Goal: Information Seeking & Learning: Compare options

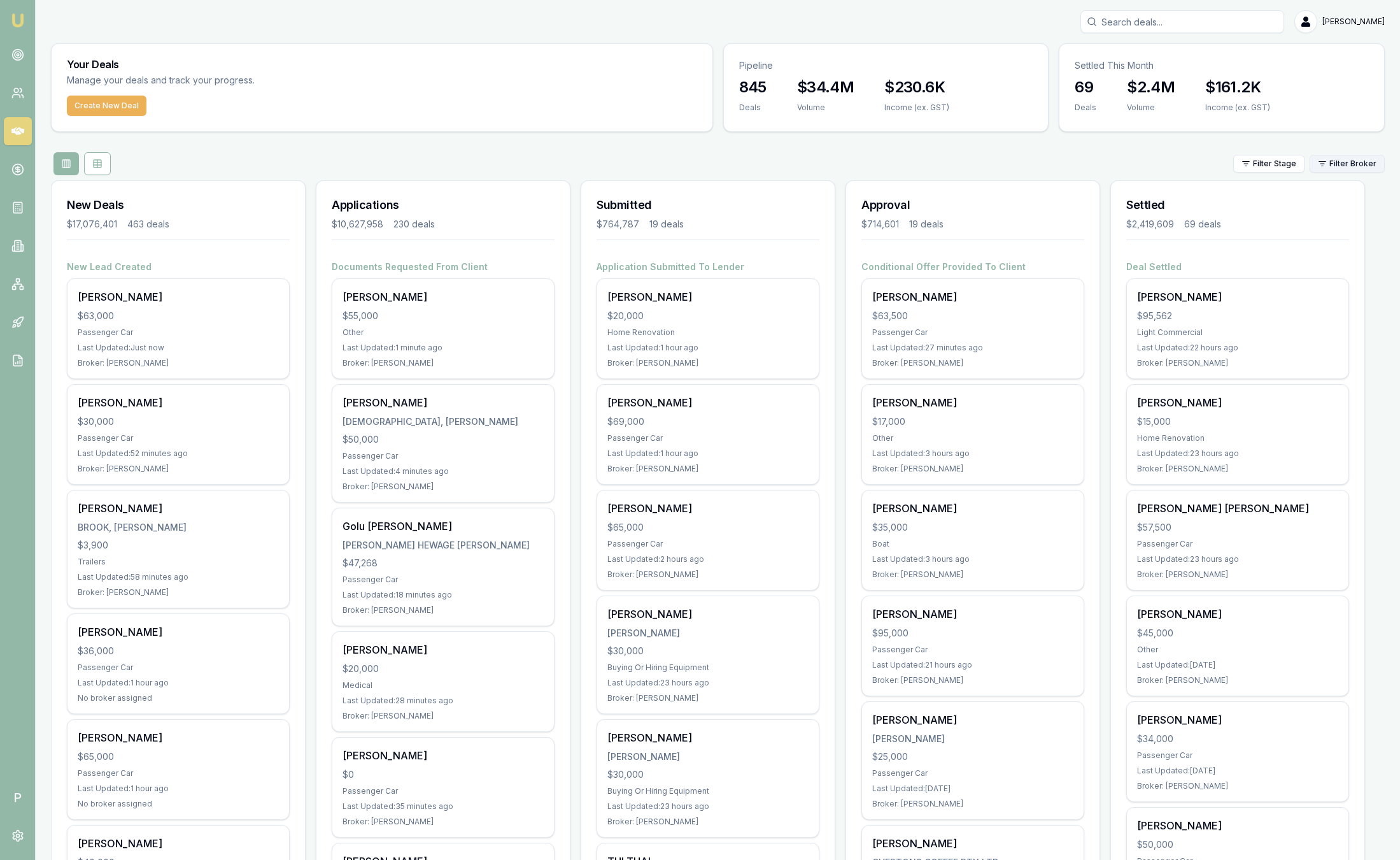
click at [1328, 165] on html "Emu Broker P Sam Crouch Toggle Menu Your Deals Manage your deals and track your…" at bounding box center [700, 430] width 1400 height 860
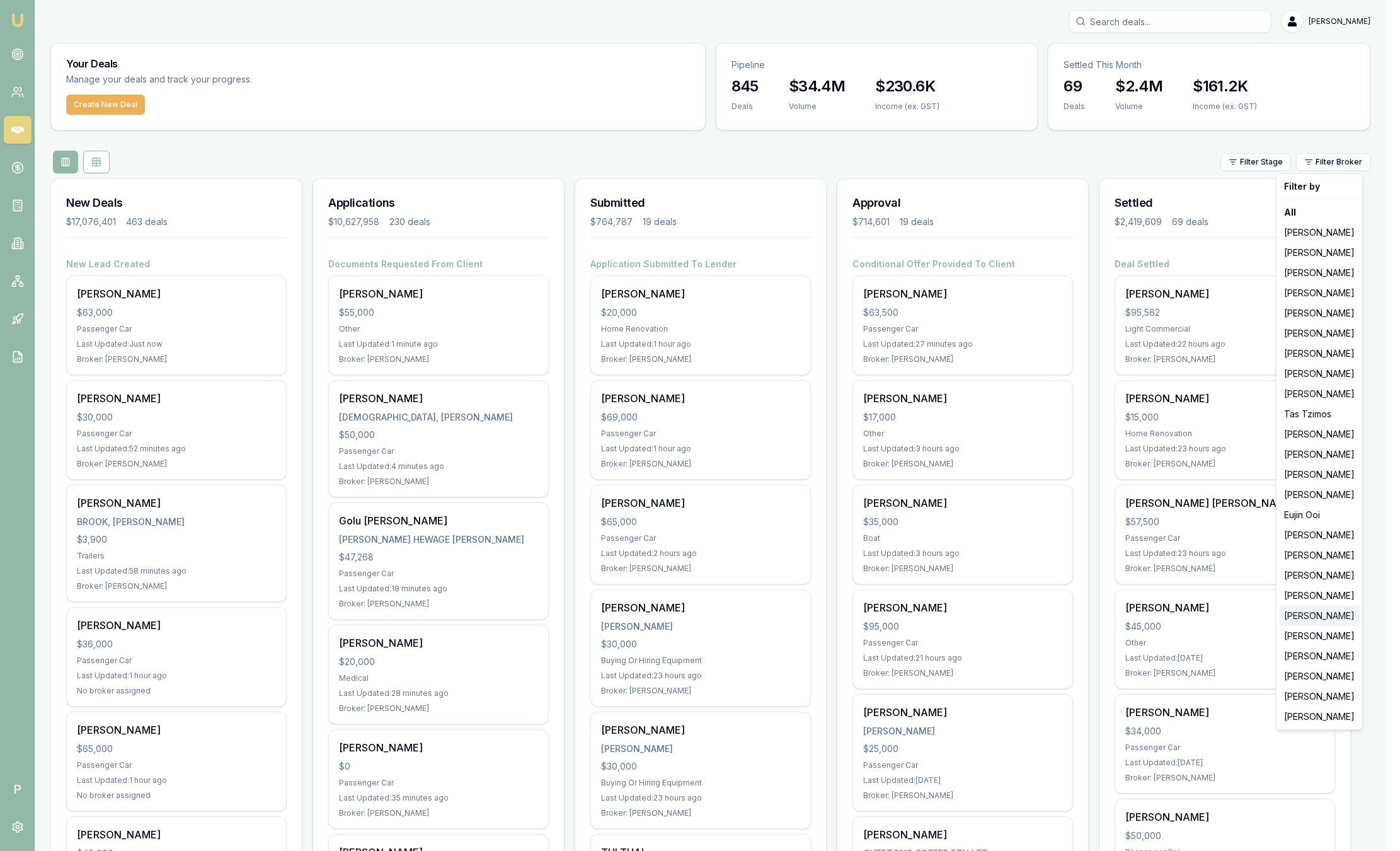
click at [1307, 621] on div "[PERSON_NAME]" at bounding box center [1319, 615] width 81 height 20
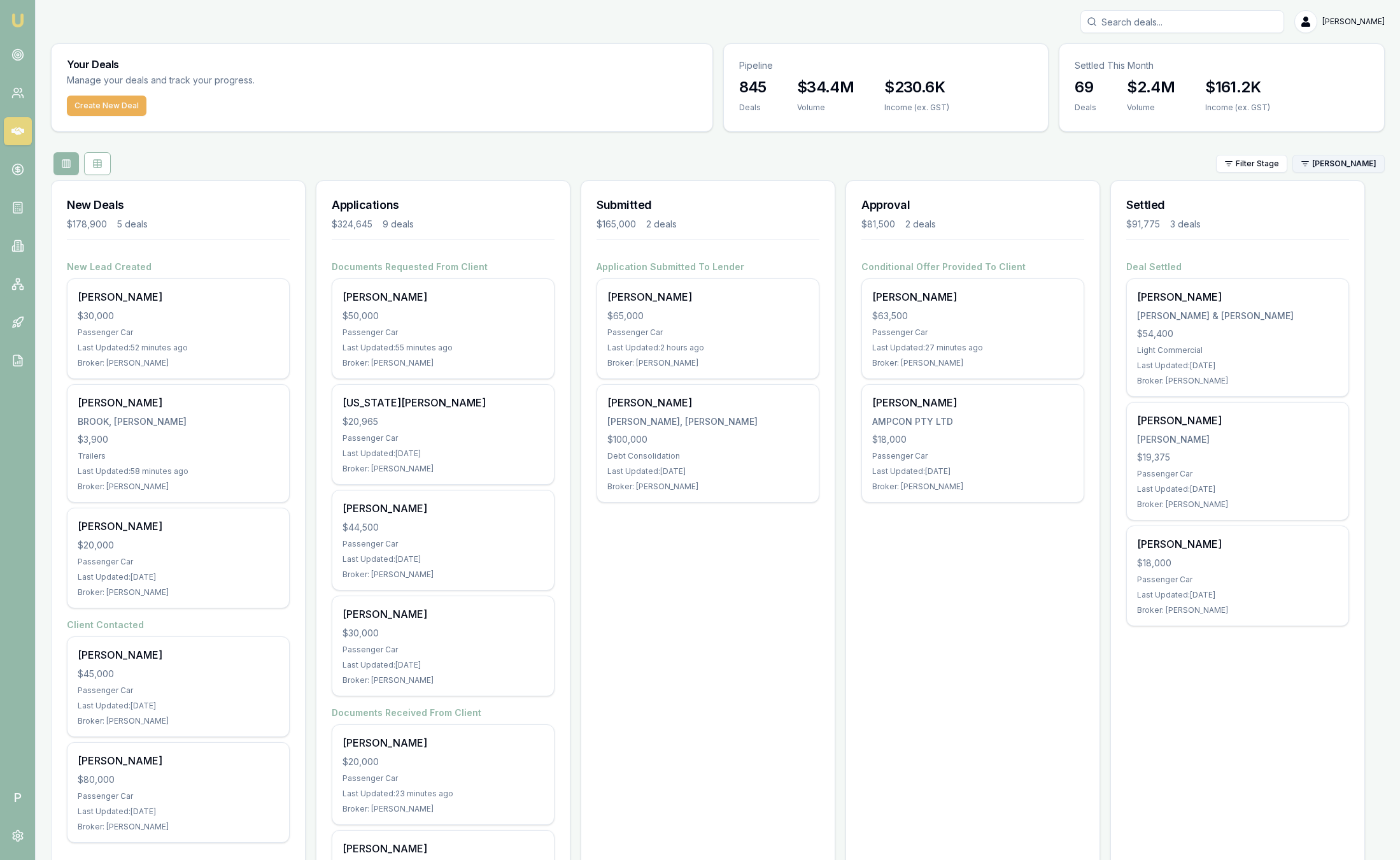
click at [1348, 160] on html "Emu Broker P Sam Crouch Toggle Menu Your Deals Manage your deals and track your…" at bounding box center [700, 430] width 1400 height 860
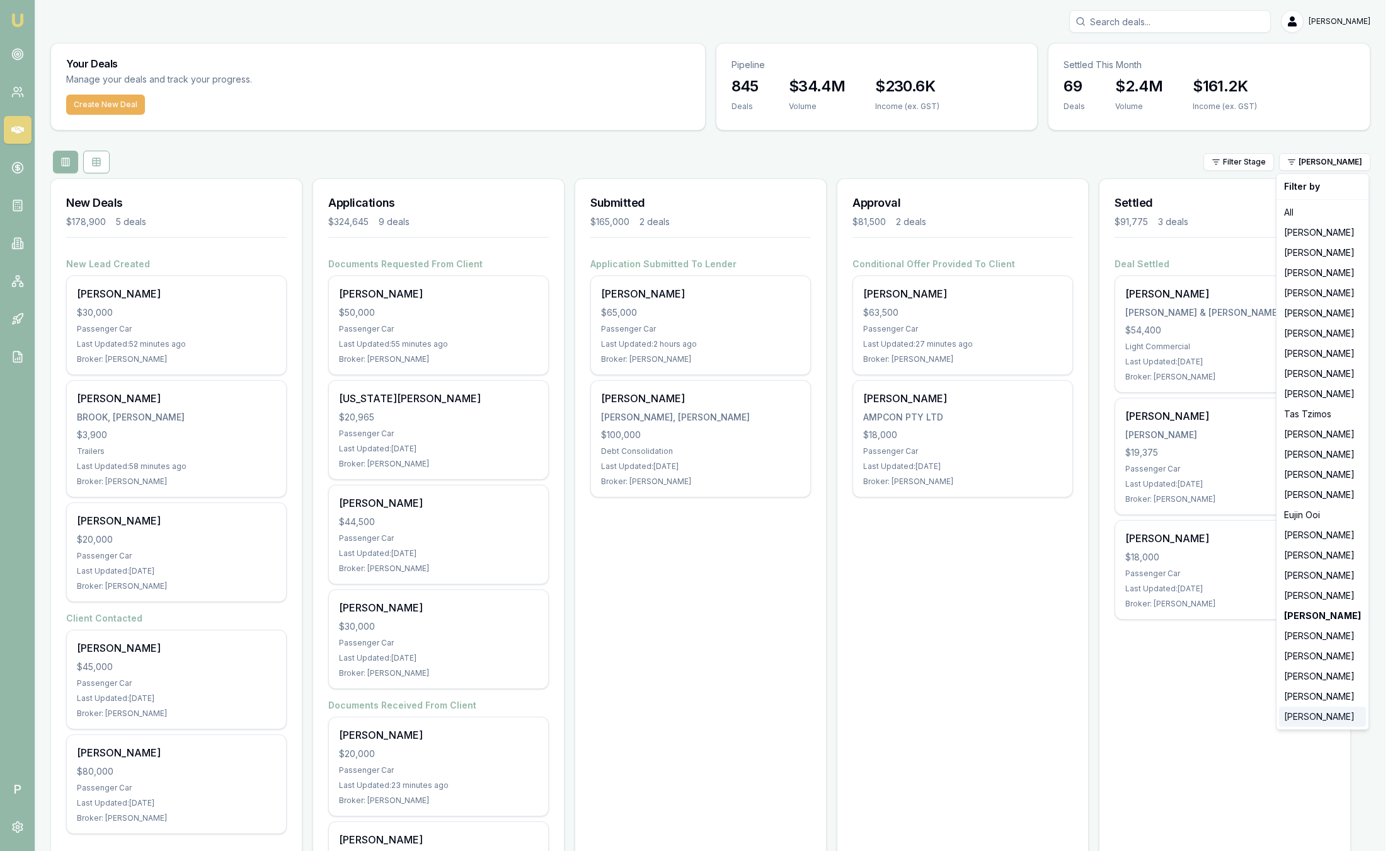
click at [1317, 716] on div "[PERSON_NAME]" at bounding box center [1323, 716] width 87 height 20
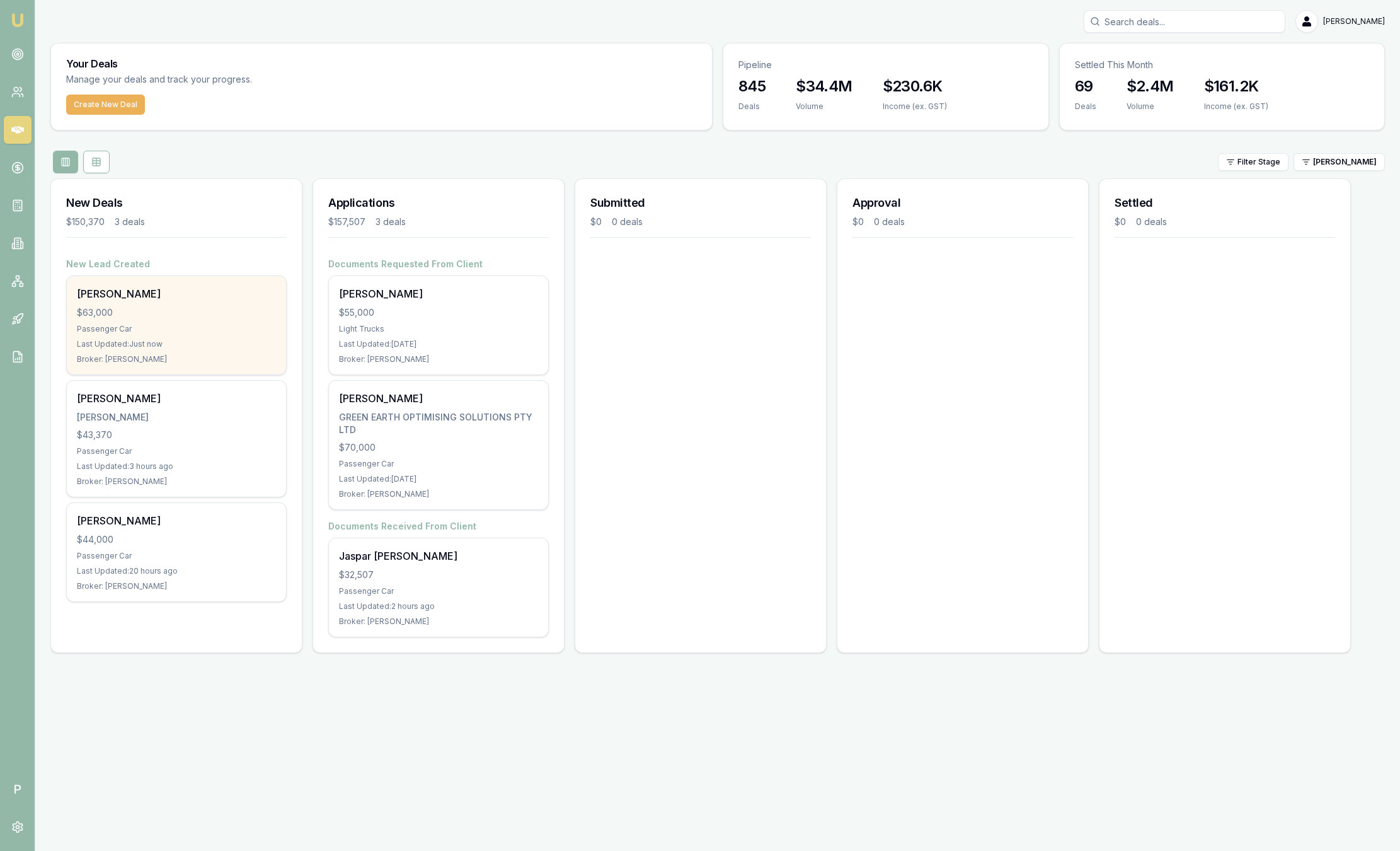
click at [189, 324] on div "Passenger Car" at bounding box center [176, 329] width 199 height 10
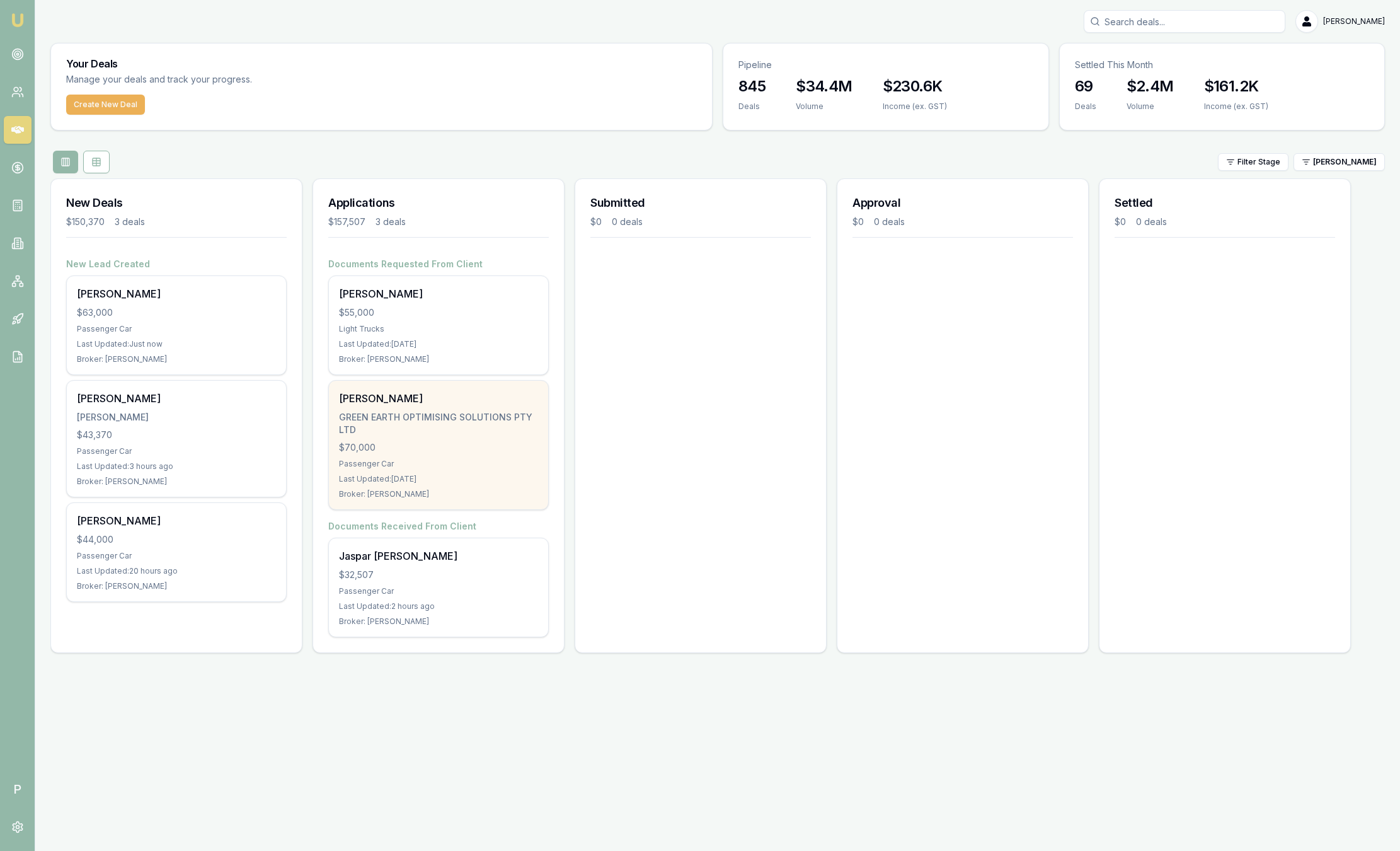
click at [434, 409] on div "Benjamin Mccosh GREEN EARTH OPTIMISING SOLUTIONS PTY LTD $70,000 Passenger Car …" at bounding box center [438, 445] width 219 height 129
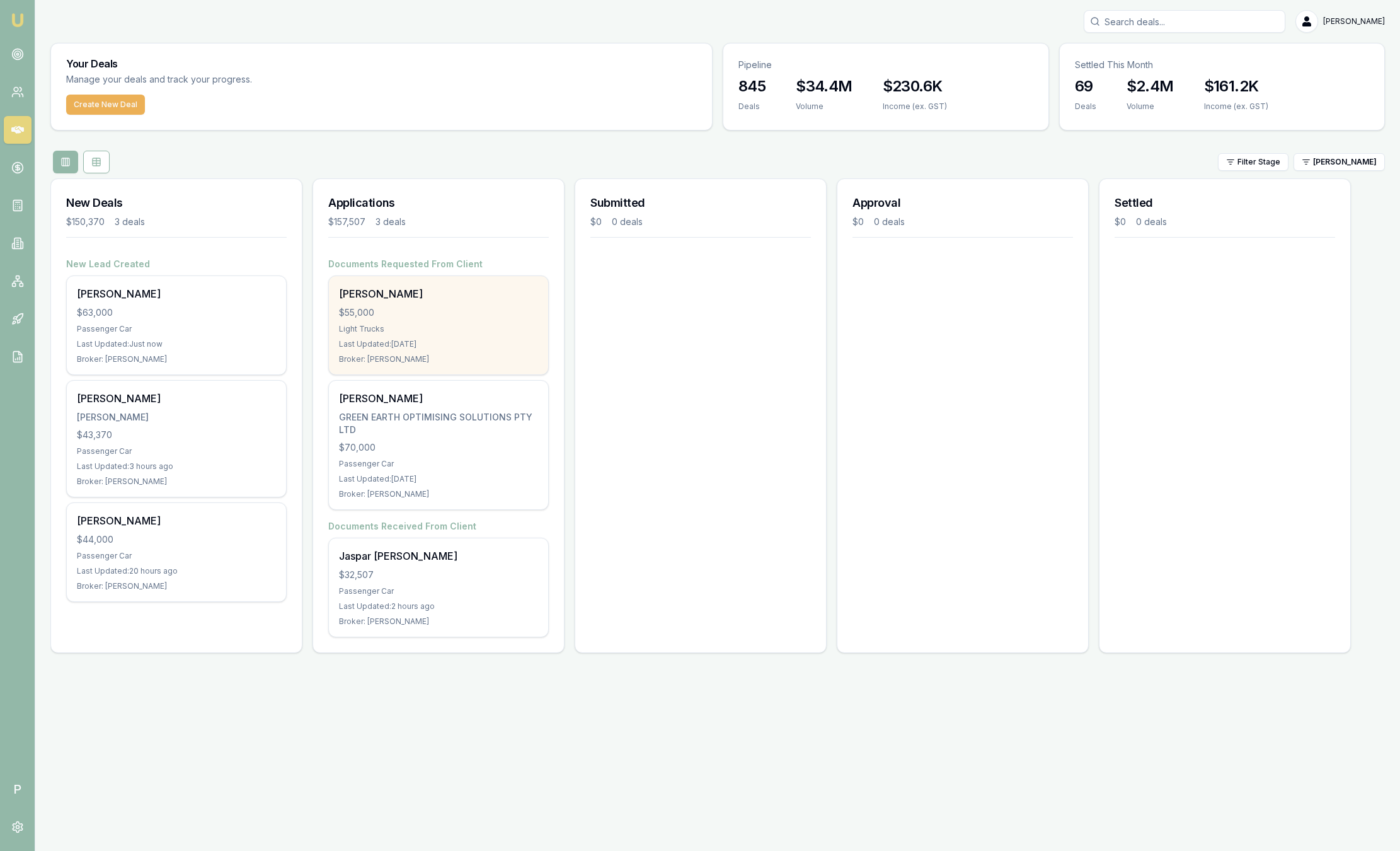
click at [372, 324] on div "Light Trucks" at bounding box center [438, 329] width 199 height 10
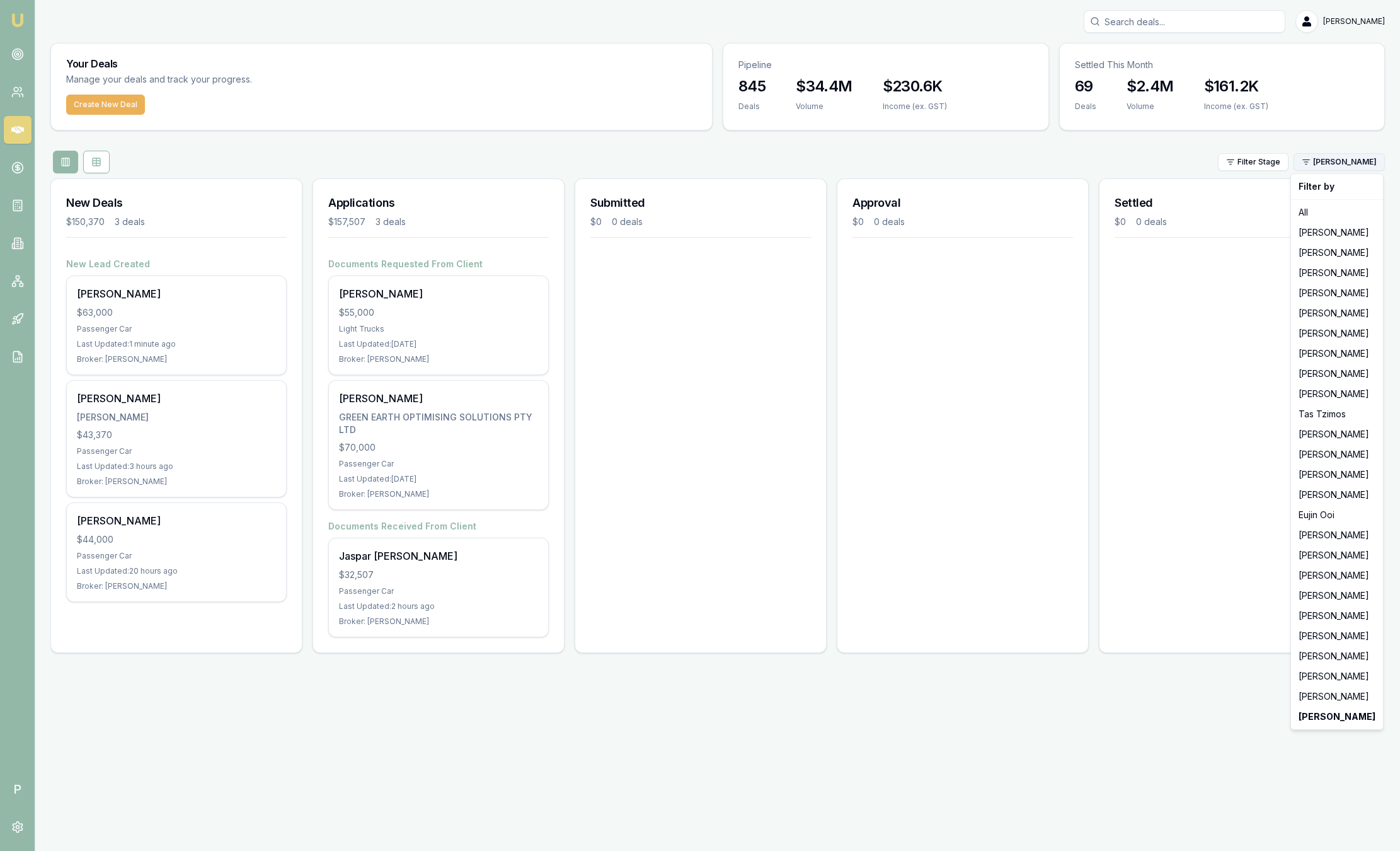
click at [1348, 159] on html "Emu Broker P Sam Crouch Toggle Menu Your Deals Manage your deals and track your…" at bounding box center [700, 426] width 1400 height 851
click at [1325, 619] on div "[PERSON_NAME]" at bounding box center [1337, 615] width 87 height 20
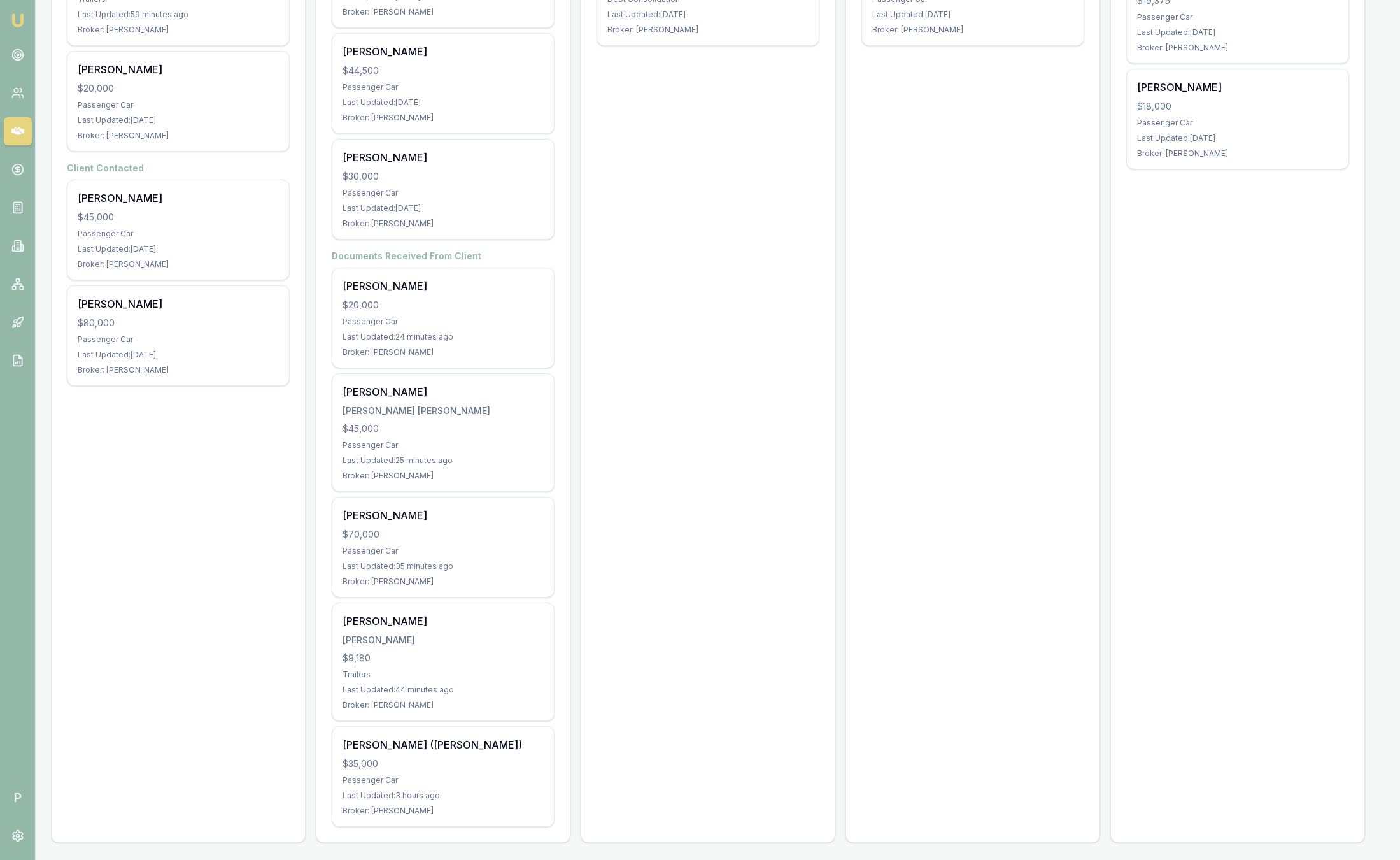
scroll to position [460, 0]
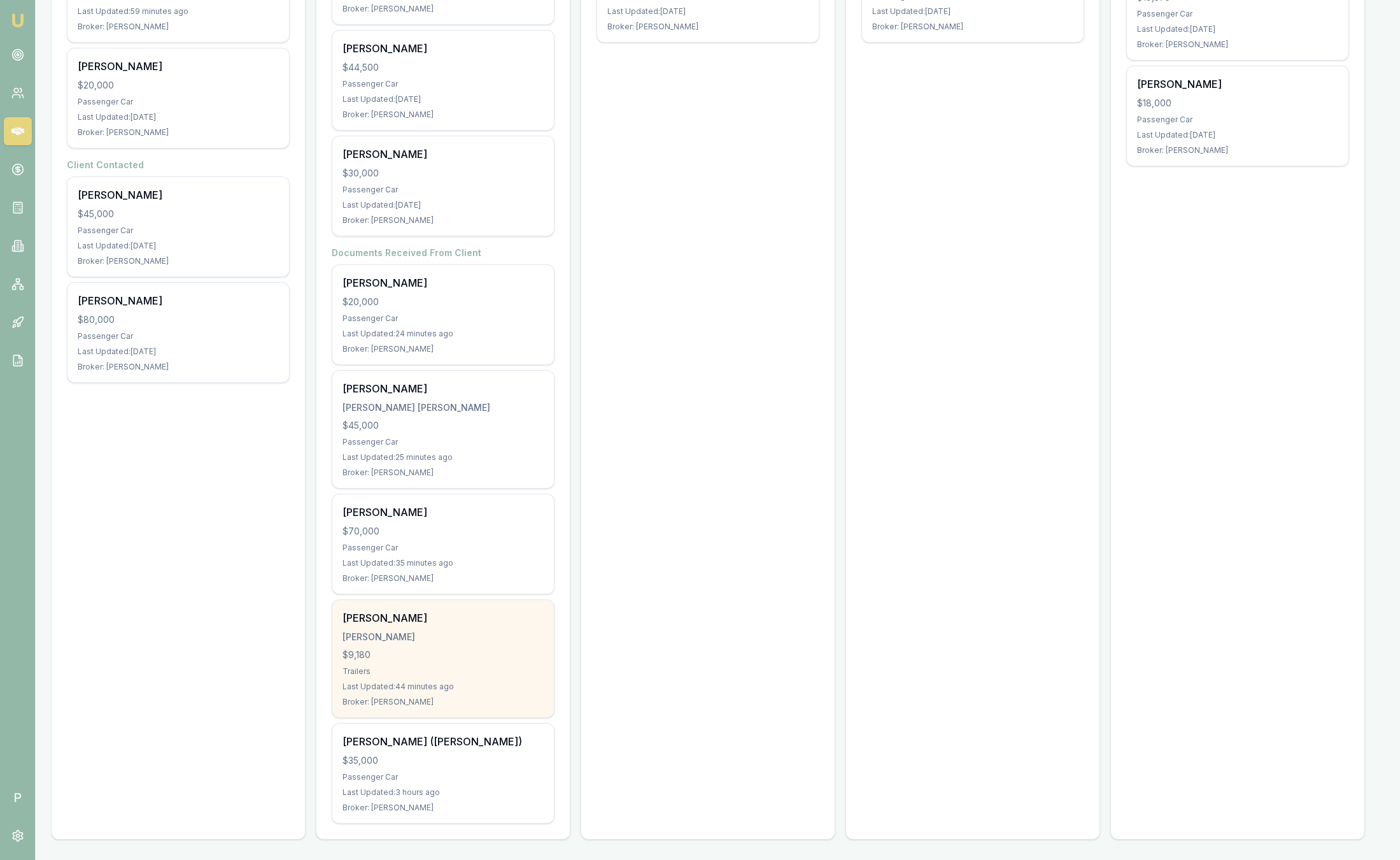
click at [489, 650] on div "$9,180" at bounding box center [443, 655] width 201 height 13
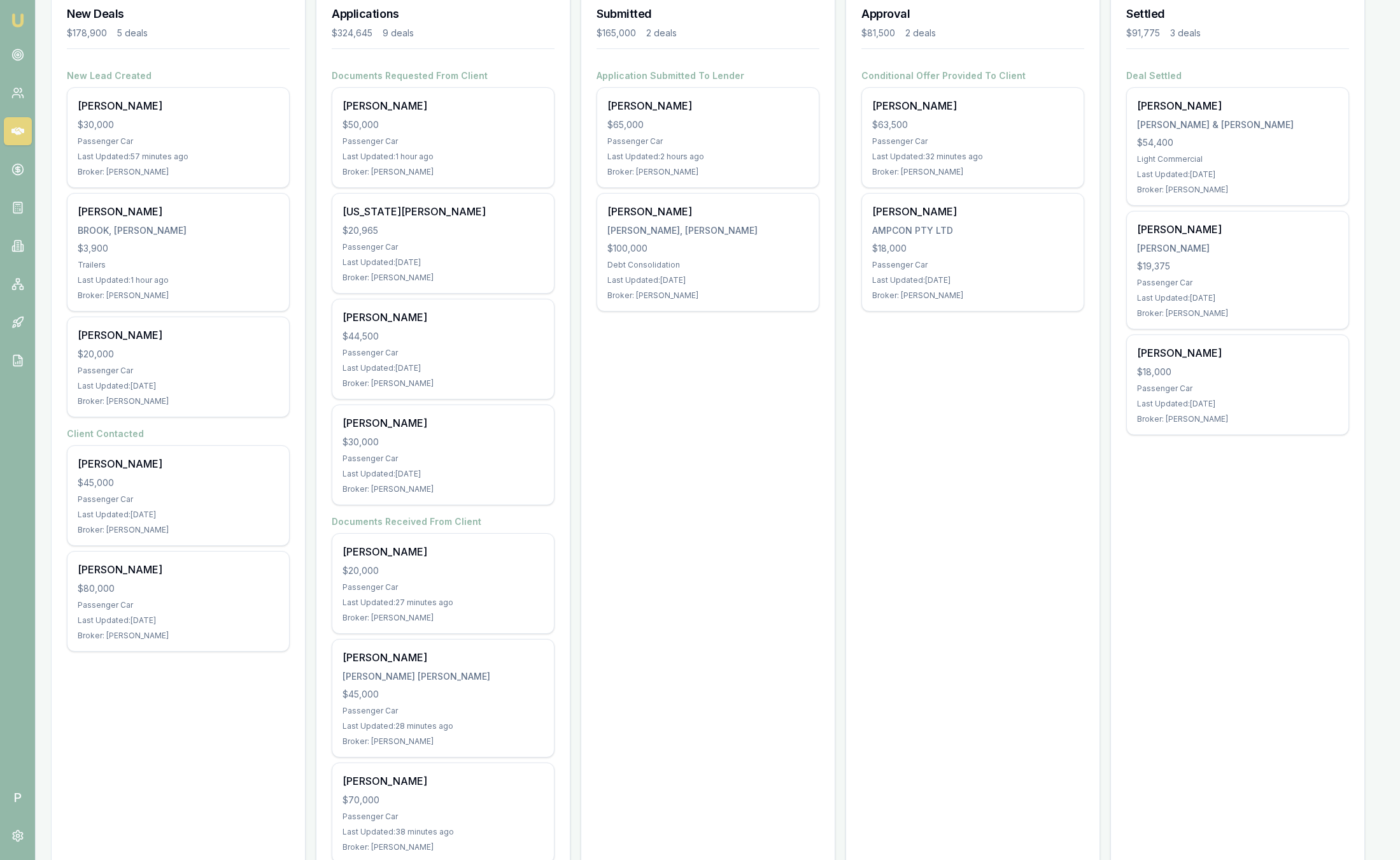
scroll to position [0, 0]
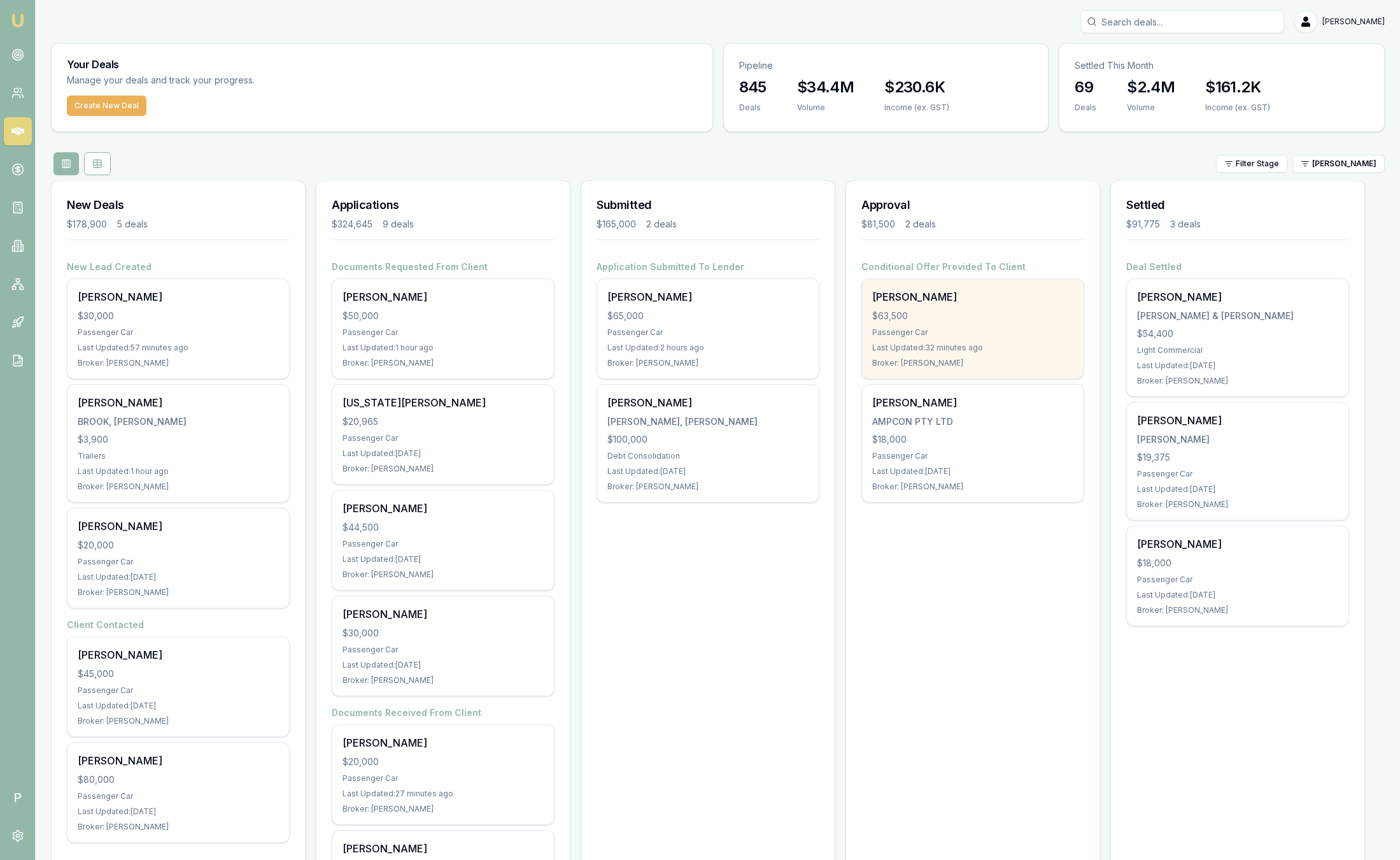
click at [1011, 319] on div "$63,500" at bounding box center [972, 316] width 201 height 13
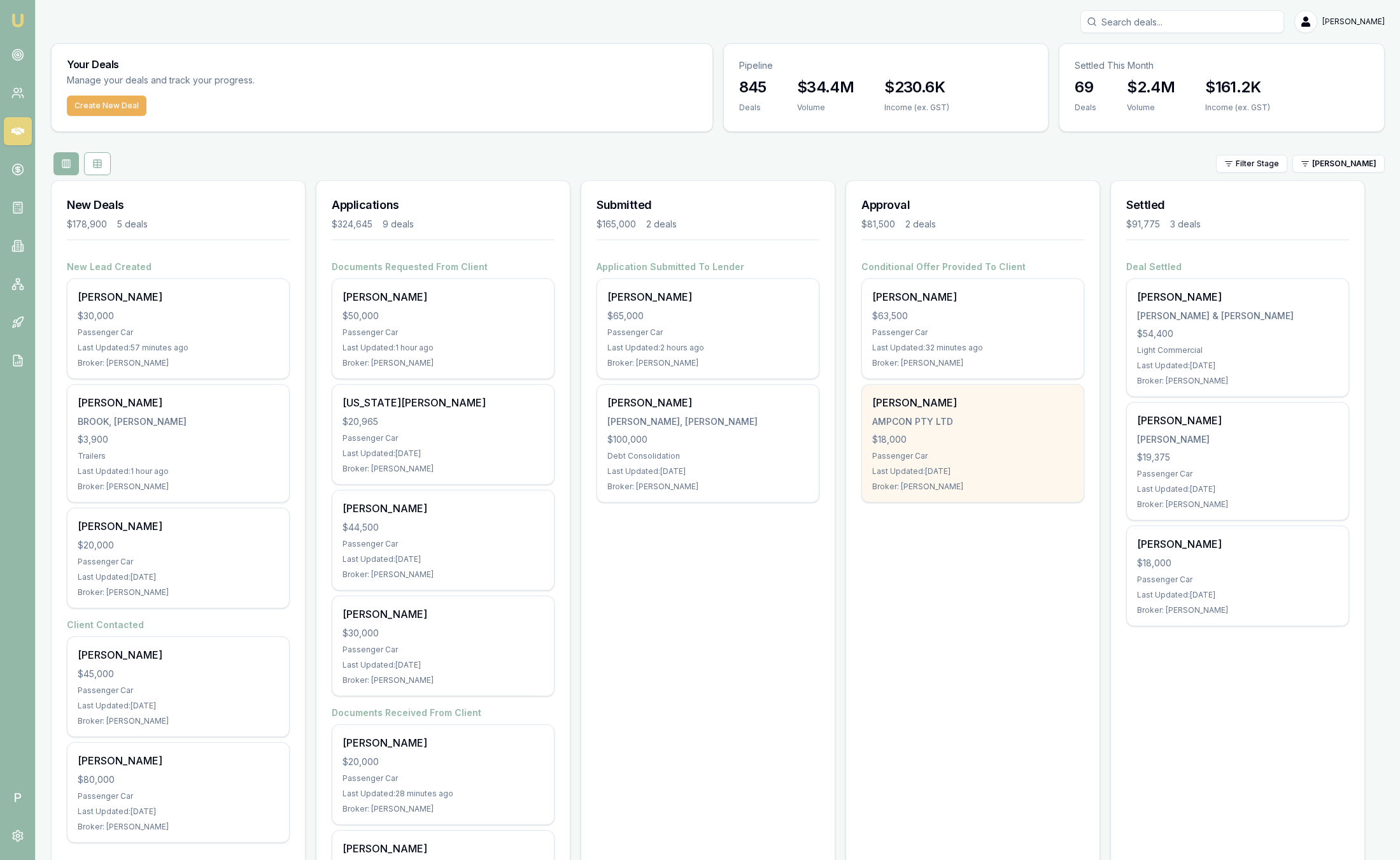
click at [908, 443] on div "$18,000" at bounding box center [972, 440] width 201 height 13
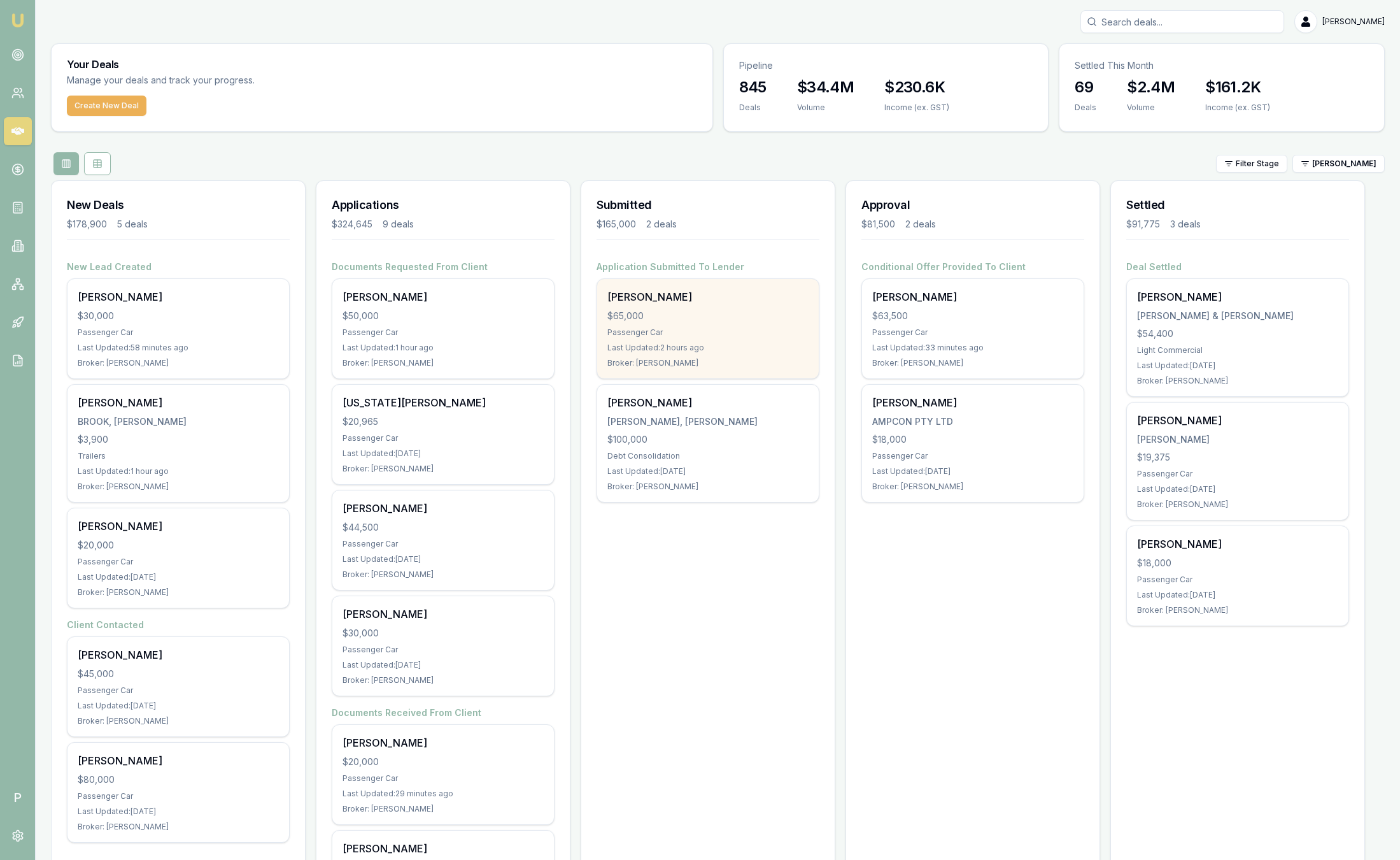
click at [725, 327] on div "Passenger Car" at bounding box center [707, 332] width 201 height 11
click at [777, 321] on div "$65,000" at bounding box center [707, 316] width 201 height 13
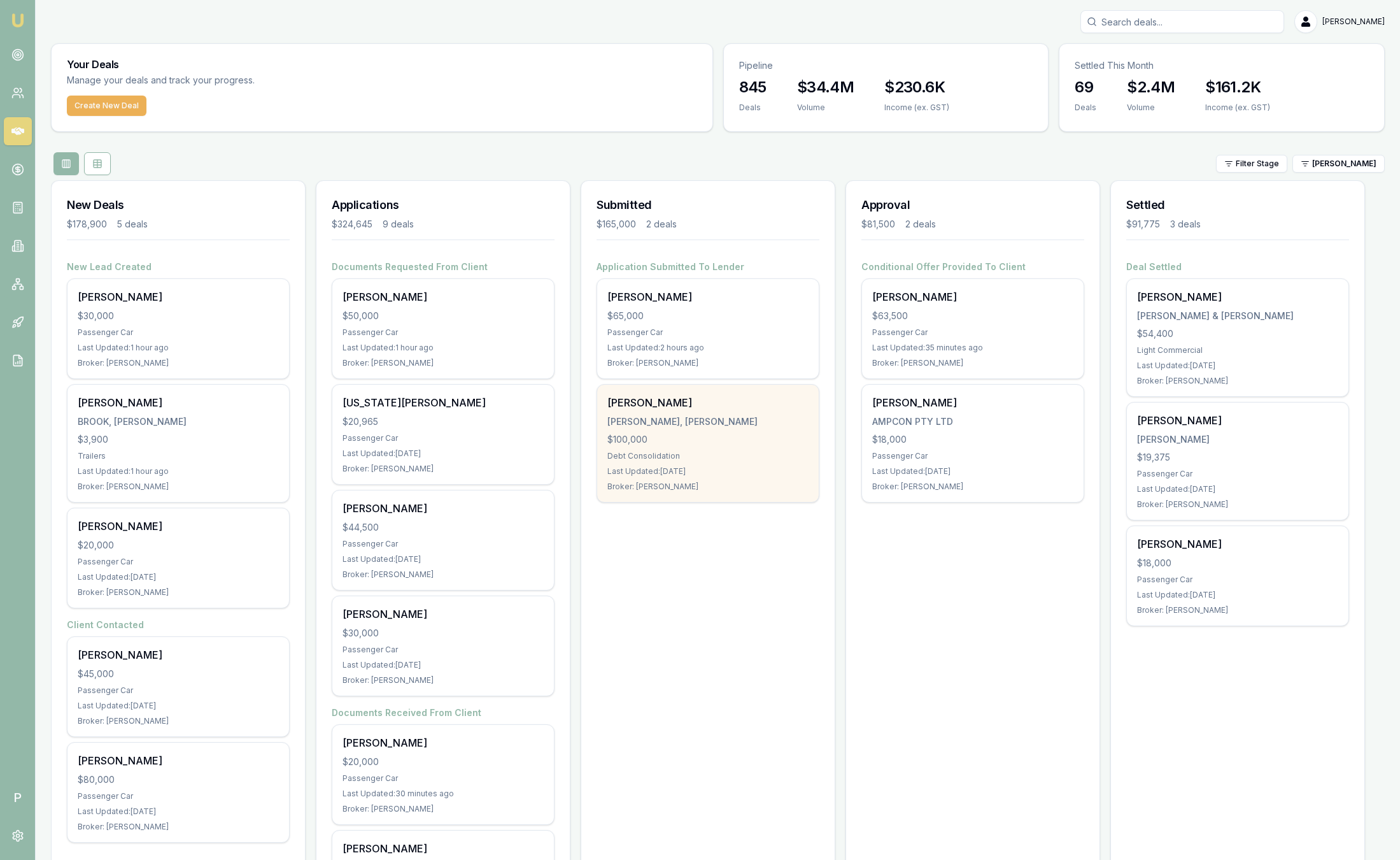
click at [707, 451] on div "Debt Consolidation" at bounding box center [707, 456] width 201 height 11
click at [702, 416] on div "Howarth-Smith, Ryan Patrick" at bounding box center [707, 422] width 201 height 13
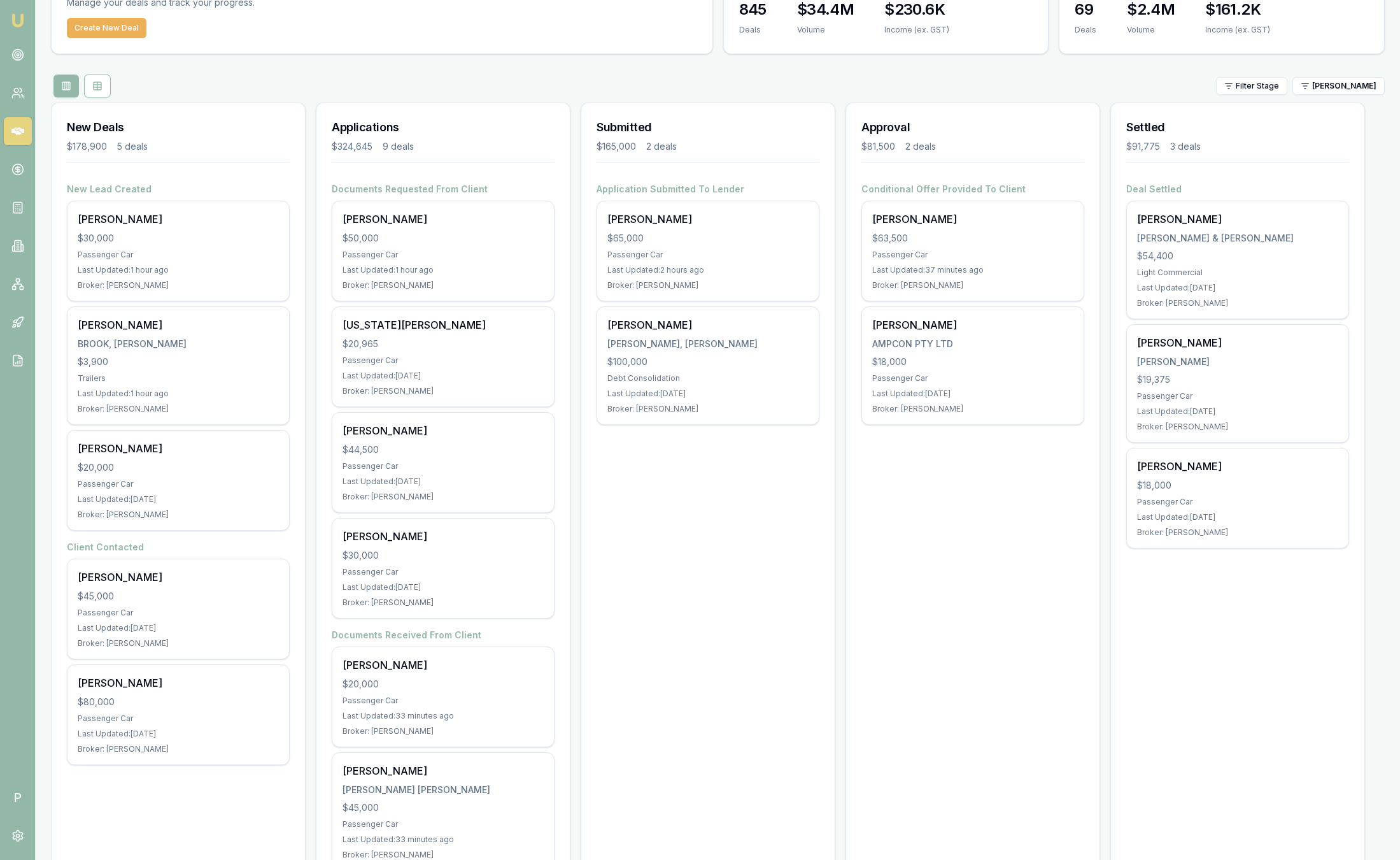
scroll to position [460, 0]
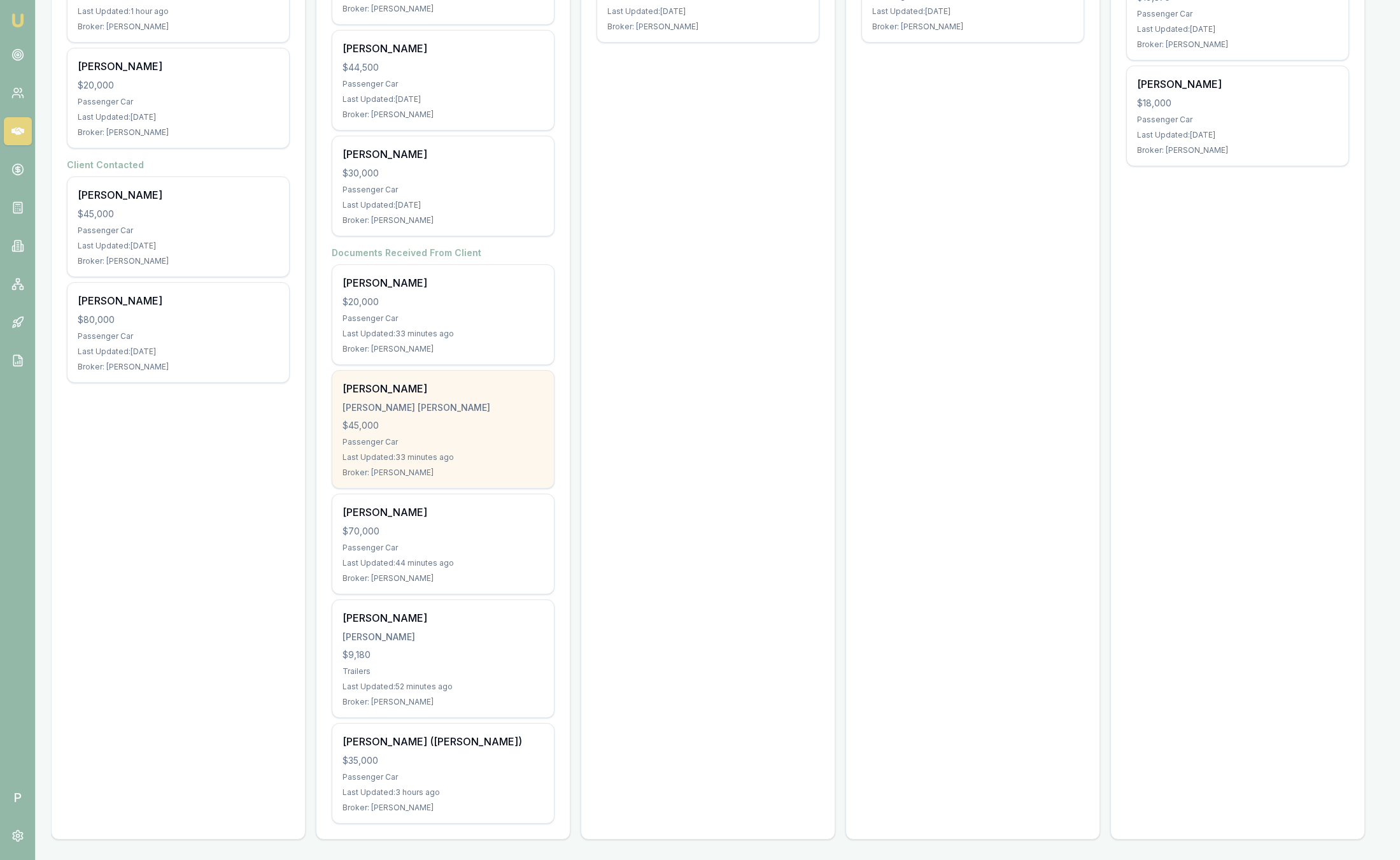
click at [395, 419] on div "$45,000" at bounding box center [443, 426] width 201 height 13
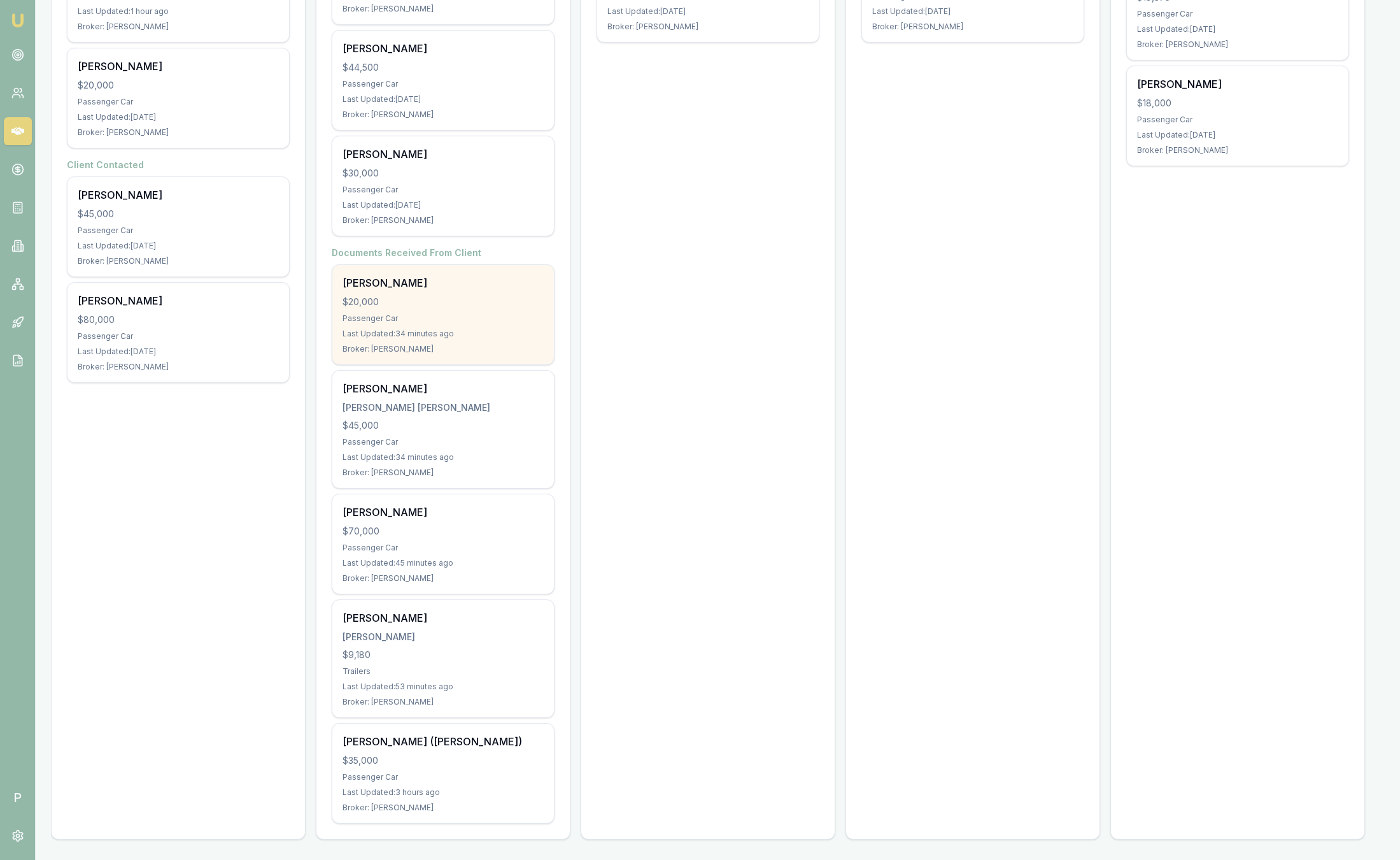
click at [474, 314] on div "Passenger Car" at bounding box center [443, 318] width 201 height 11
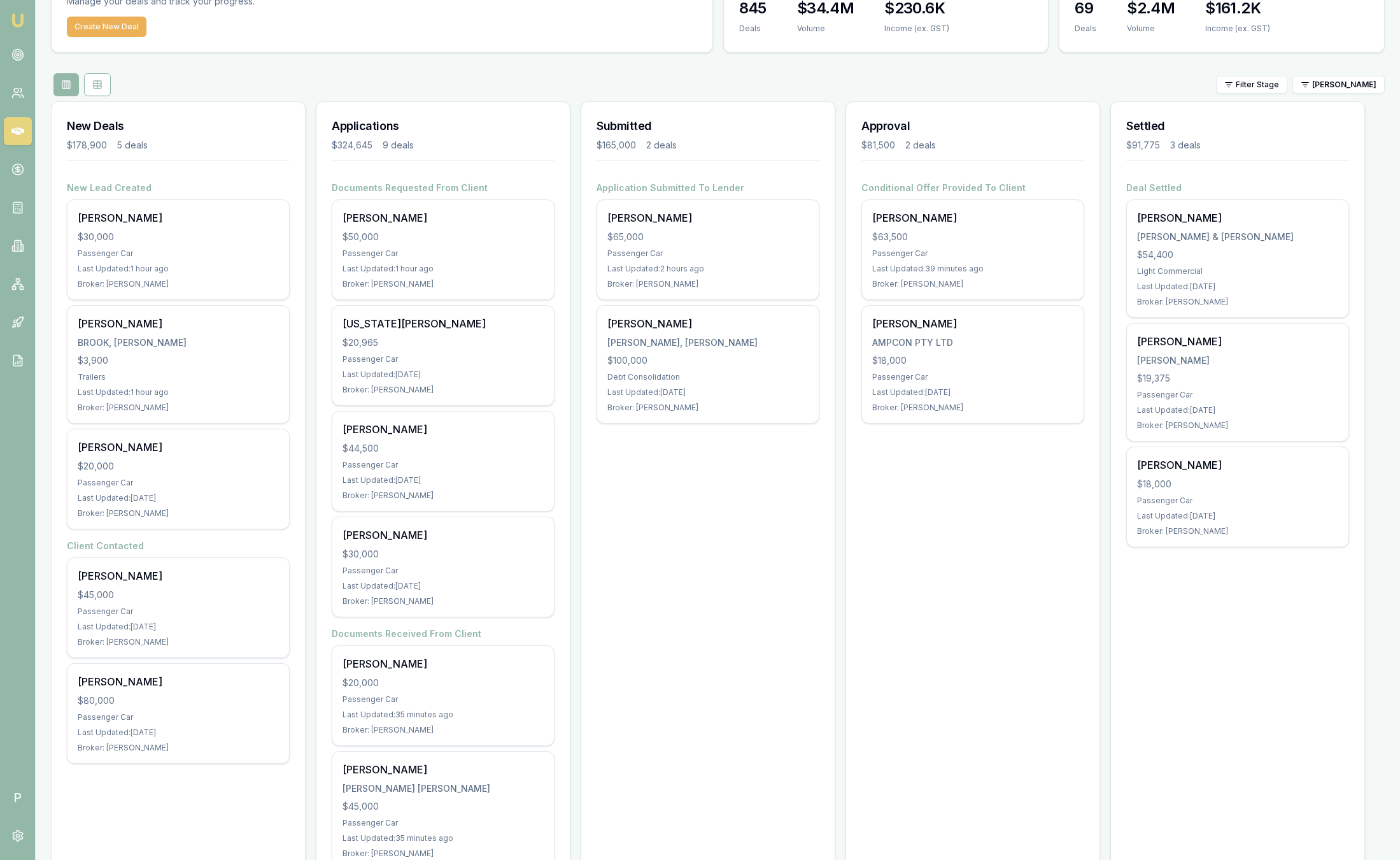
scroll to position [77, 0]
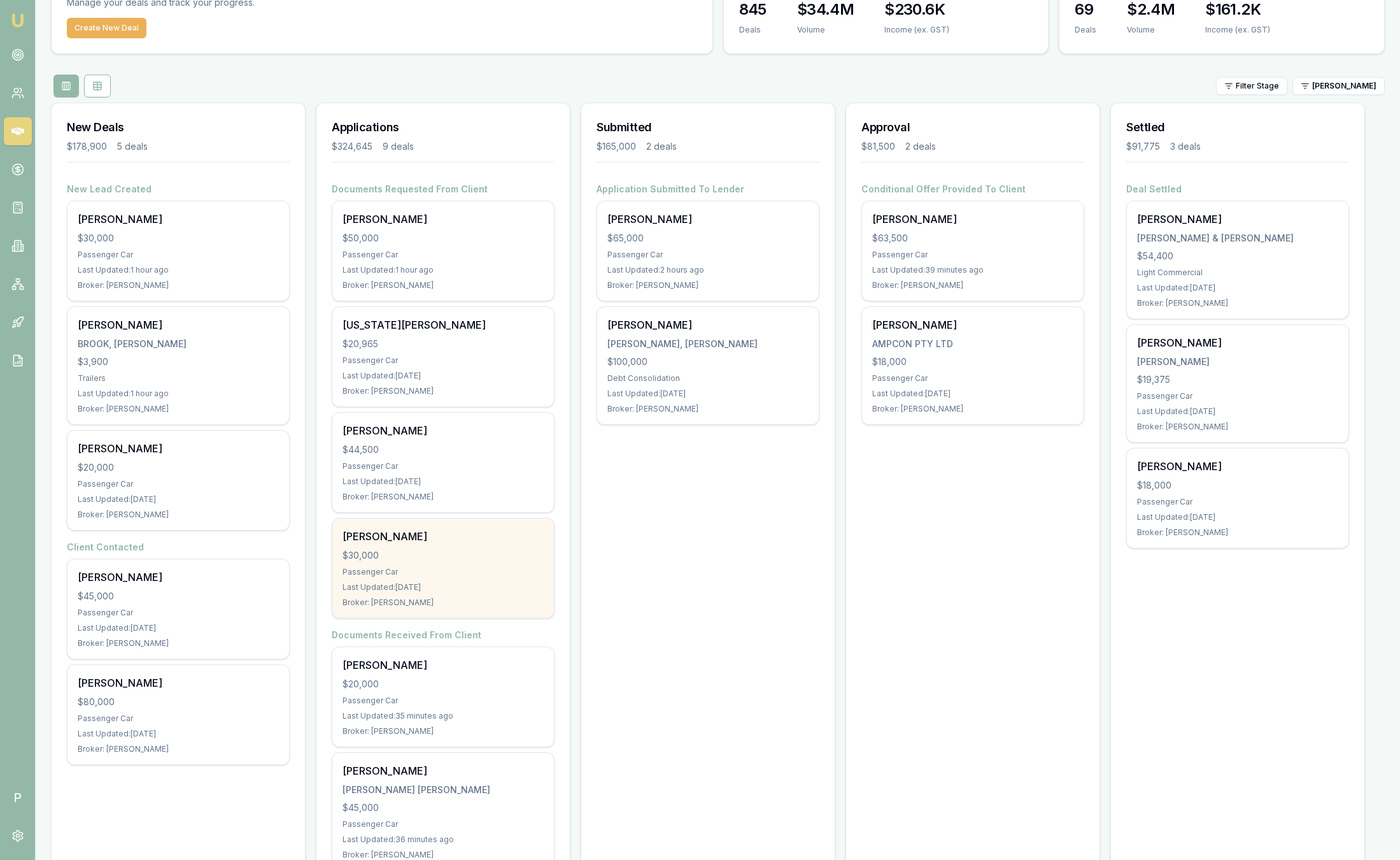
click at [431, 604] on div "Broker: Robyn Adams" at bounding box center [443, 602] width 201 height 11
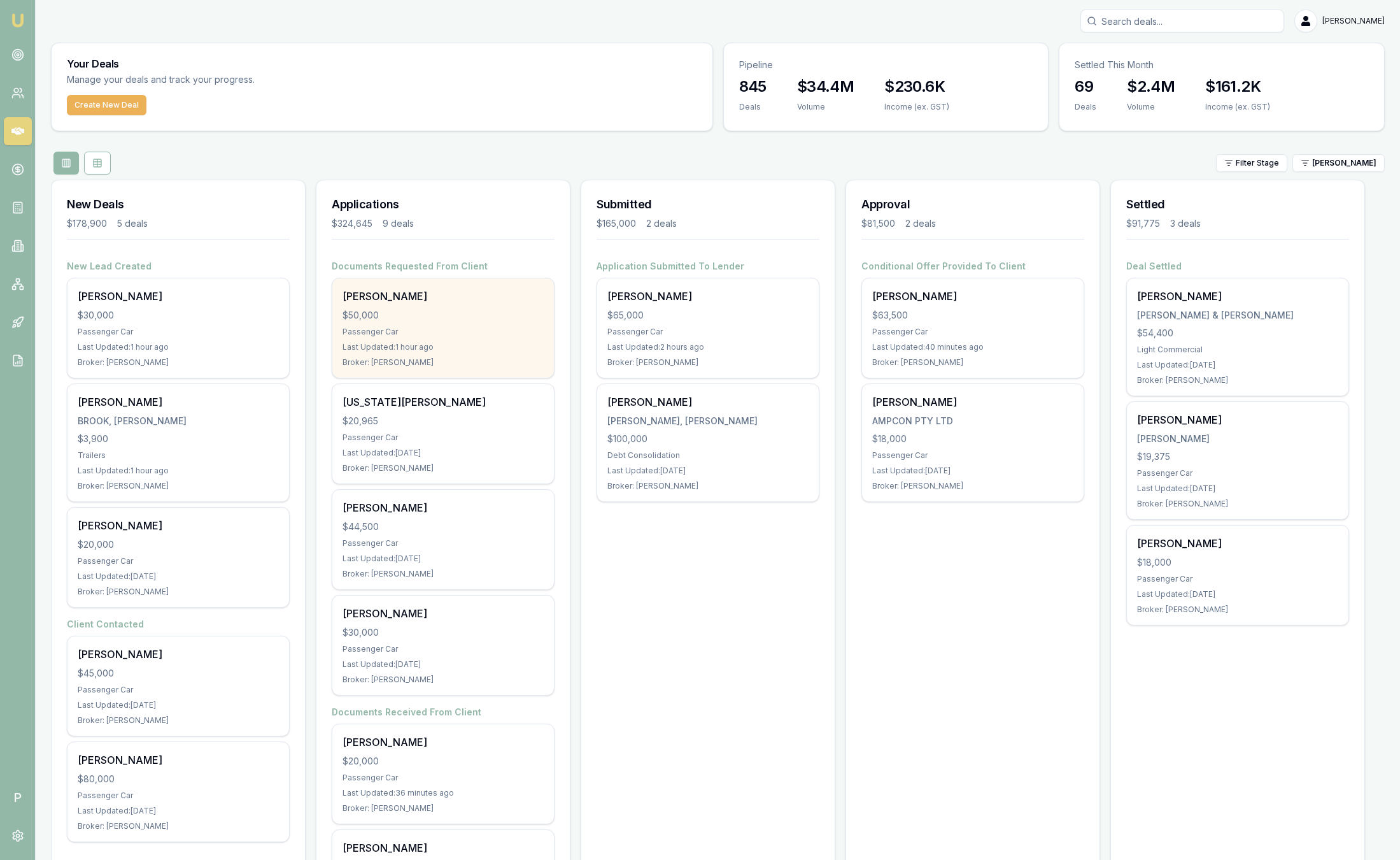
scroll to position [0, 0]
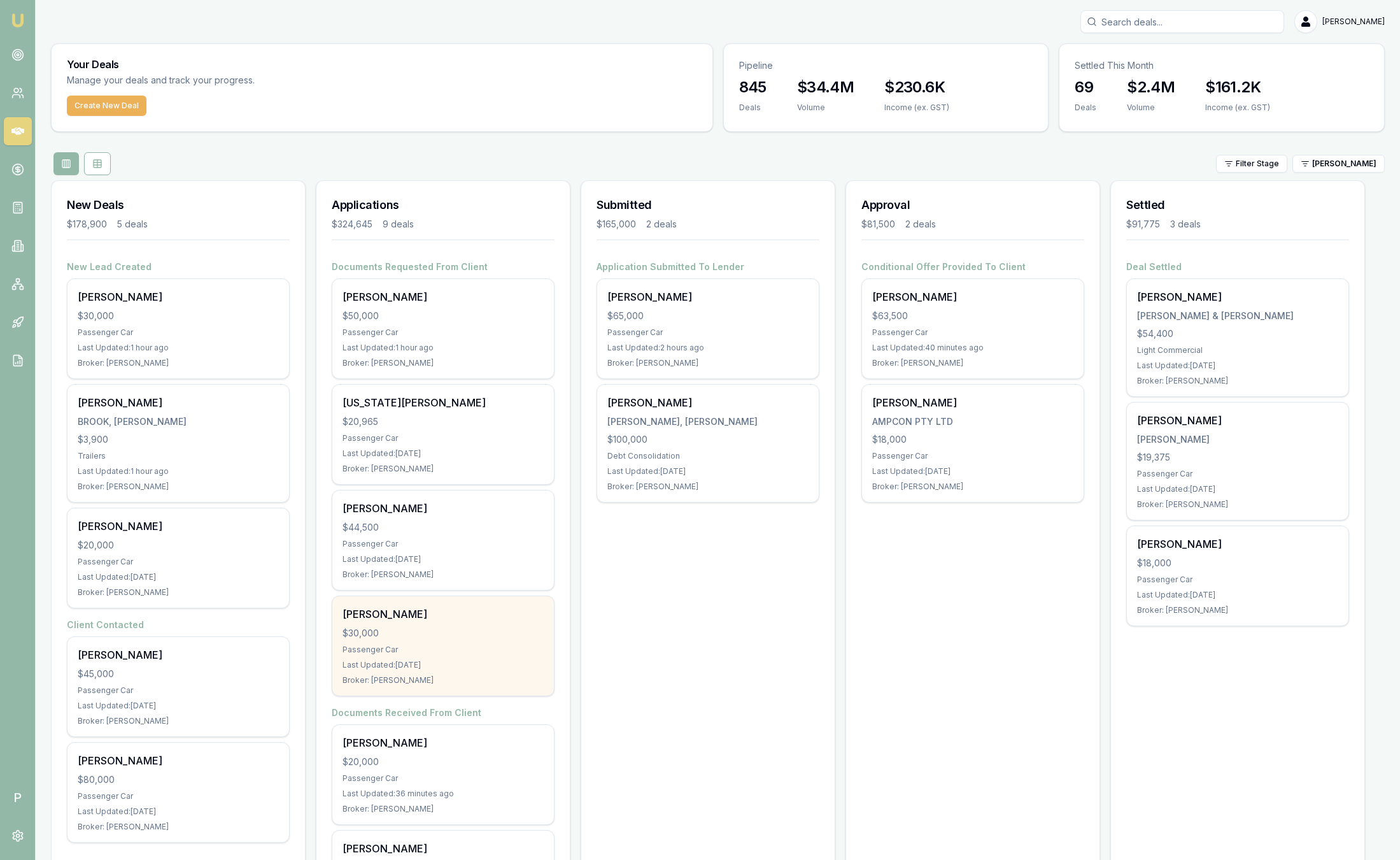
click at [478, 644] on div "Passenger Car" at bounding box center [443, 649] width 201 height 11
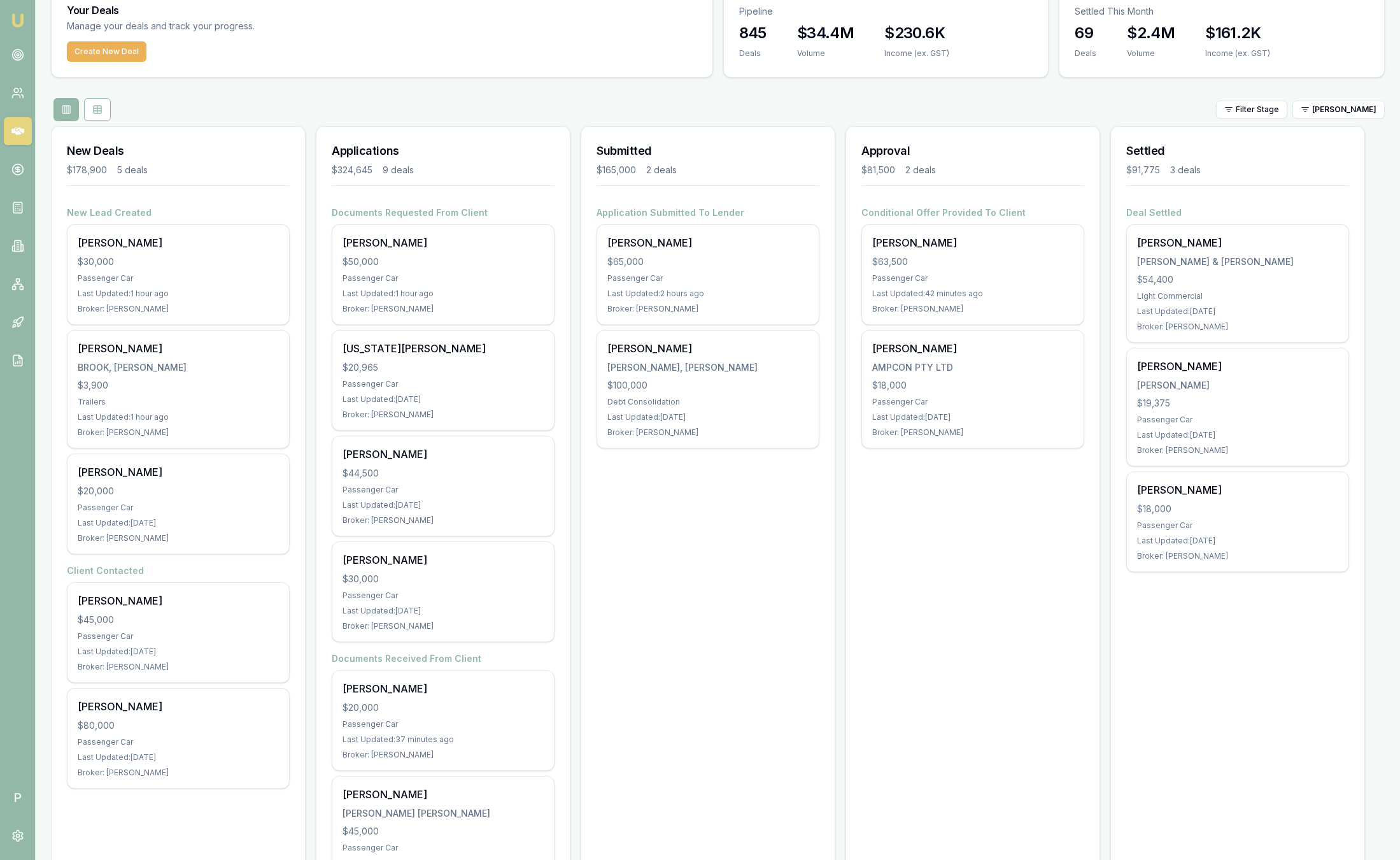
scroll to position [95, 0]
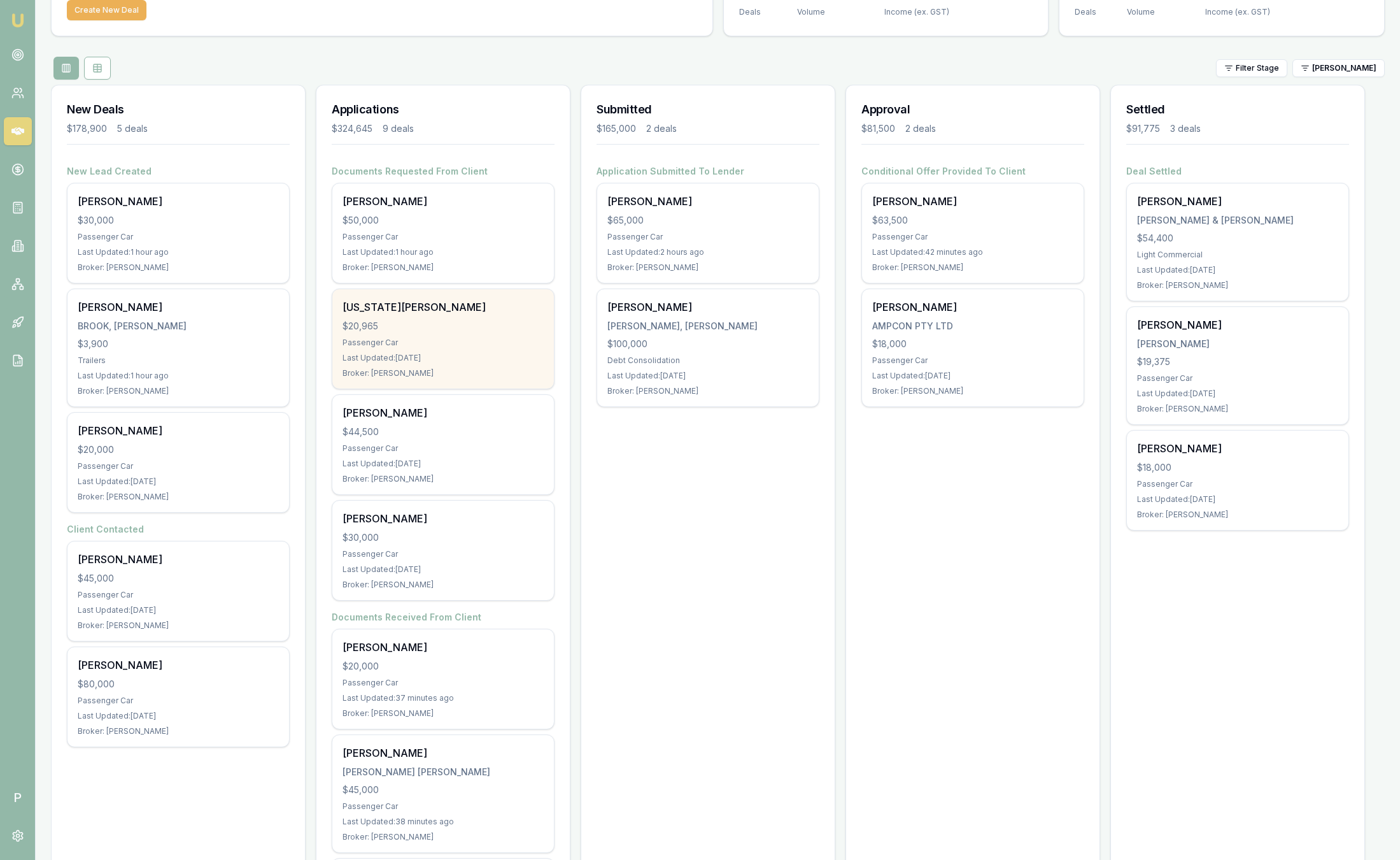
click at [439, 344] on div "Passenger Car" at bounding box center [443, 342] width 201 height 11
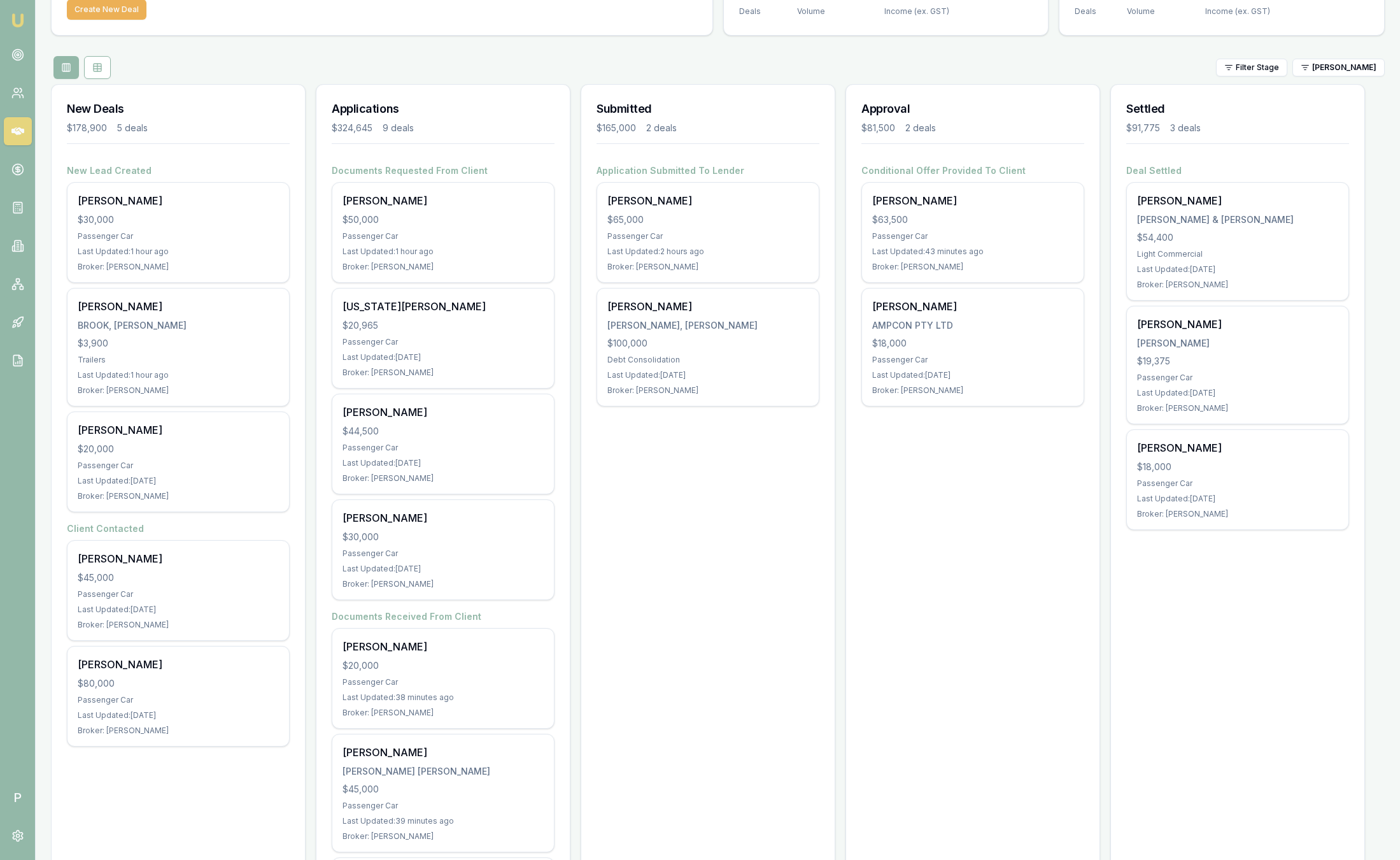
scroll to position [77, 0]
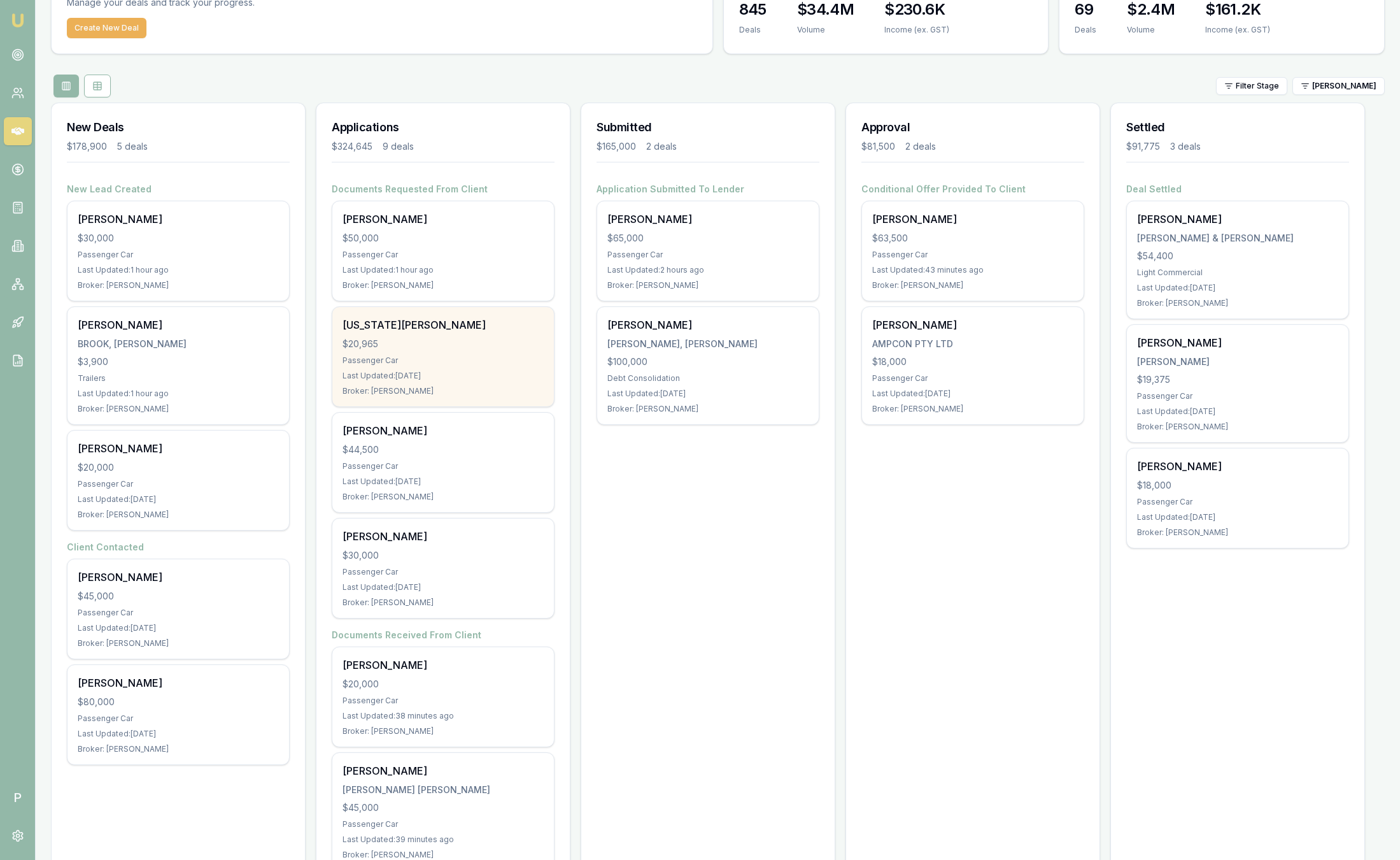
click at [477, 370] on div "Georgia Heemi $20,965 Passenger Car Last Updated: 4 days ago Broker: Robyn Adams" at bounding box center [443, 357] width 221 height 99
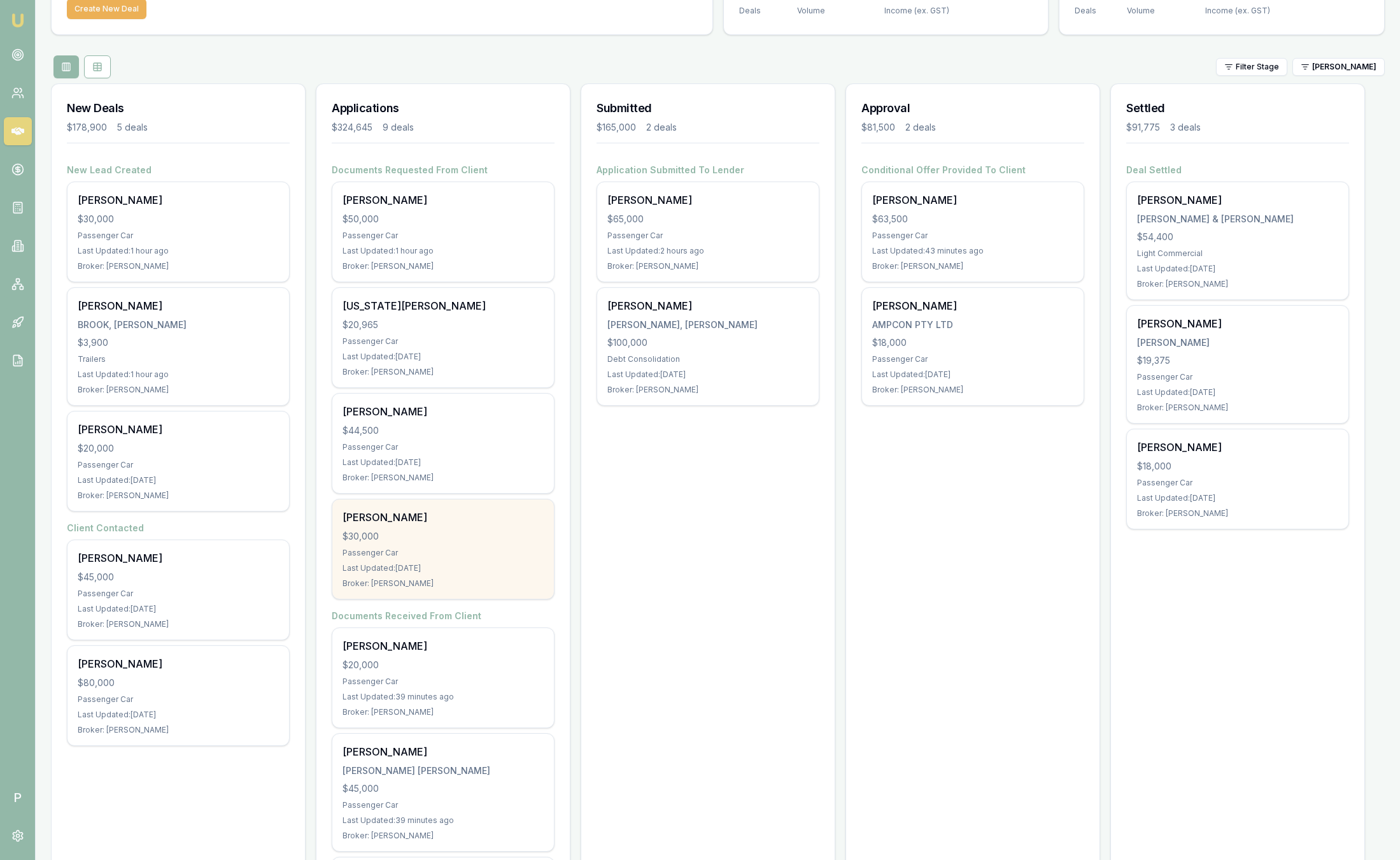
scroll to position [95, 0]
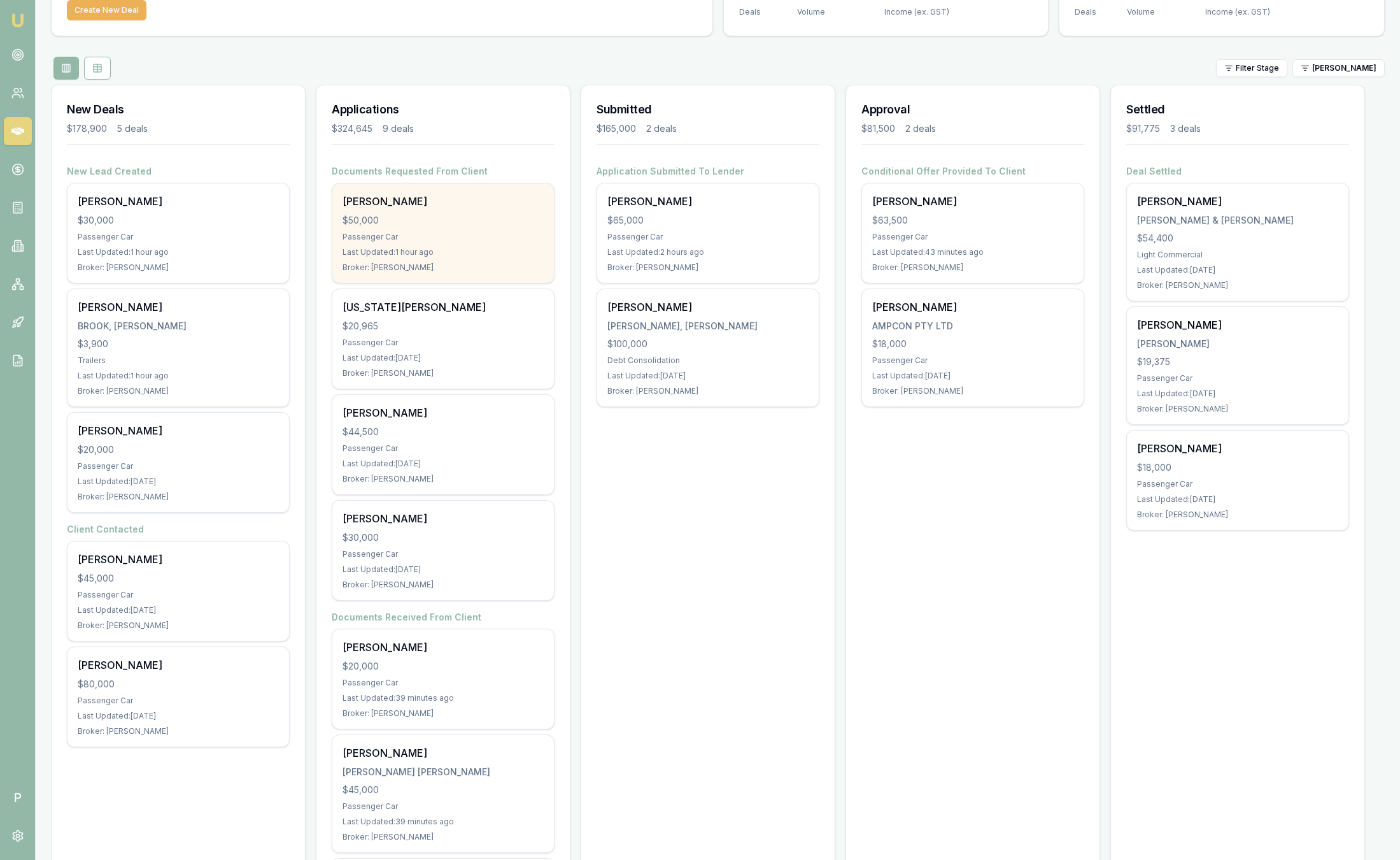
click at [475, 265] on div "Broker: Robyn Adams" at bounding box center [443, 267] width 201 height 11
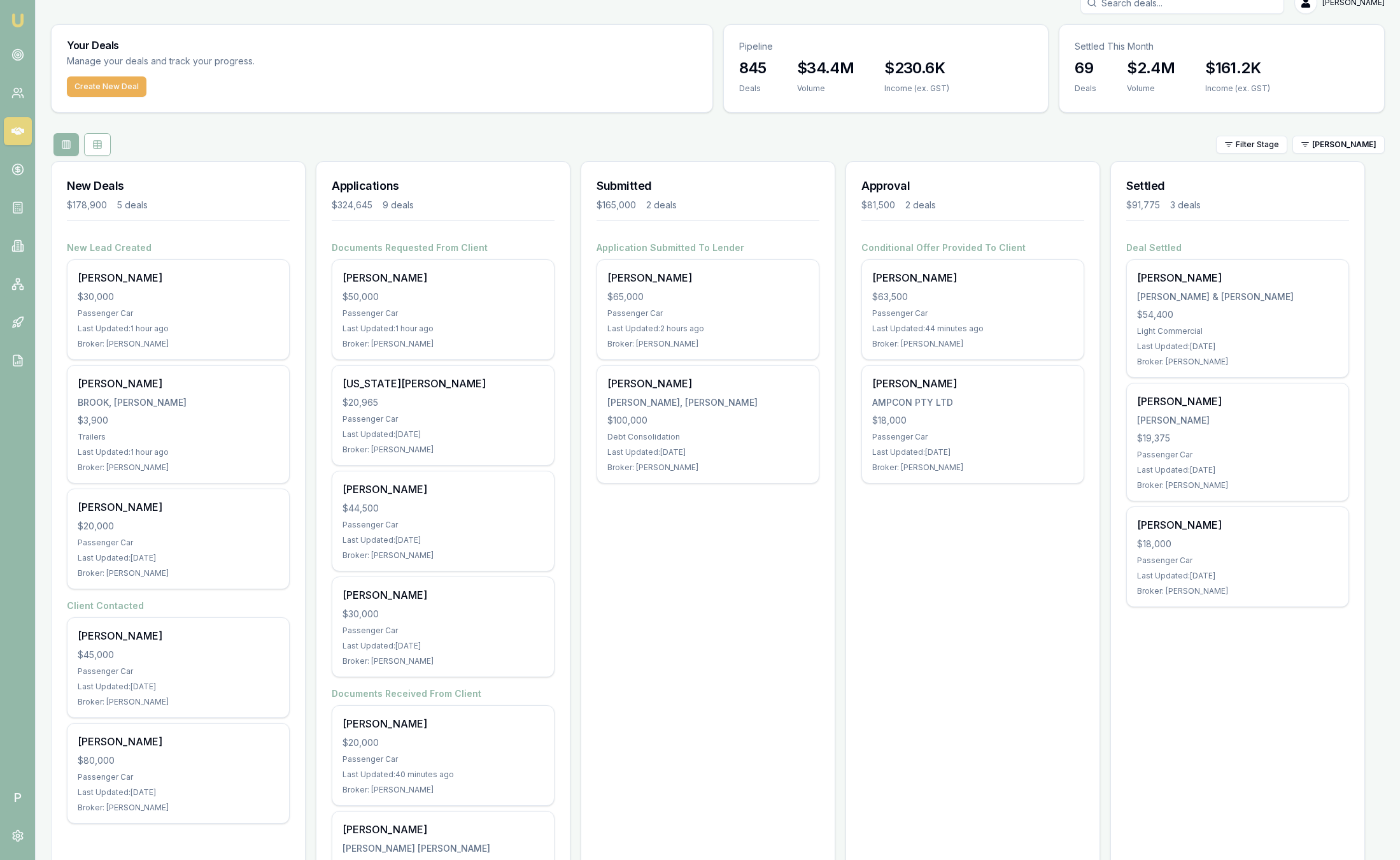
scroll to position [0, 0]
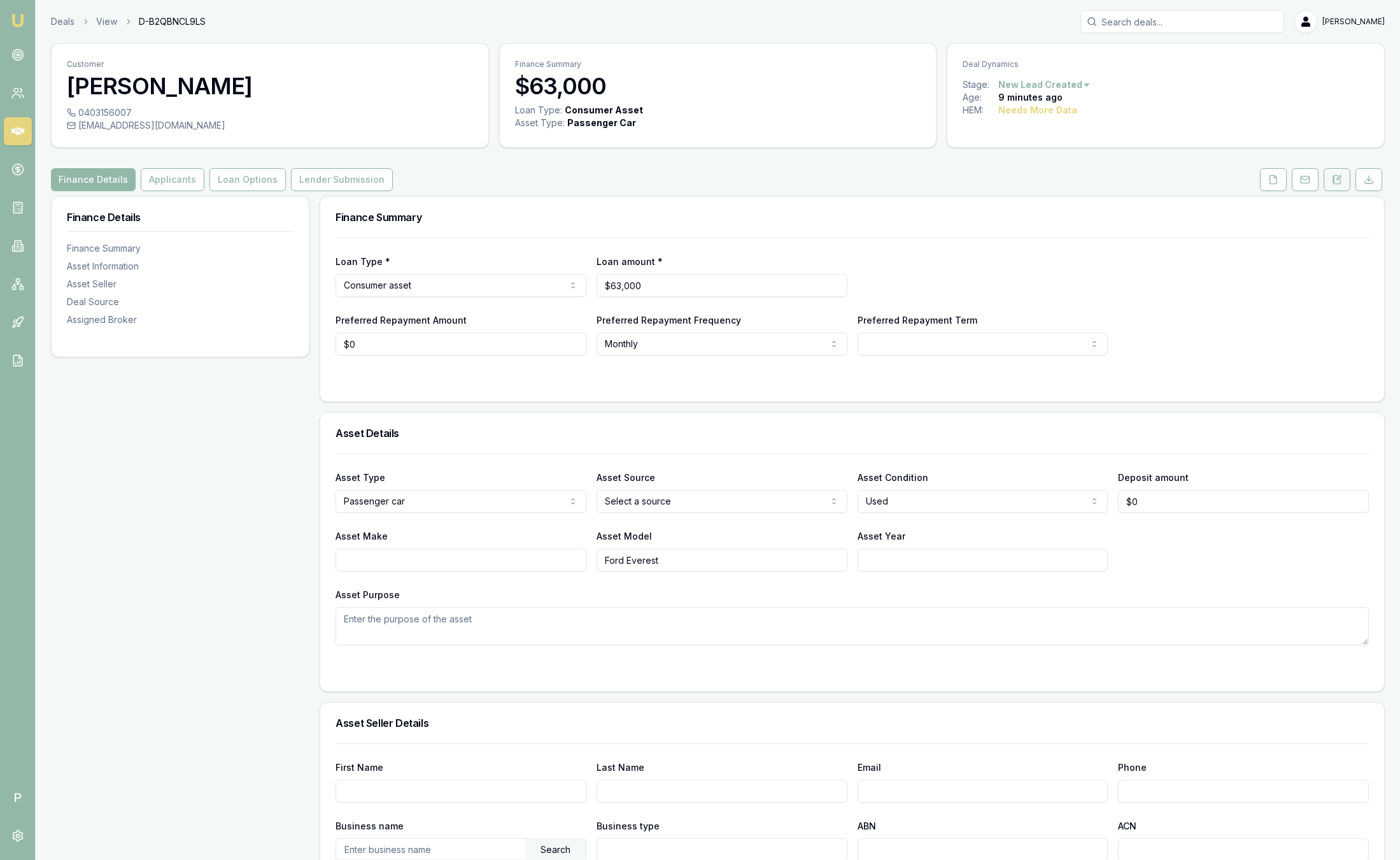
click at [1338, 173] on button at bounding box center [1337, 179] width 27 height 23
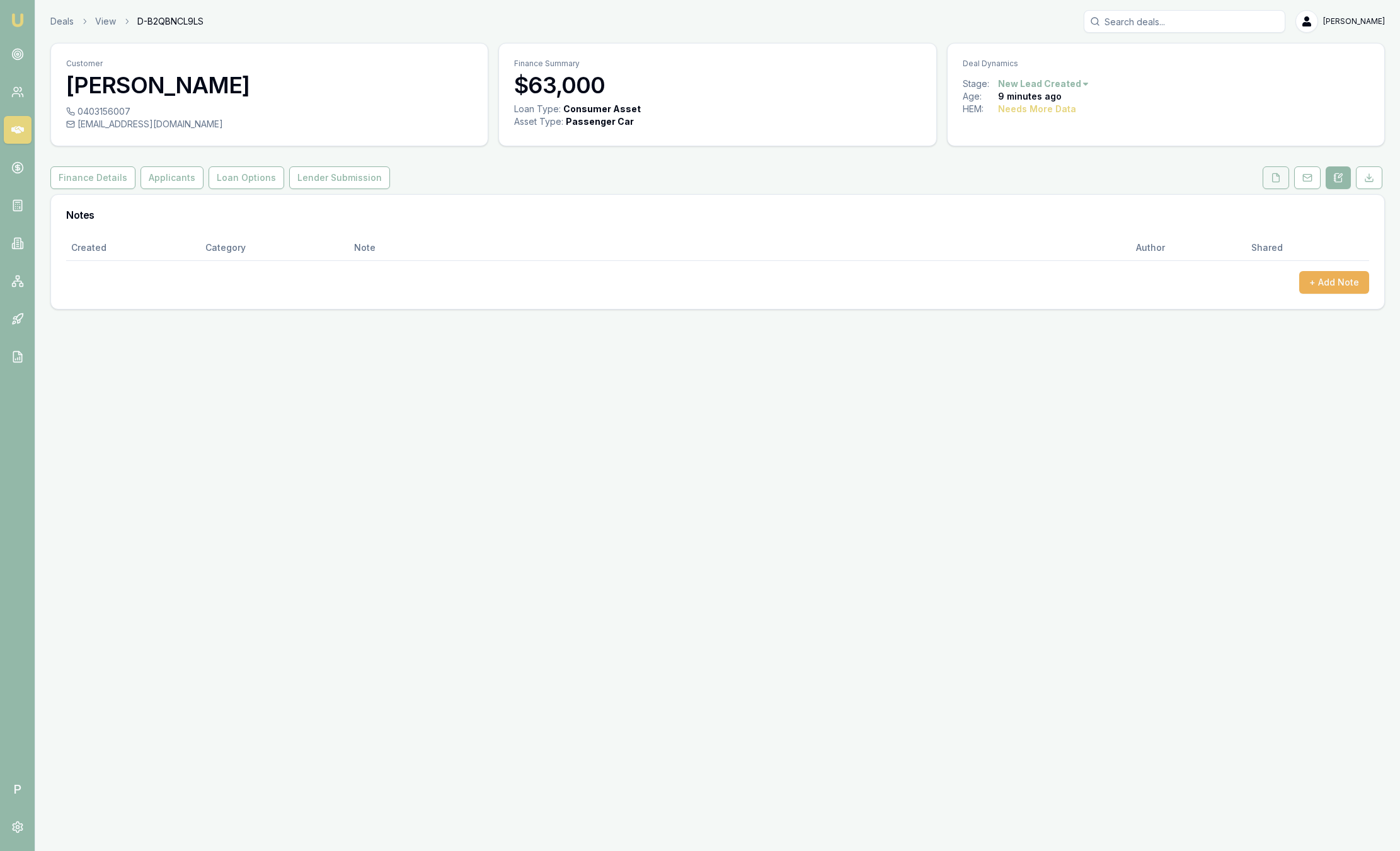
click at [1273, 181] on icon at bounding box center [1276, 177] width 10 height 10
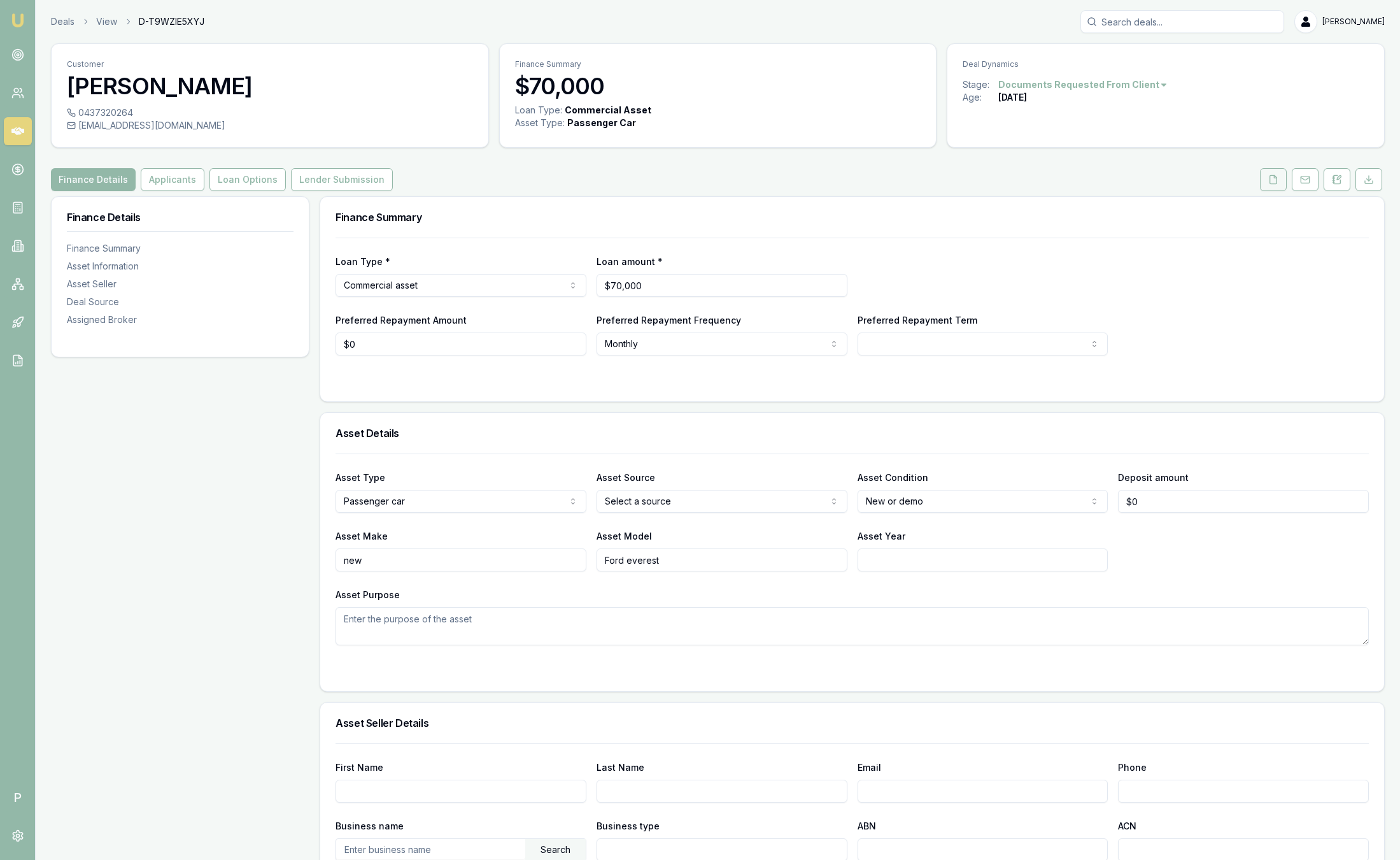
click at [1280, 177] on button at bounding box center [1272, 179] width 27 height 23
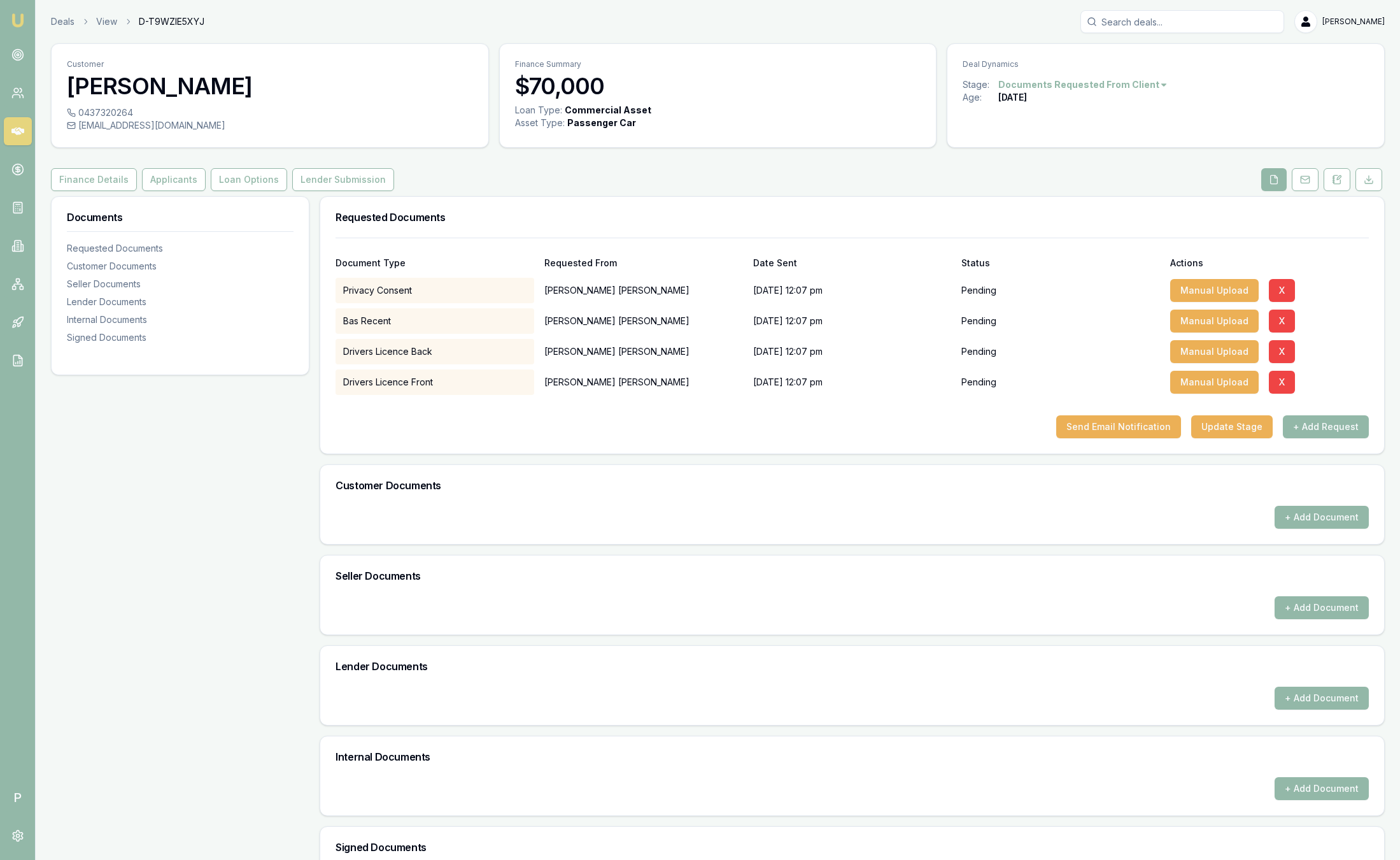
click at [1280, 176] on button at bounding box center [1273, 179] width 25 height 23
click at [1335, 181] on icon at bounding box center [1337, 179] width 11 height 11
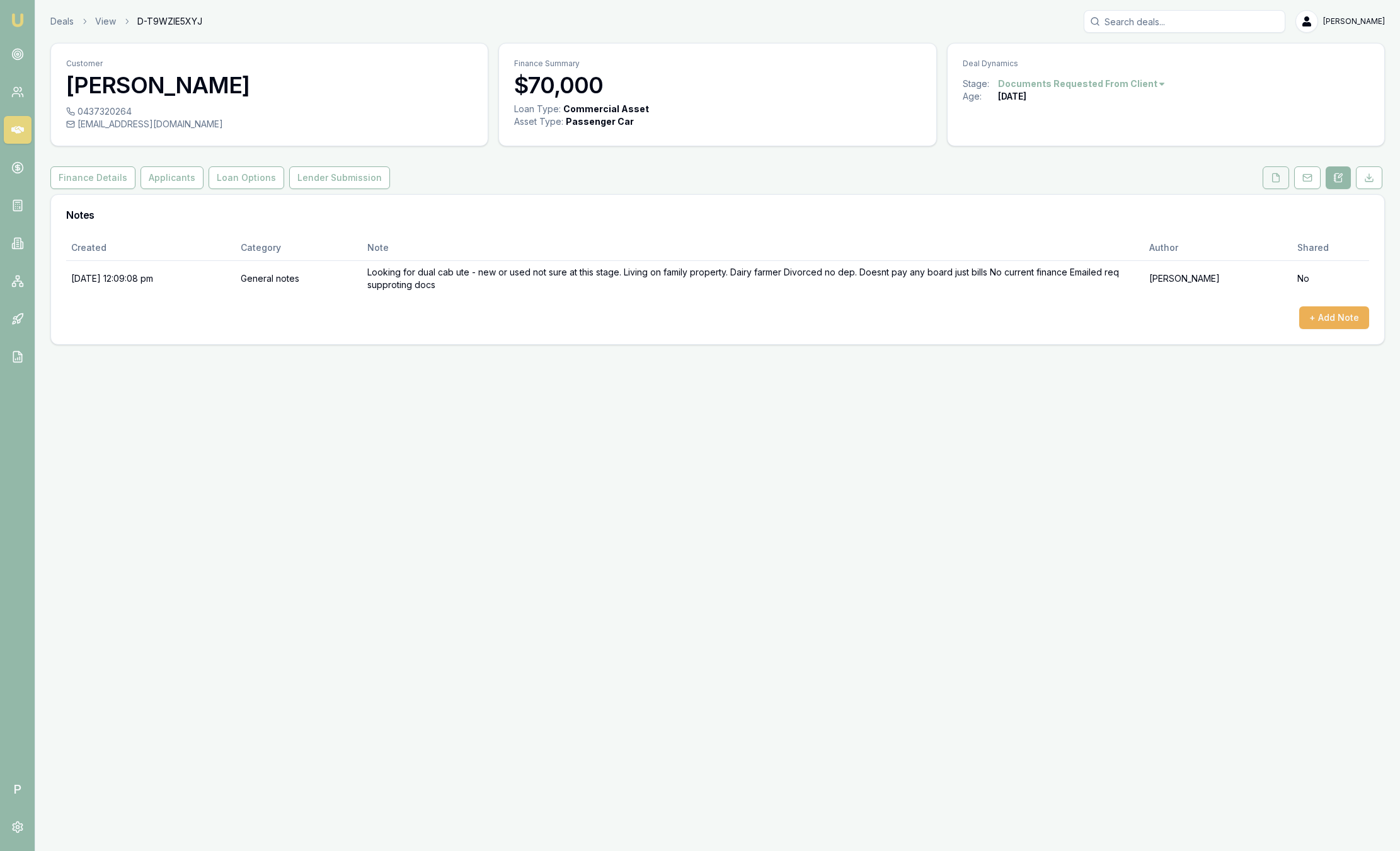
click at [1276, 173] on icon at bounding box center [1277, 177] width 7 height 8
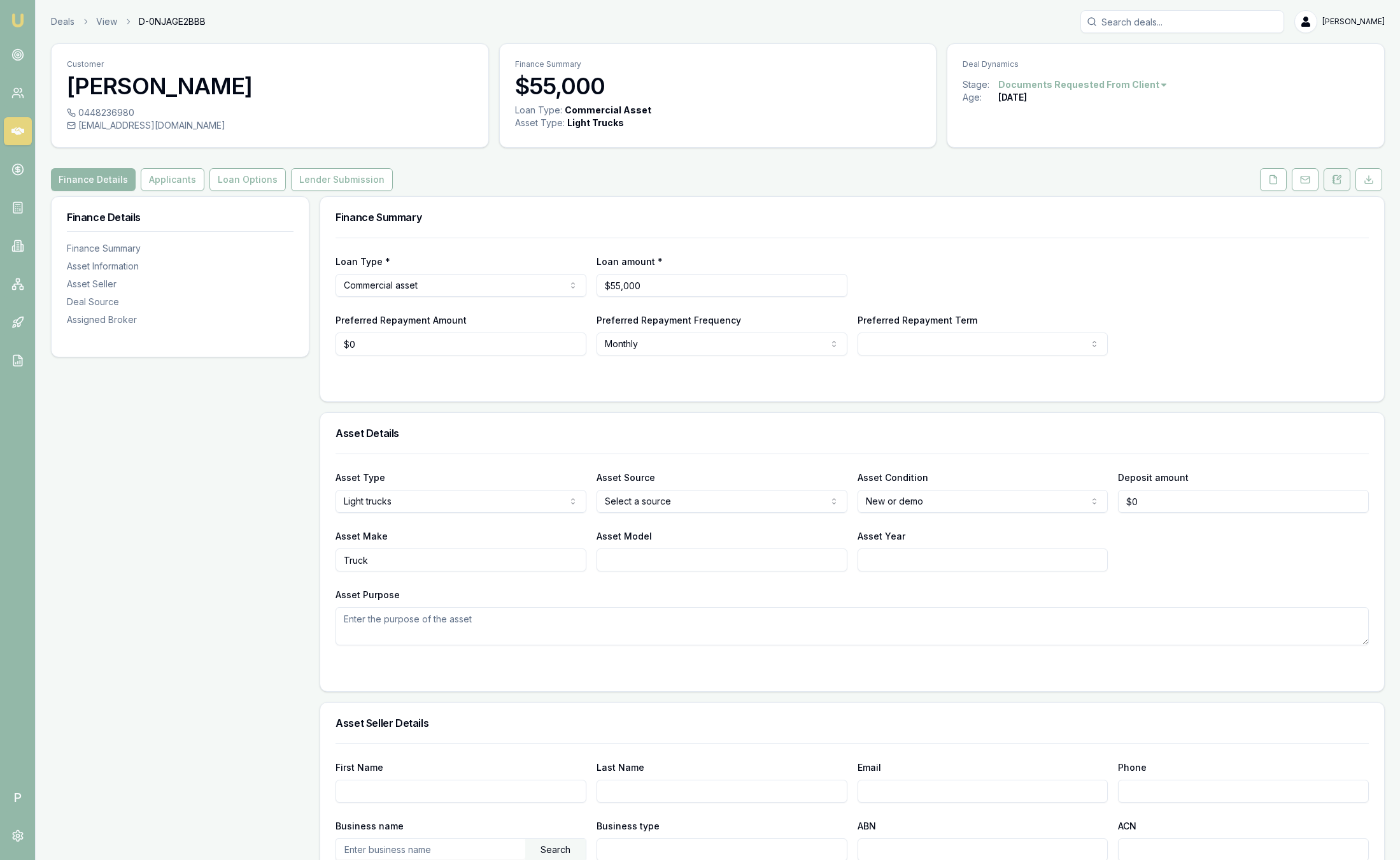
click at [1332, 177] on icon at bounding box center [1337, 179] width 11 height 11
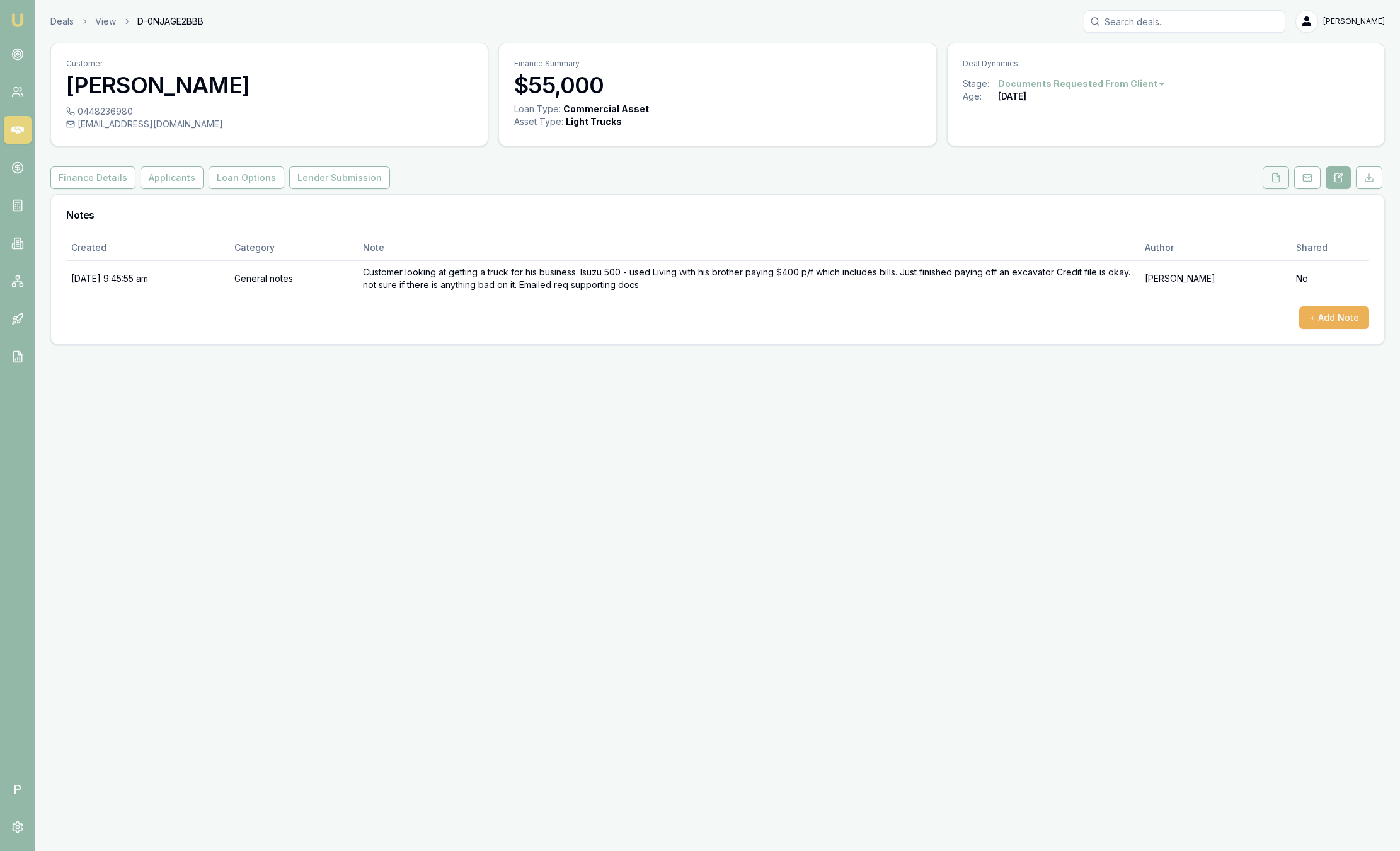
click at [1279, 174] on icon at bounding box center [1276, 177] width 10 height 10
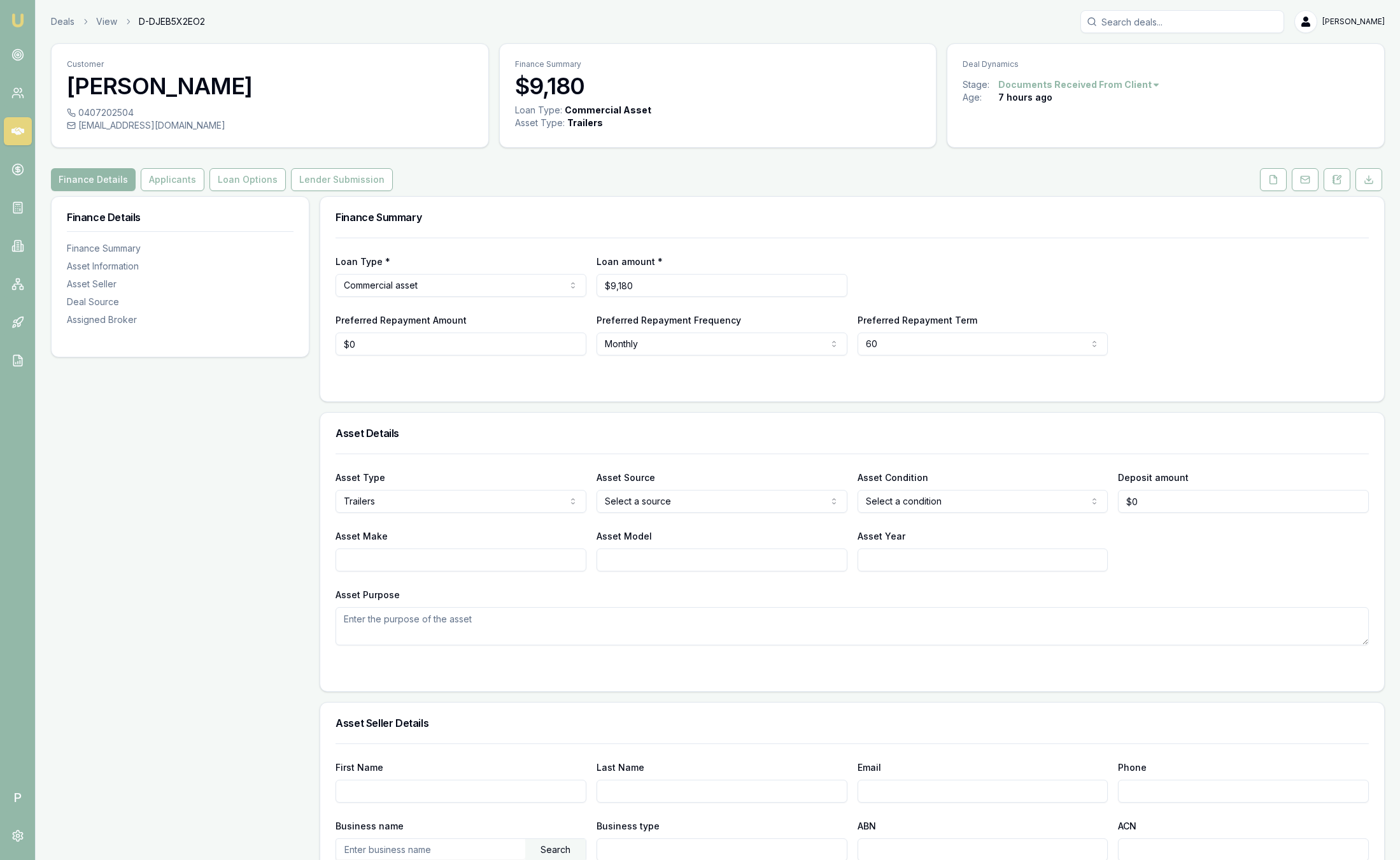
click at [1286, 176] on link at bounding box center [1272, 179] width 32 height 23
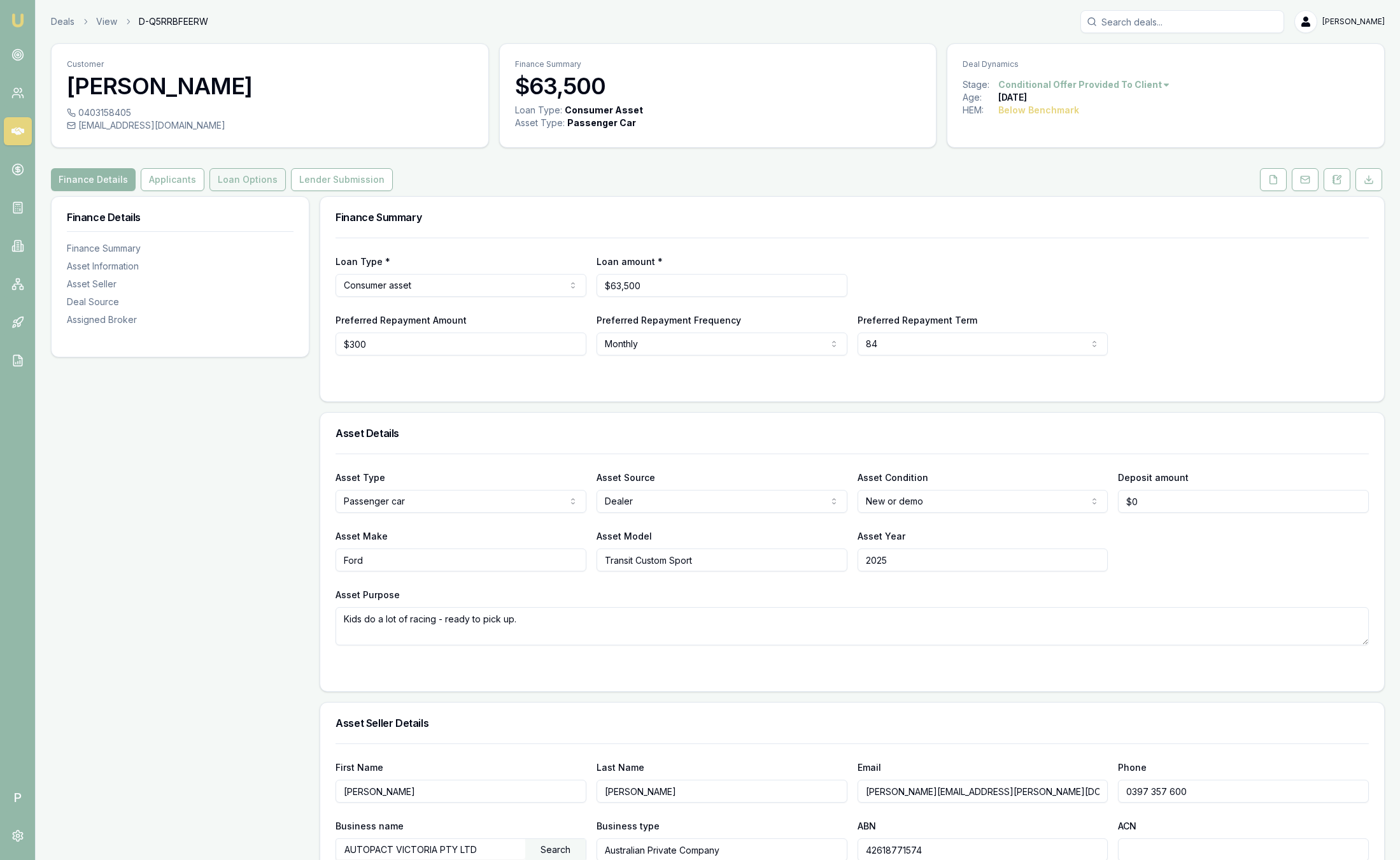
click at [250, 177] on button "Loan Options" at bounding box center [247, 179] width 77 height 23
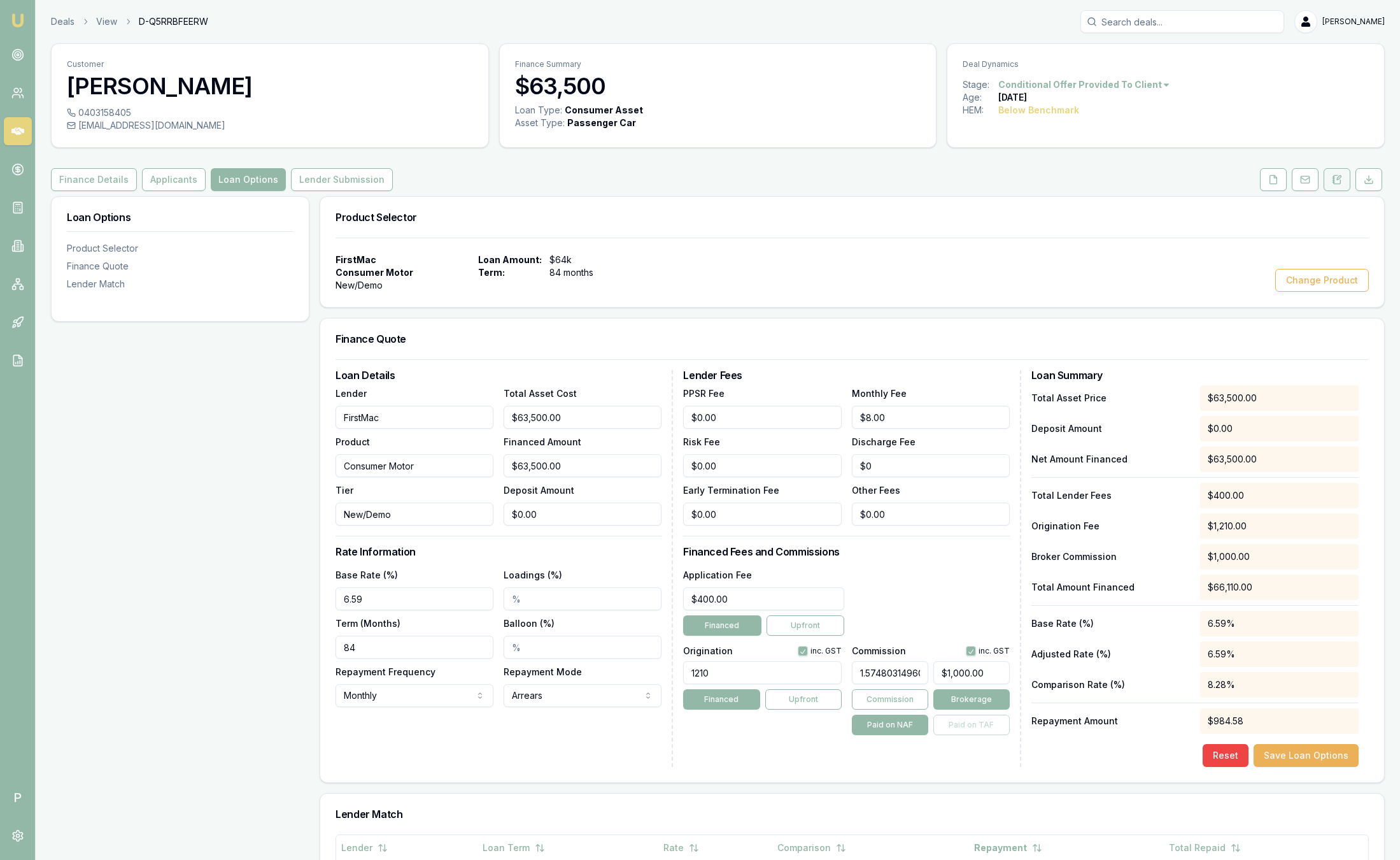
click at [1339, 181] on icon at bounding box center [1337, 179] width 11 height 11
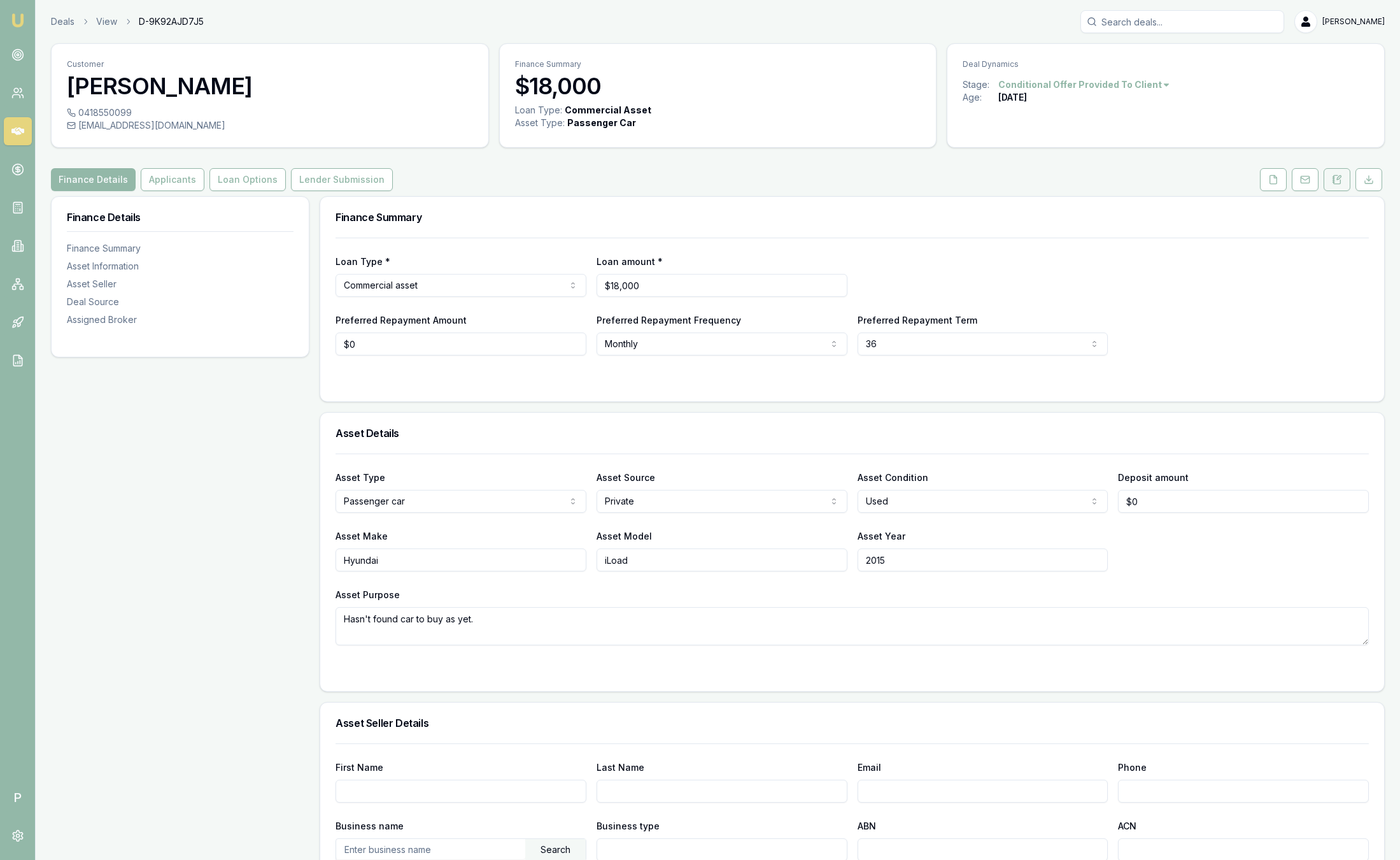
click at [1332, 179] on icon at bounding box center [1333, 179] width 2 height 0
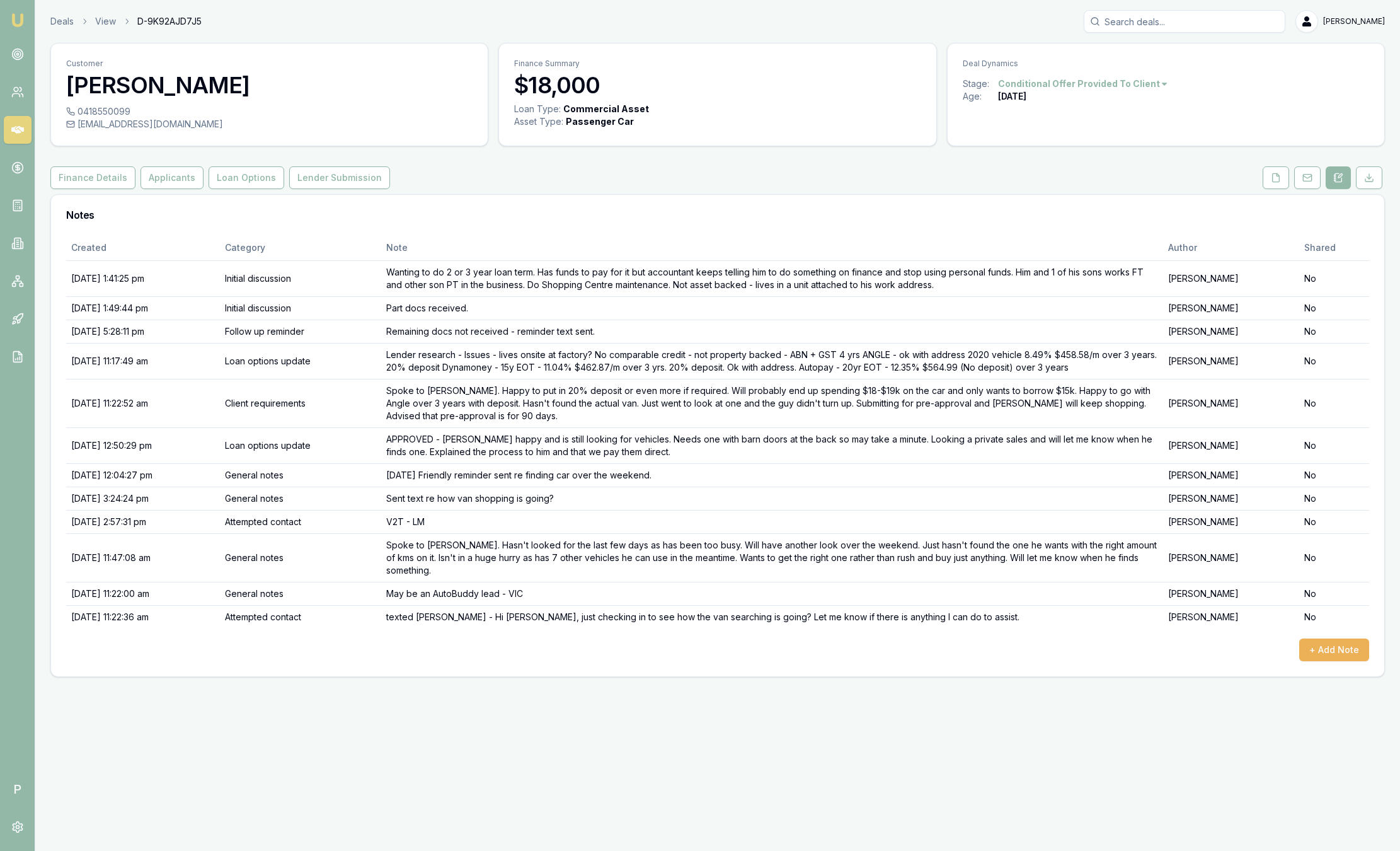
click at [1022, 187] on div "Finance Details Applicants Loan Options Lender Submission" at bounding box center [718, 177] width 1335 height 23
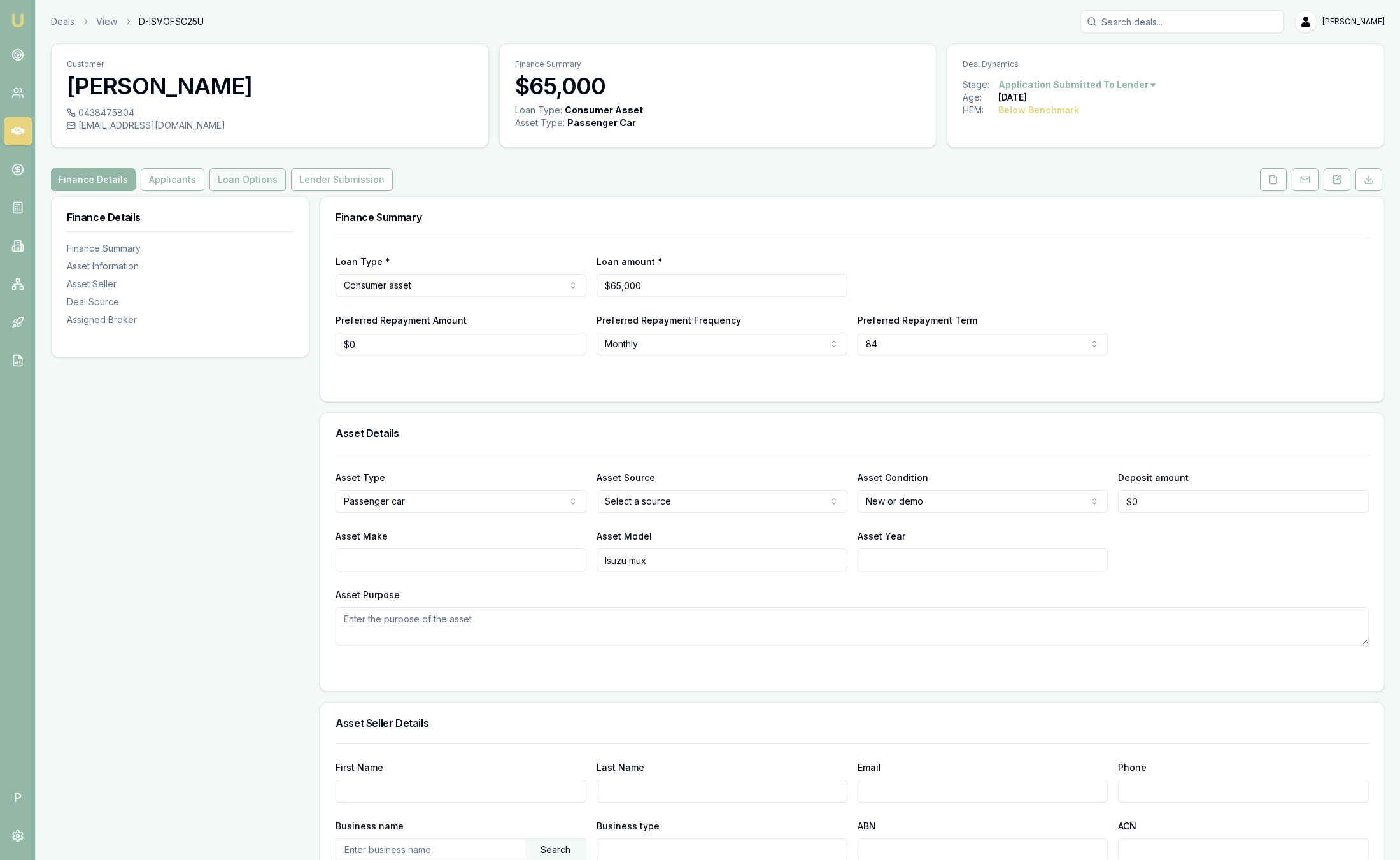
click at [249, 171] on button "Loan Options" at bounding box center [247, 179] width 77 height 23
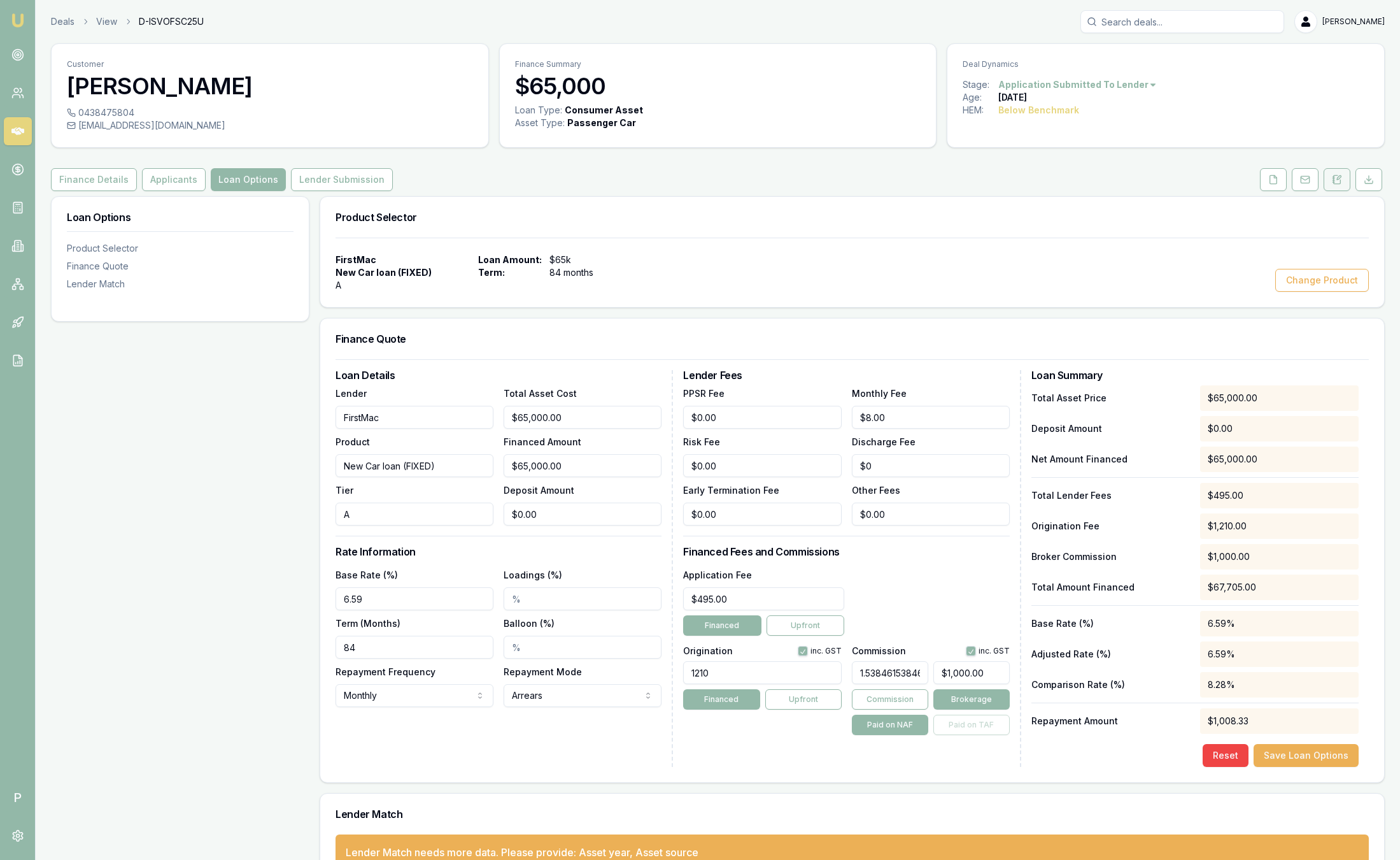
click at [1338, 178] on icon at bounding box center [1337, 179] width 11 height 11
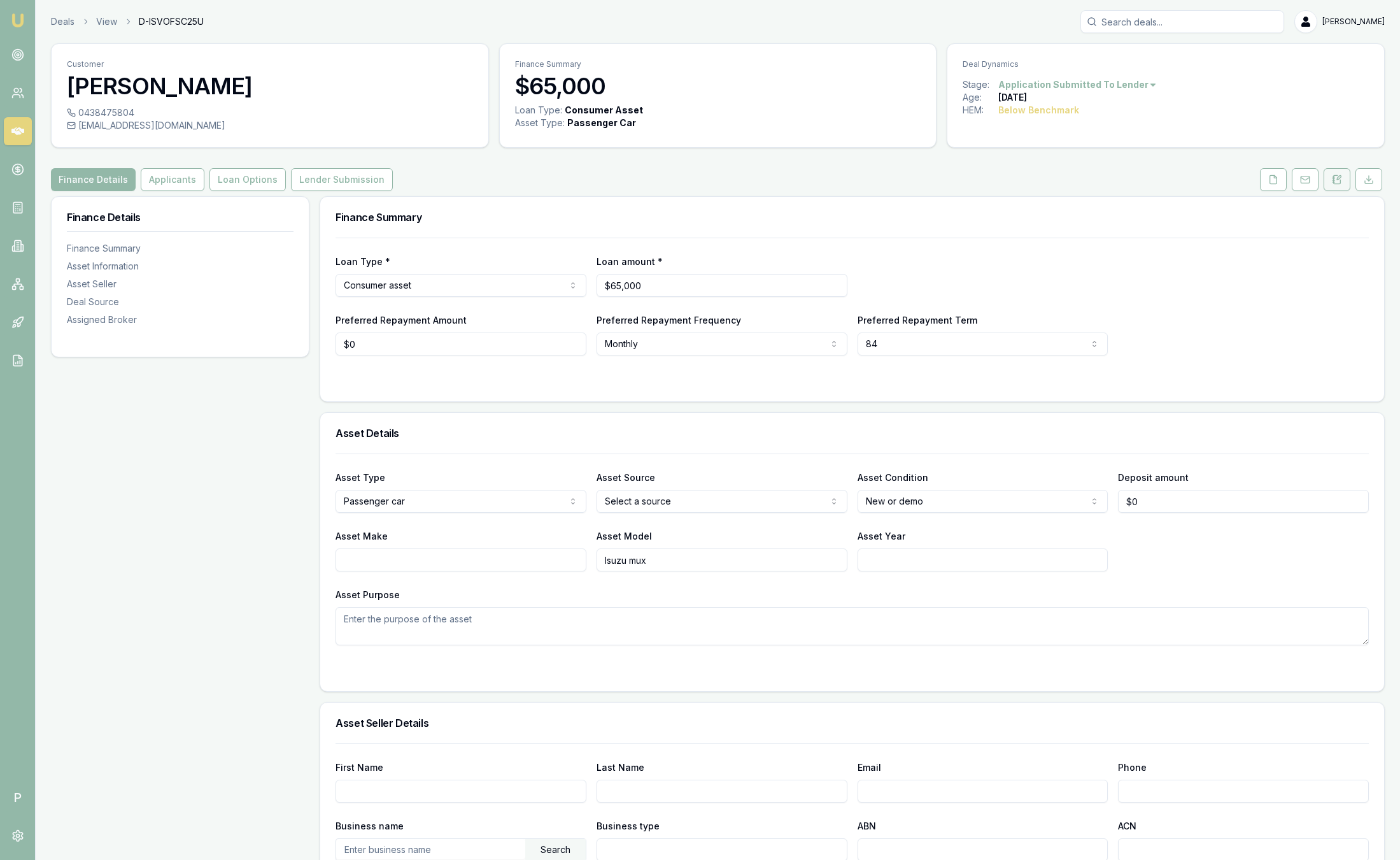
click at [1344, 178] on button at bounding box center [1337, 179] width 27 height 23
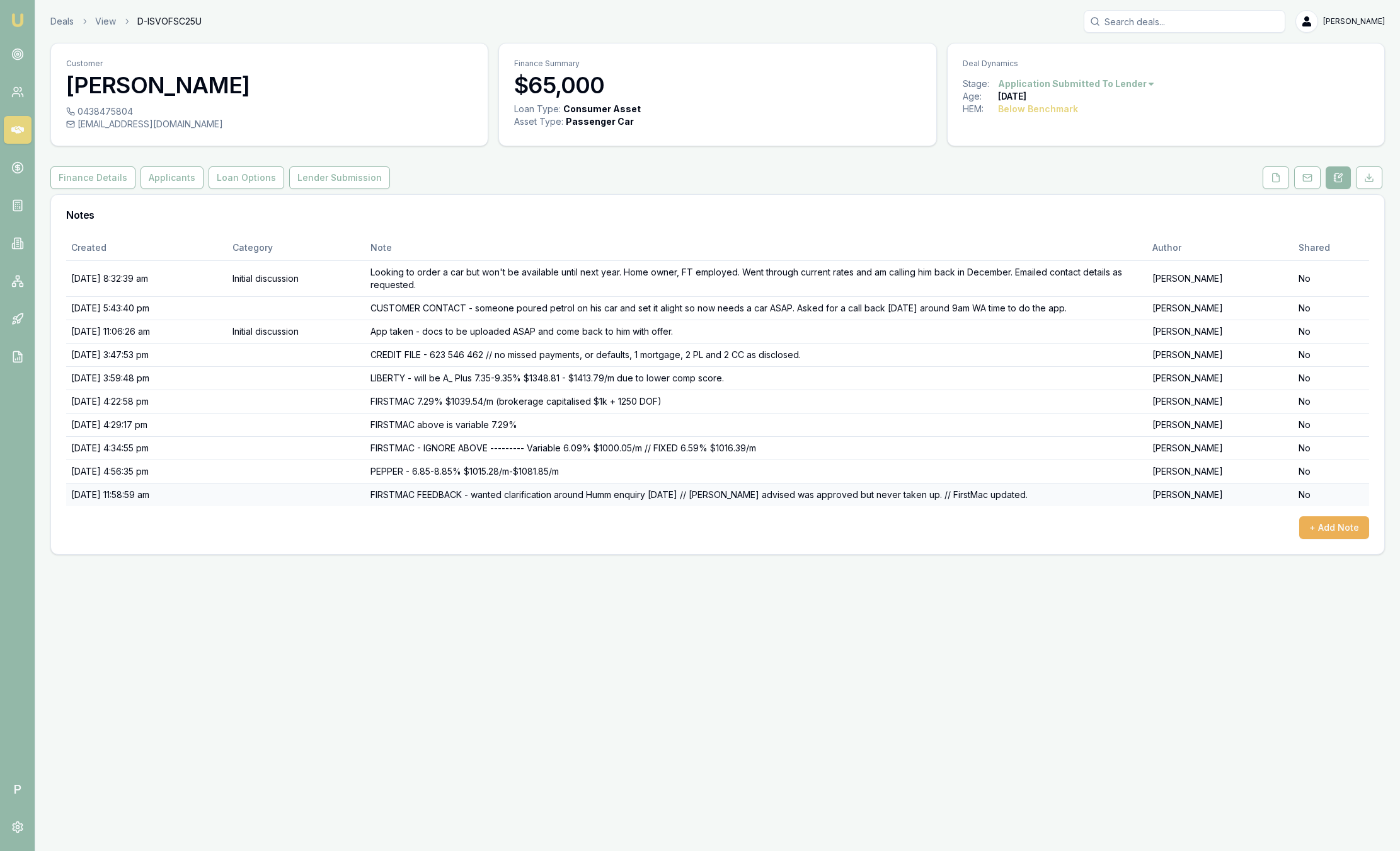
click at [366, 501] on td at bounding box center [296, 494] width 138 height 23
click at [486, 530] on div "+ Add Note" at bounding box center [717, 527] width 1303 height 23
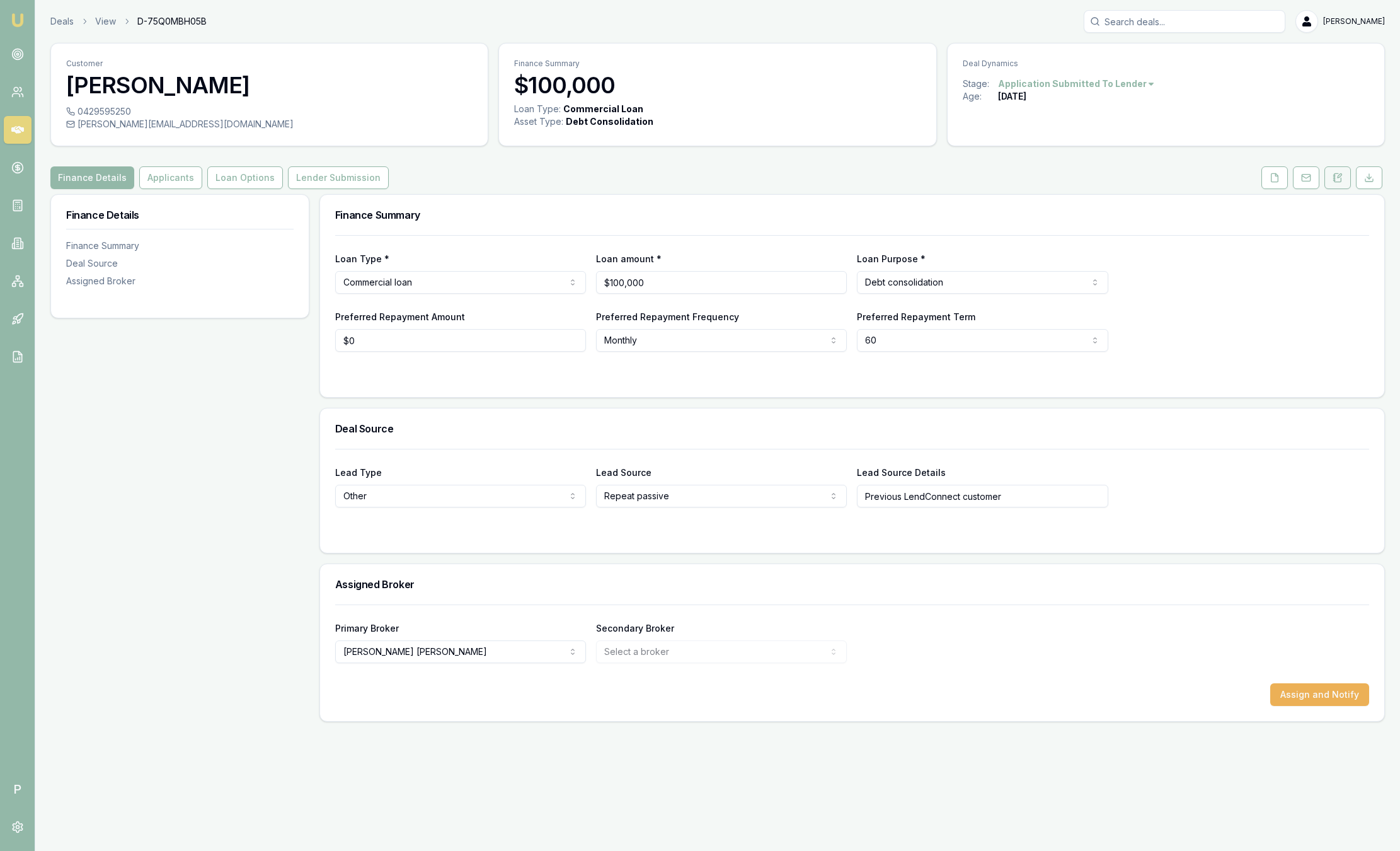
click at [1336, 181] on icon at bounding box center [1335, 181] width 2 height 0
click at [1338, 181] on icon at bounding box center [1338, 177] width 7 height 8
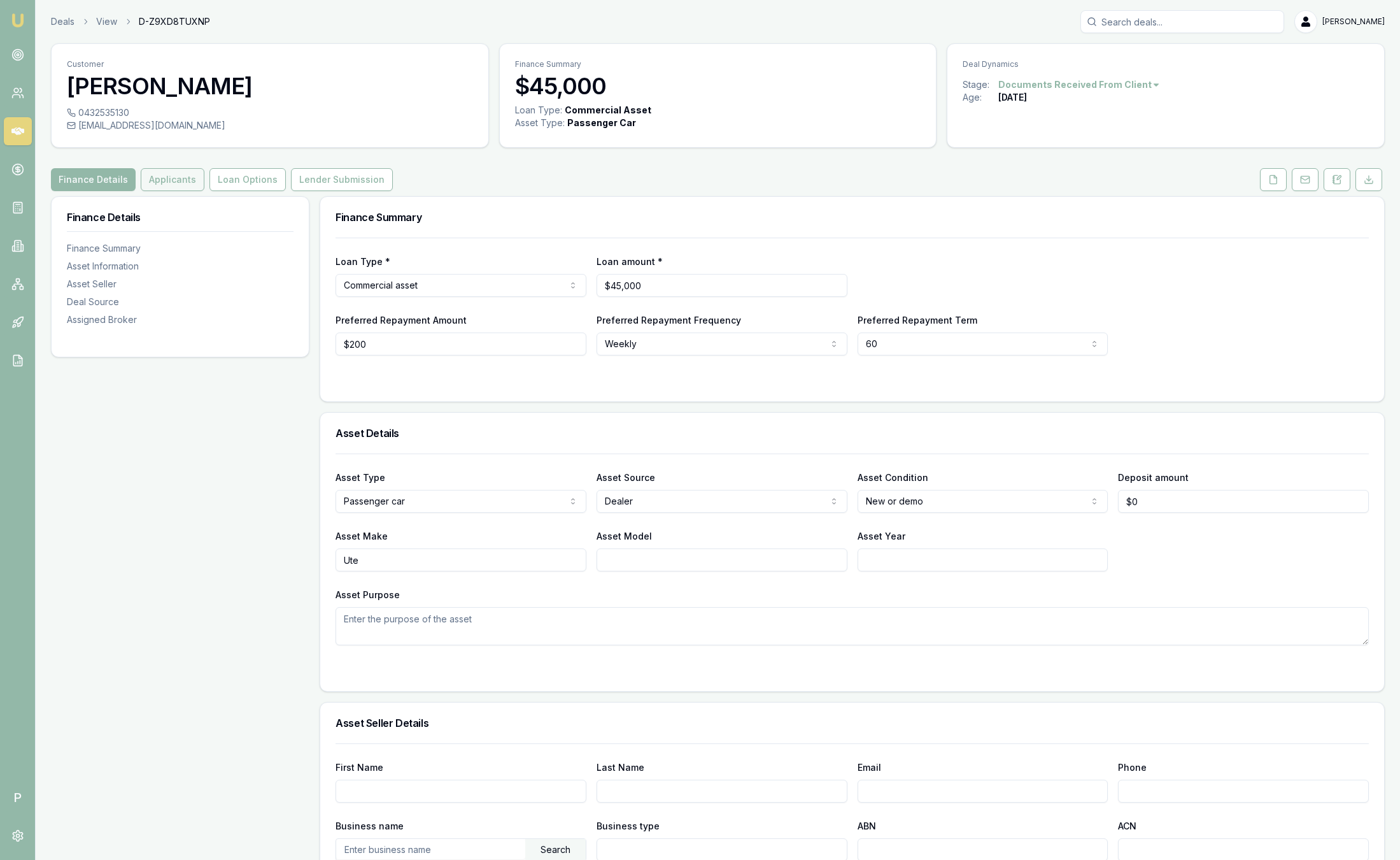
click at [193, 174] on button "Applicants" at bounding box center [173, 179] width 63 height 23
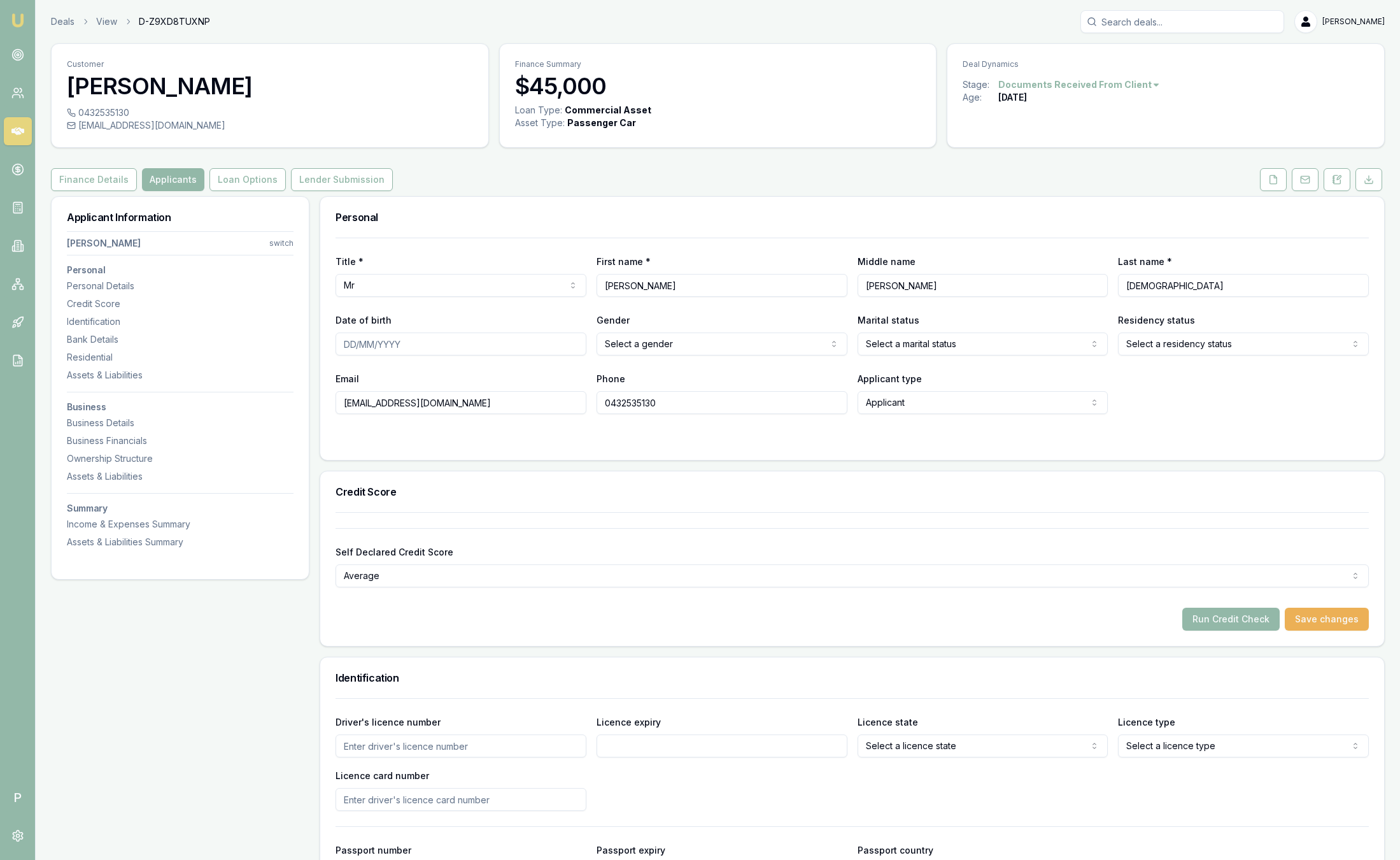
click at [23, 28] on img at bounding box center [18, 20] width 15 height 15
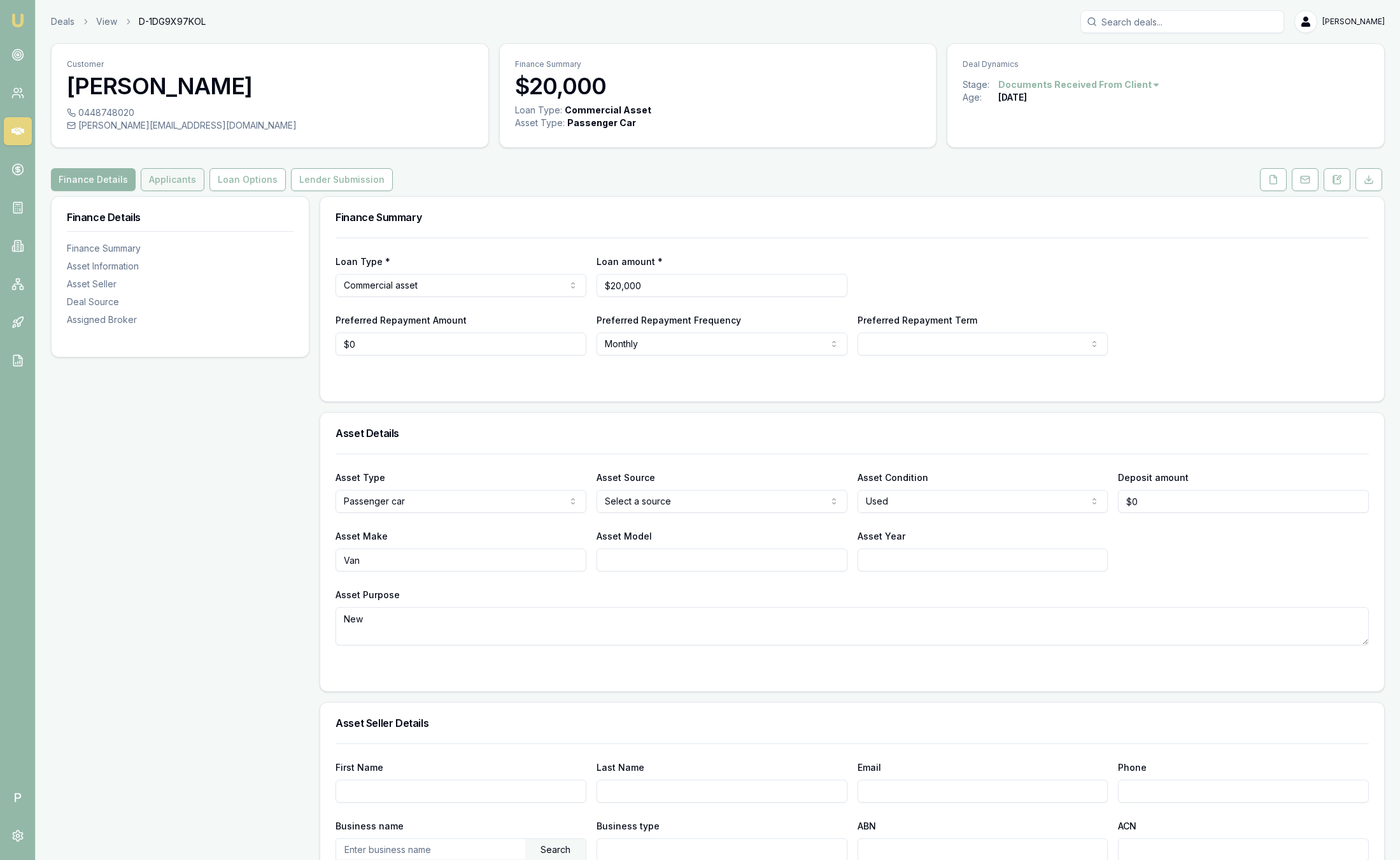
click at [186, 183] on button "Applicants" at bounding box center [173, 179] width 63 height 23
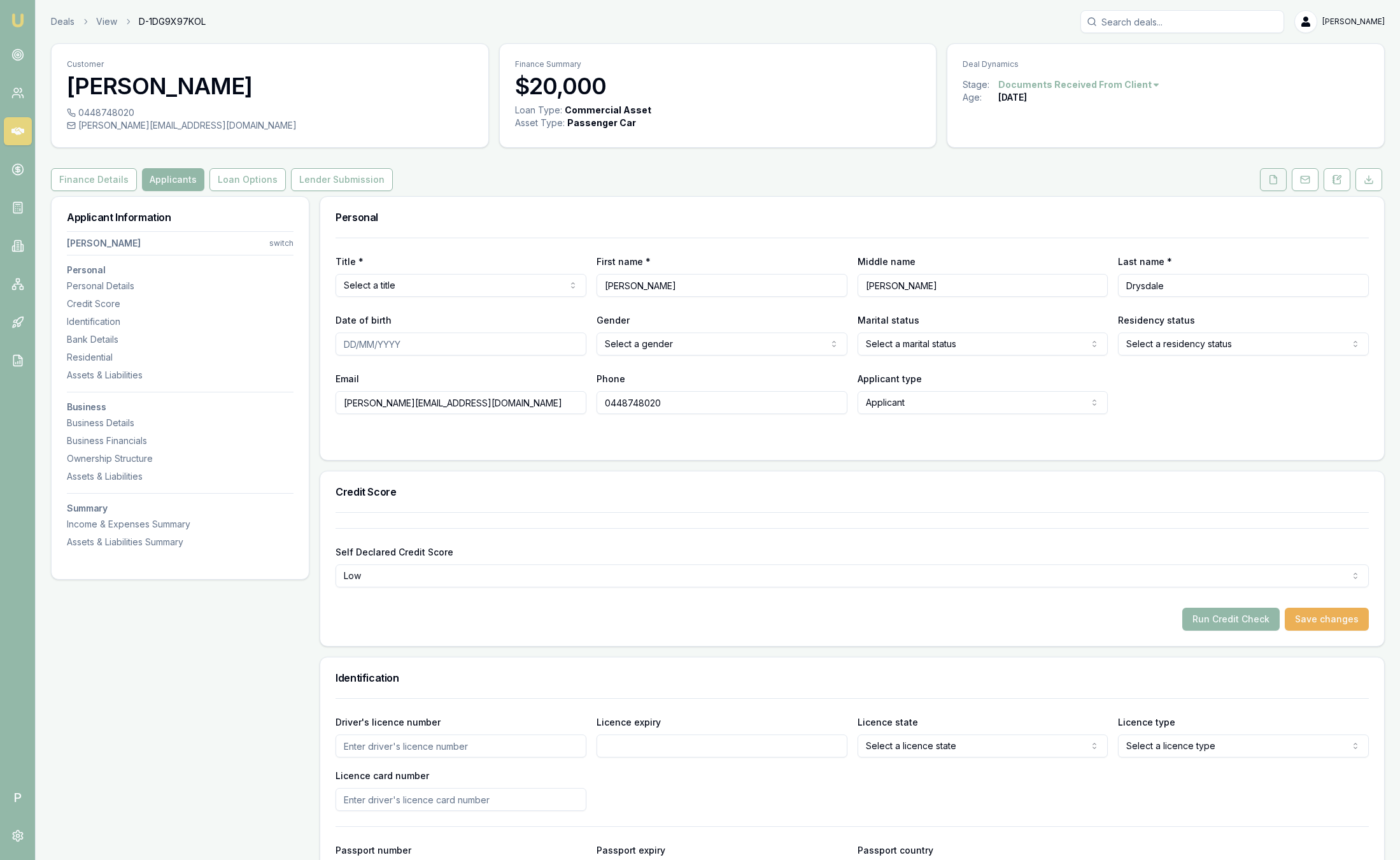
click at [1266, 180] on button at bounding box center [1272, 179] width 27 height 23
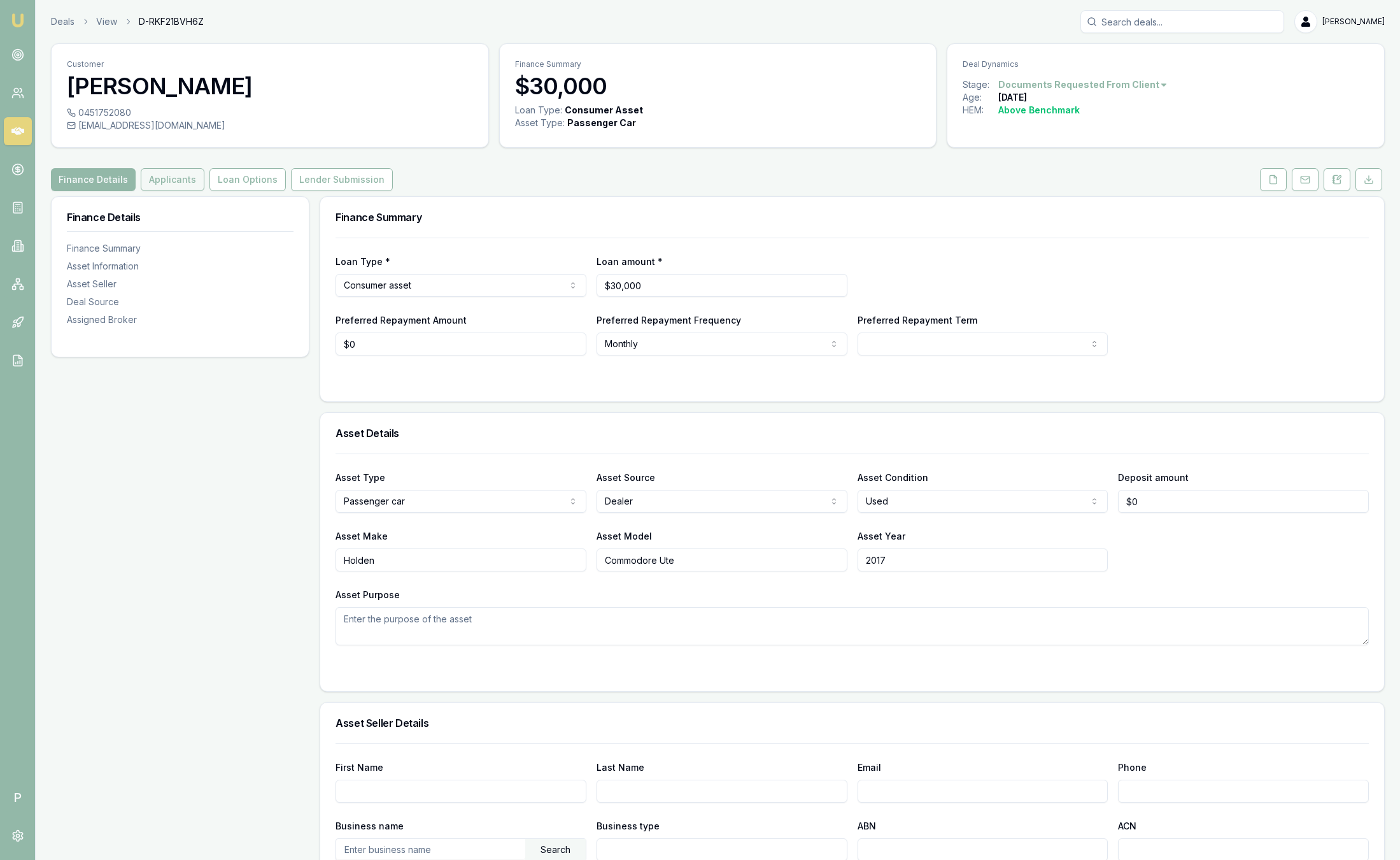
click at [166, 182] on button "Applicants" at bounding box center [173, 179] width 63 height 23
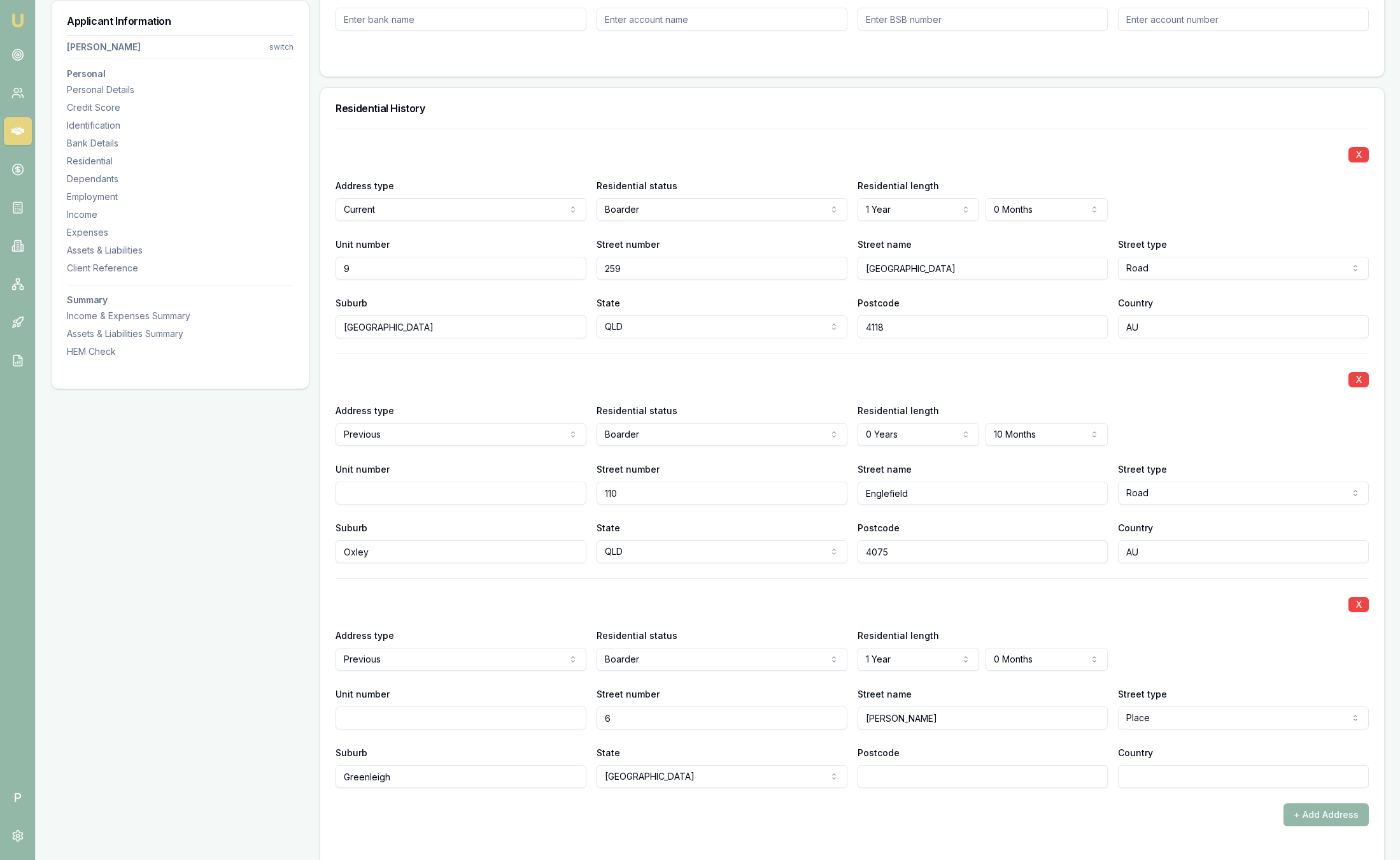
scroll to position [669, 0]
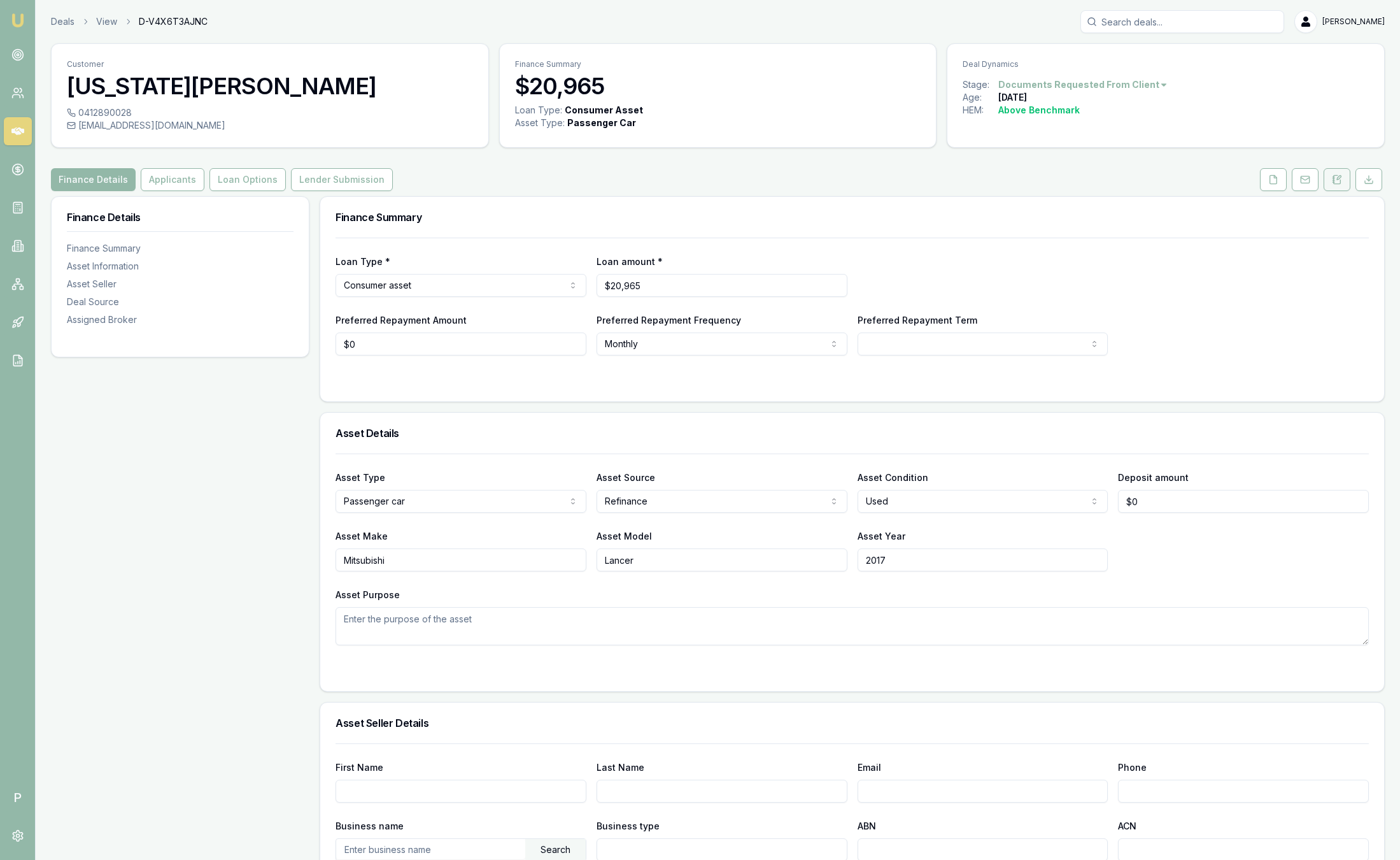
click at [1328, 183] on button at bounding box center [1337, 179] width 27 height 23
click at [1335, 183] on icon at bounding box center [1337, 179] width 7 height 8
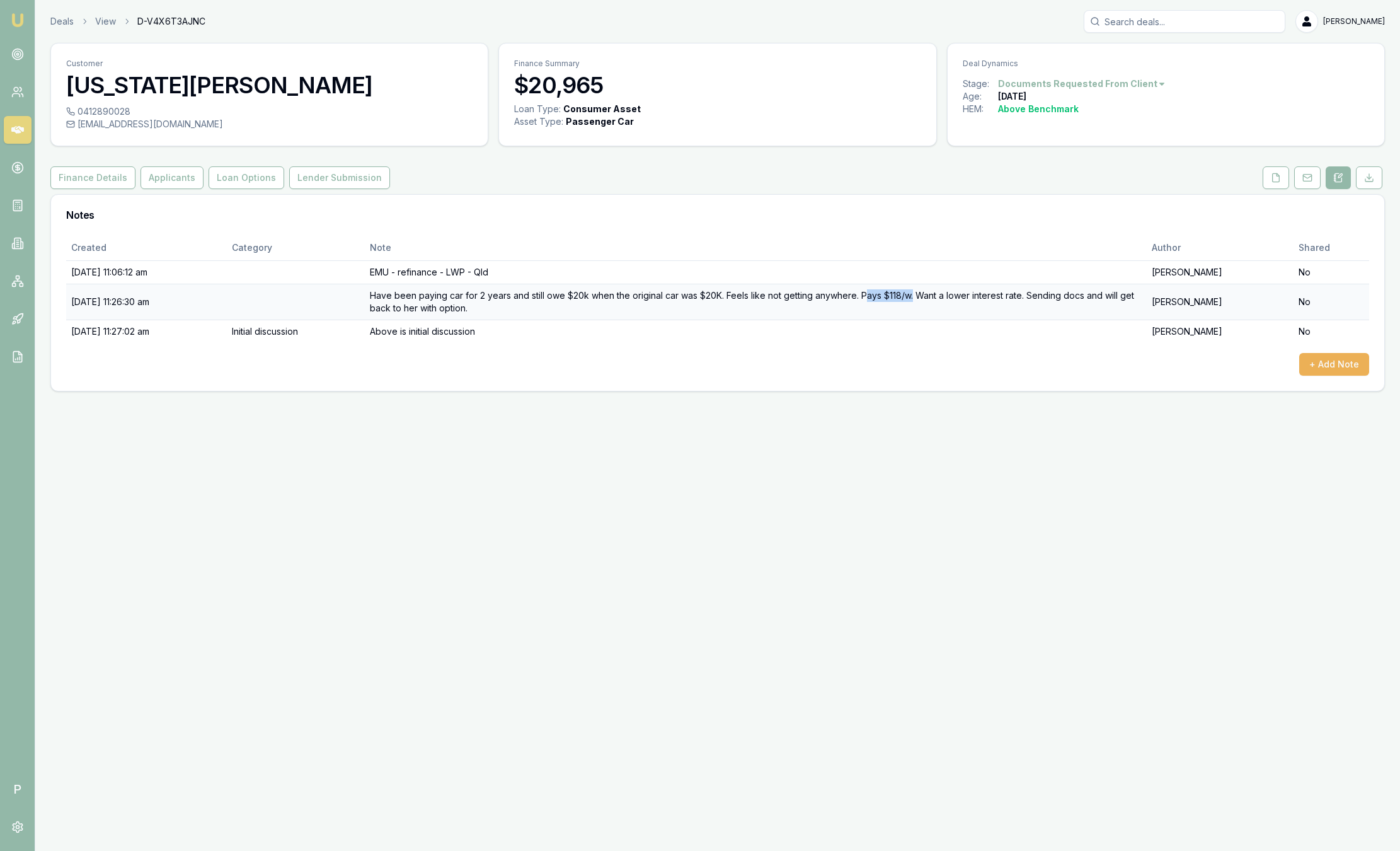
drag, startPoint x: 900, startPoint y: 299, endPoint x: 949, endPoint y: 299, distance: 49.0
click at [949, 299] on td "Have been paying car for 2 years and still owe $20k when the original car was $…" at bounding box center [756, 301] width 782 height 36
click at [835, 296] on td "Have been paying car for 2 years and still owe $20k when the original car was $…" at bounding box center [756, 301] width 782 height 36
click at [63, 27] on div "Deals View D-V4X6T3AJNC Sam Crouch" at bounding box center [718, 22] width 1335 height 23
click at [62, 25] on link "Deals" at bounding box center [62, 22] width 23 height 13
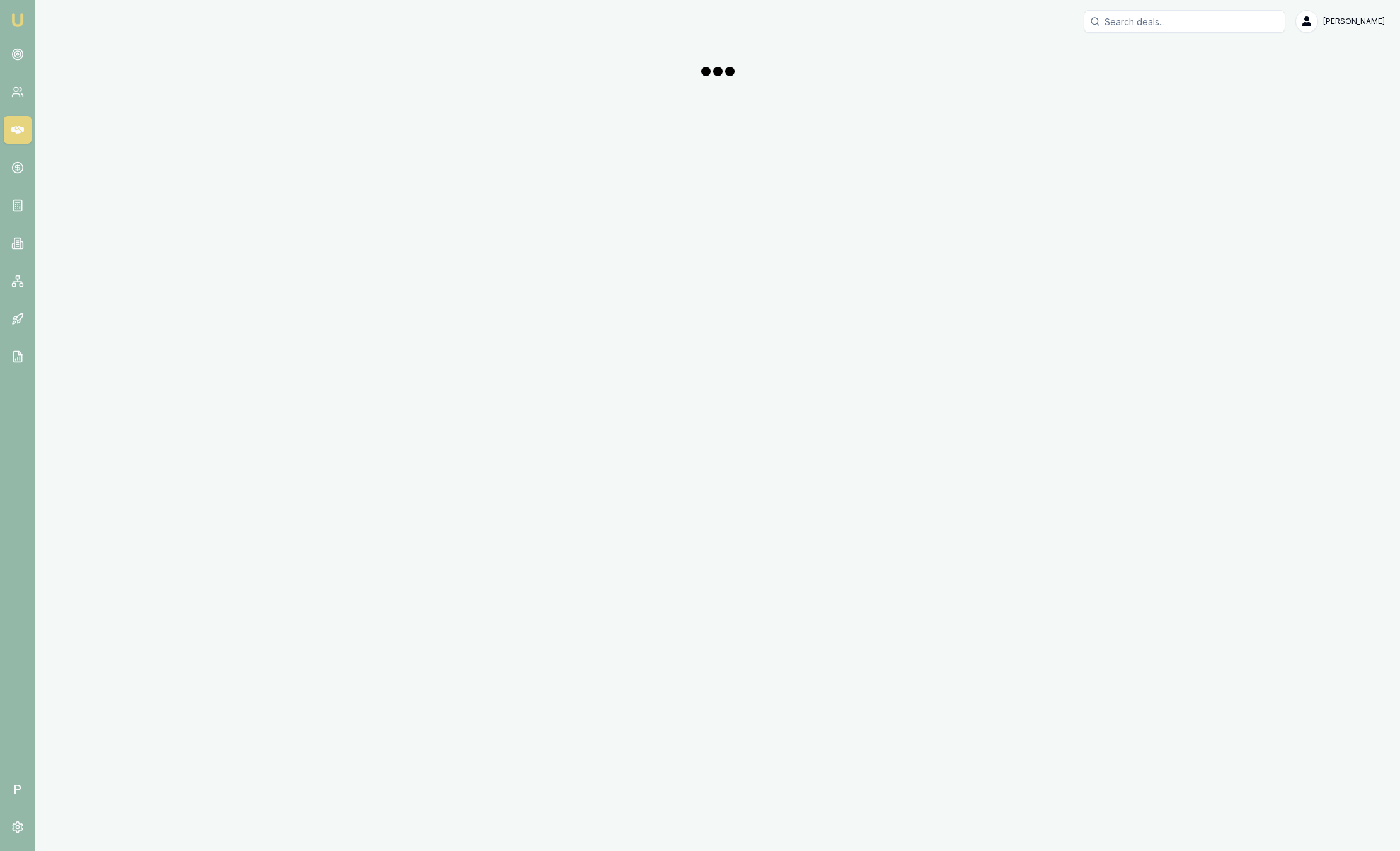
click at [10, 22] on img at bounding box center [18, 20] width 15 height 15
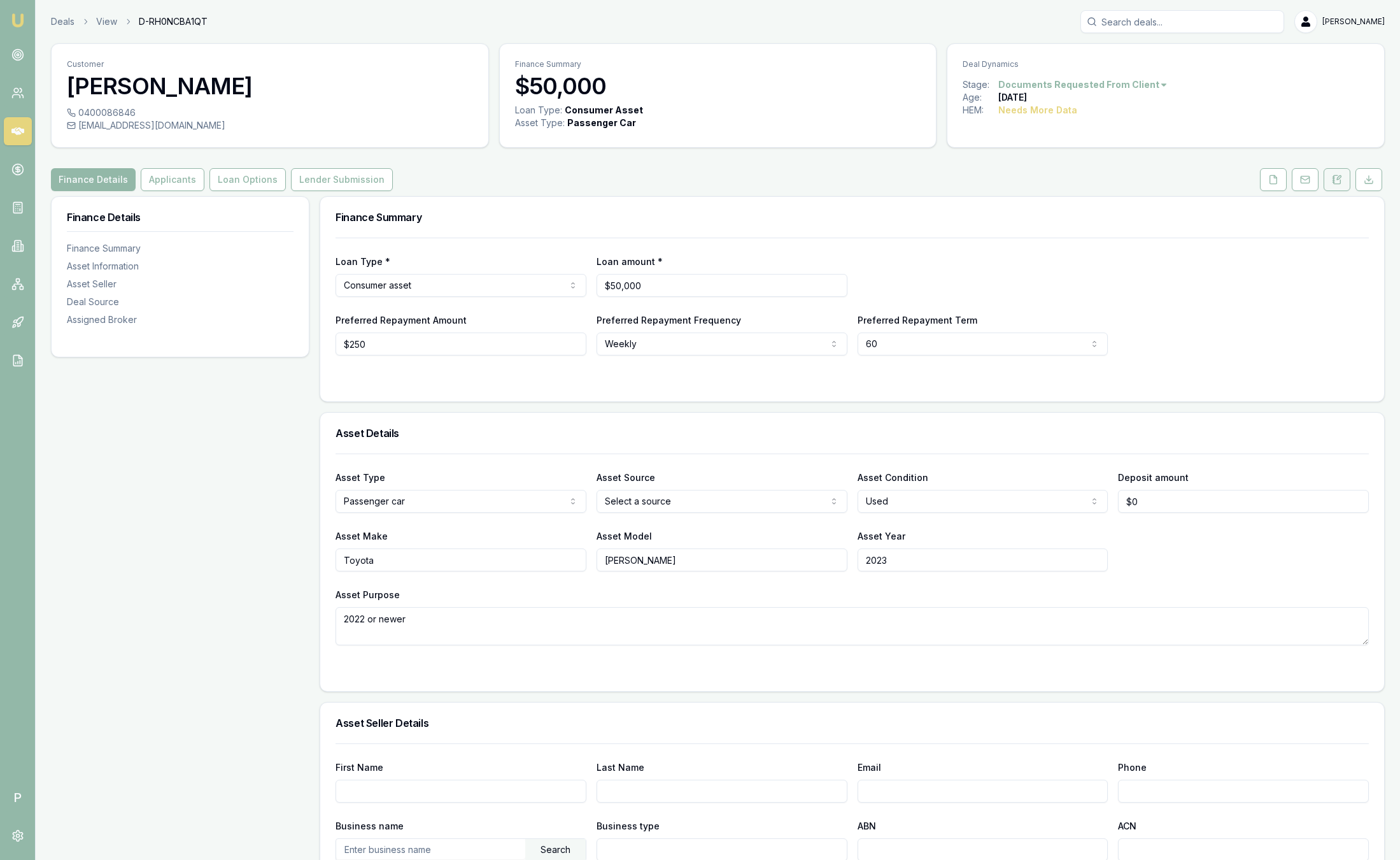
click at [1335, 188] on button at bounding box center [1337, 179] width 27 height 23
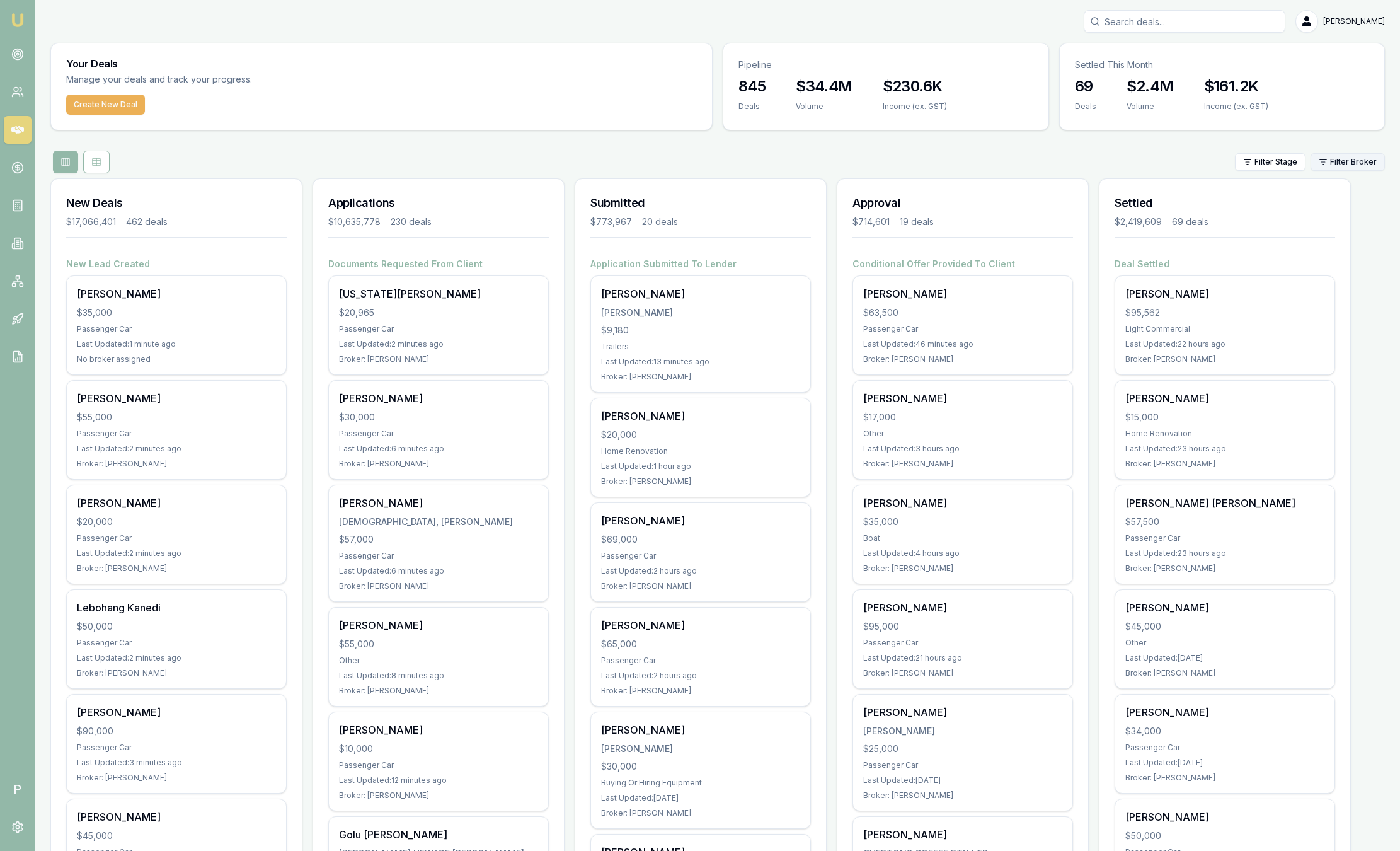
click at [1334, 166] on html "Emu Broker P [PERSON_NAME] Toggle Menu Your Deals Manage your deals and track y…" at bounding box center [700, 426] width 1400 height 851
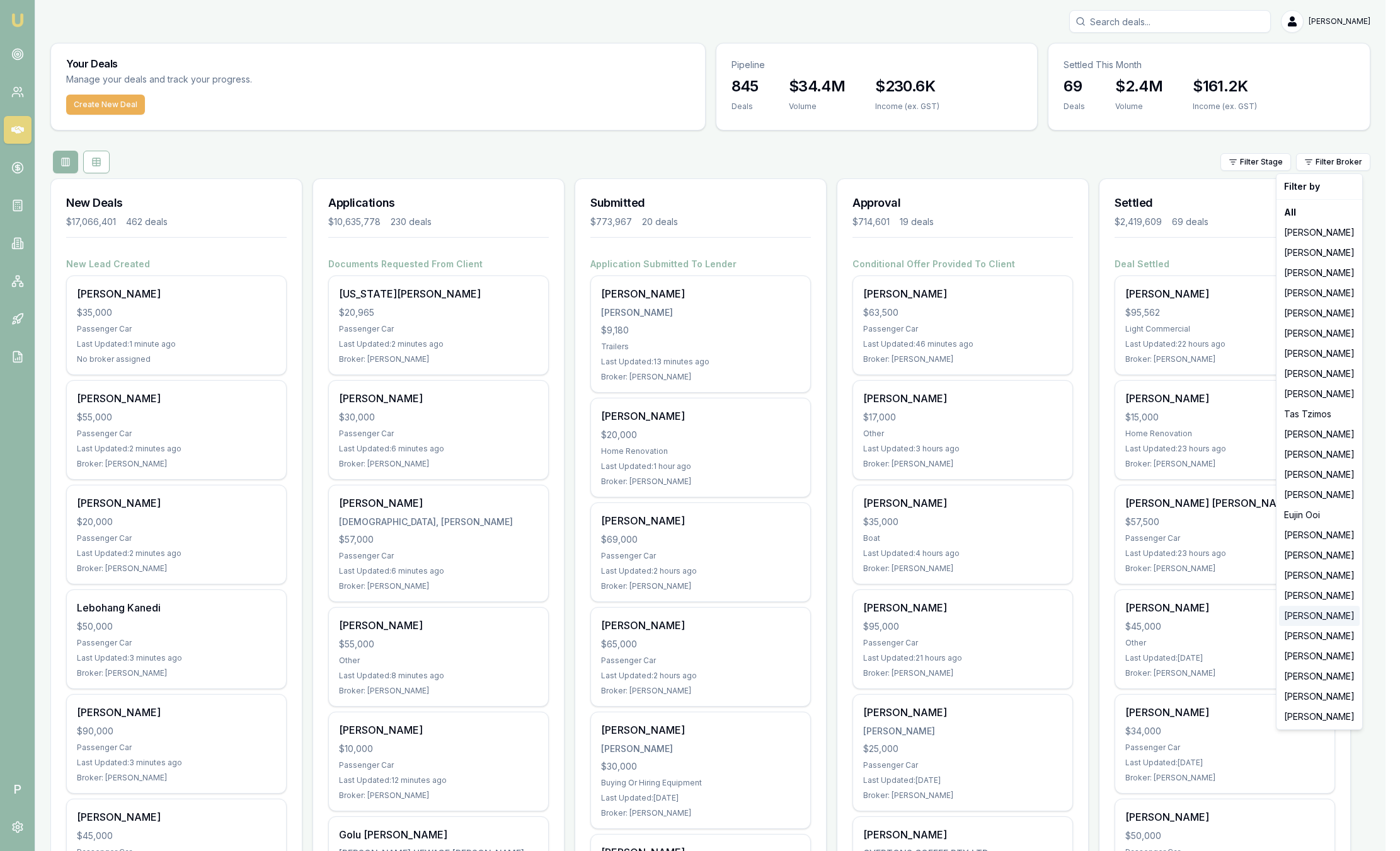
click at [1289, 614] on div "[PERSON_NAME]" at bounding box center [1319, 615] width 81 height 20
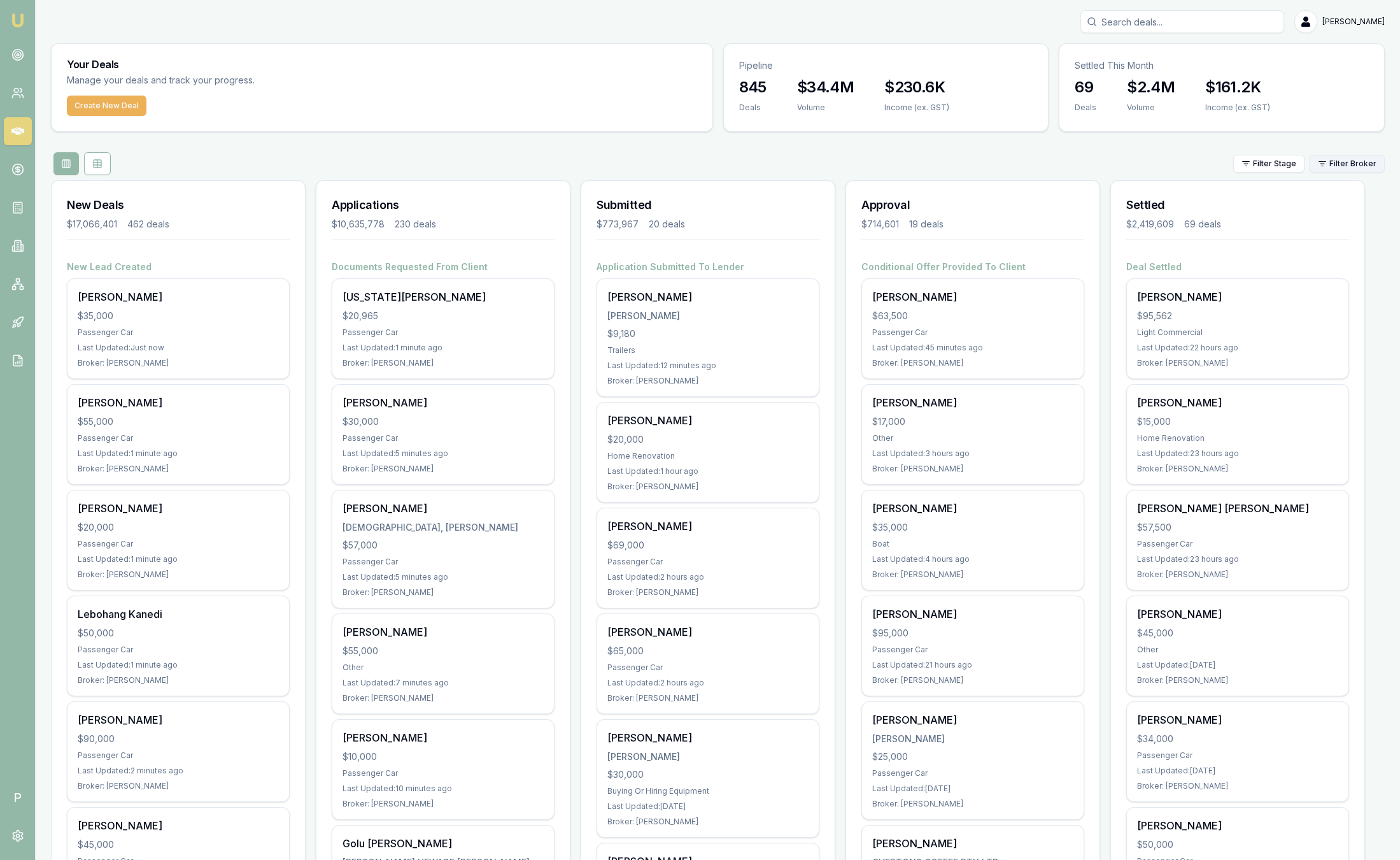
click at [1355, 168] on html "Emu Broker P [PERSON_NAME] Toggle Menu Your Deals Manage your deals and track y…" at bounding box center [700, 430] width 1400 height 860
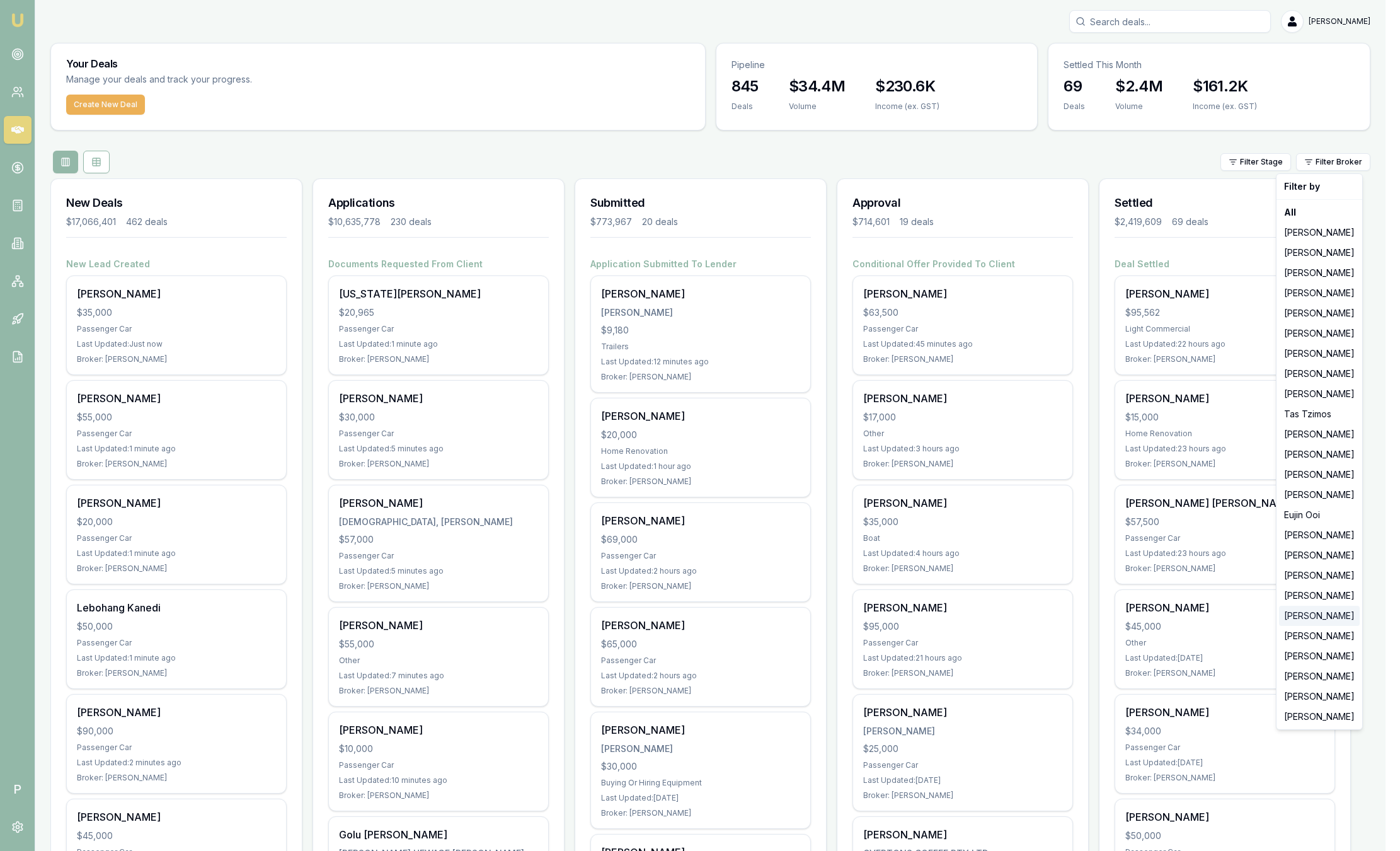
click at [1315, 619] on div "[PERSON_NAME]" at bounding box center [1319, 615] width 81 height 20
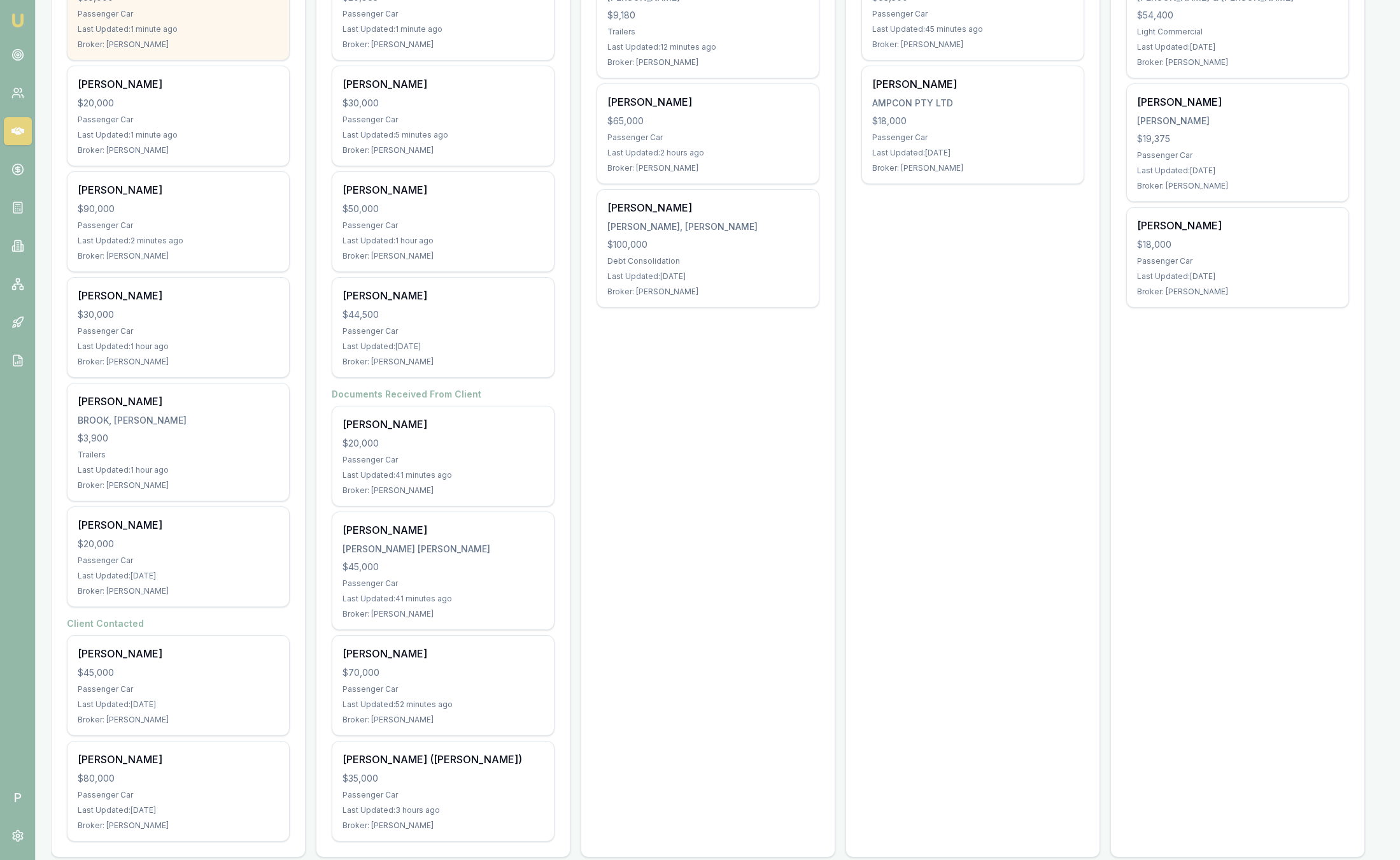
scroll to position [336, 0]
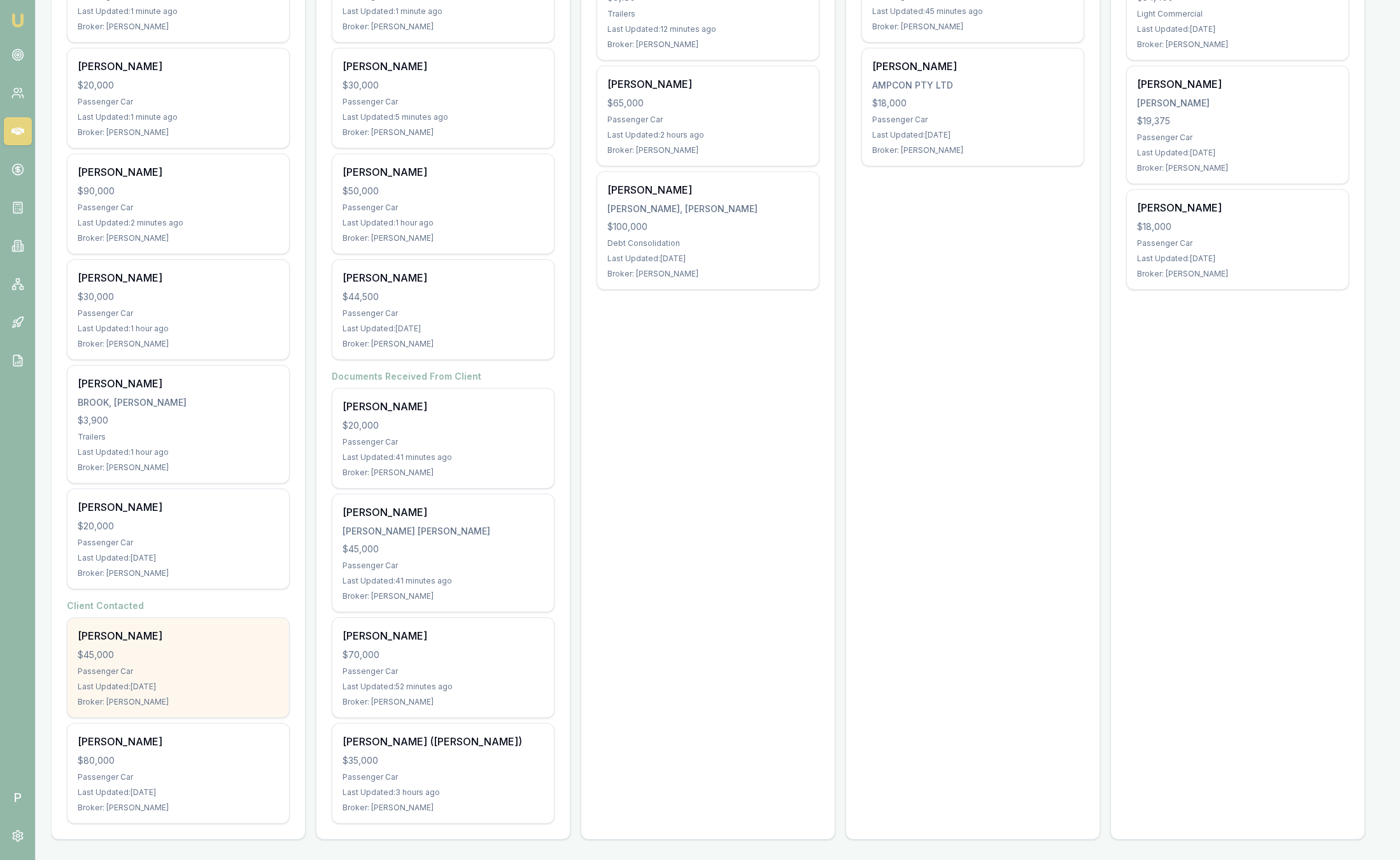
click at [211, 652] on div "$45,000" at bounding box center [177, 655] width 201 height 13
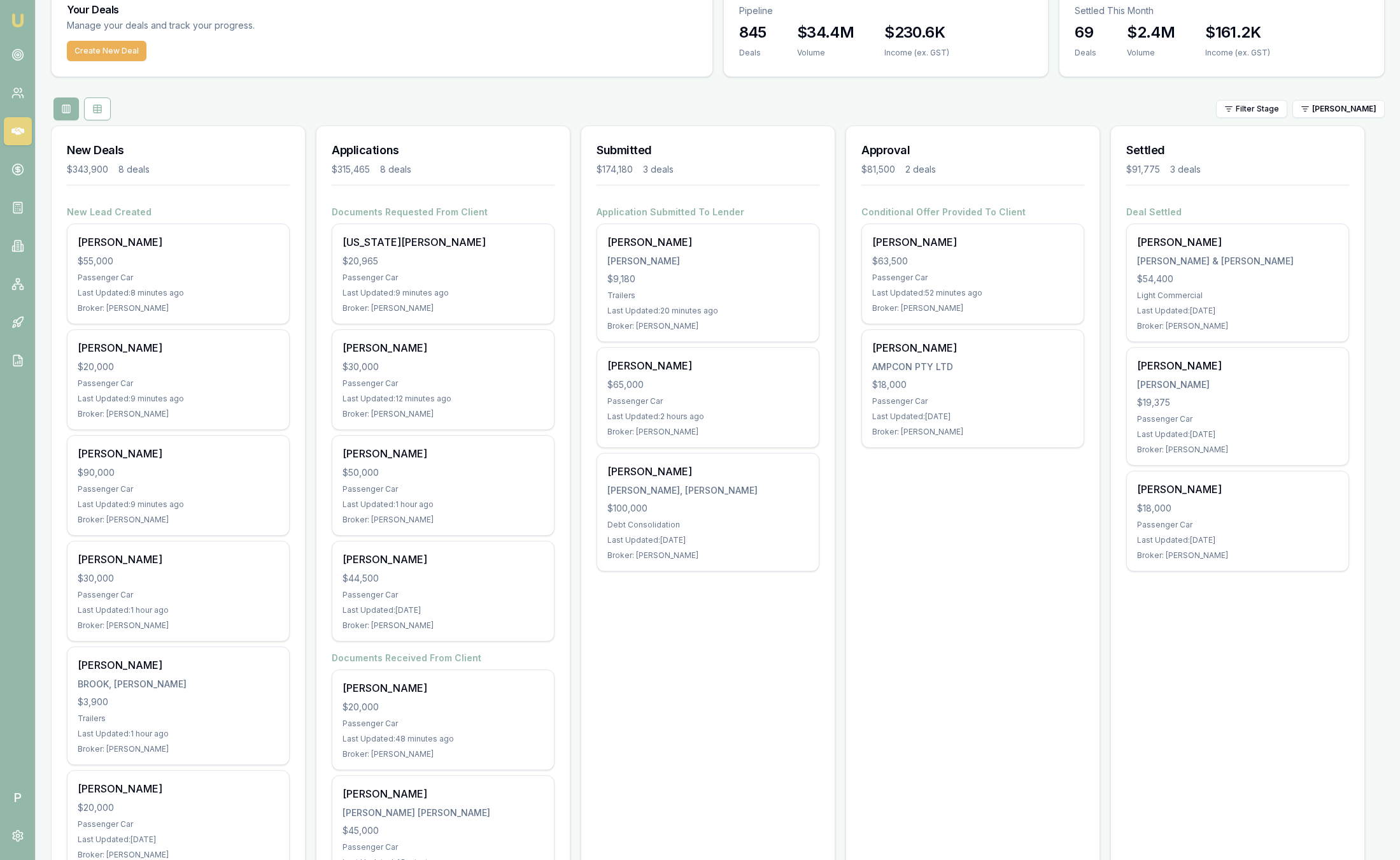
scroll to position [50, 0]
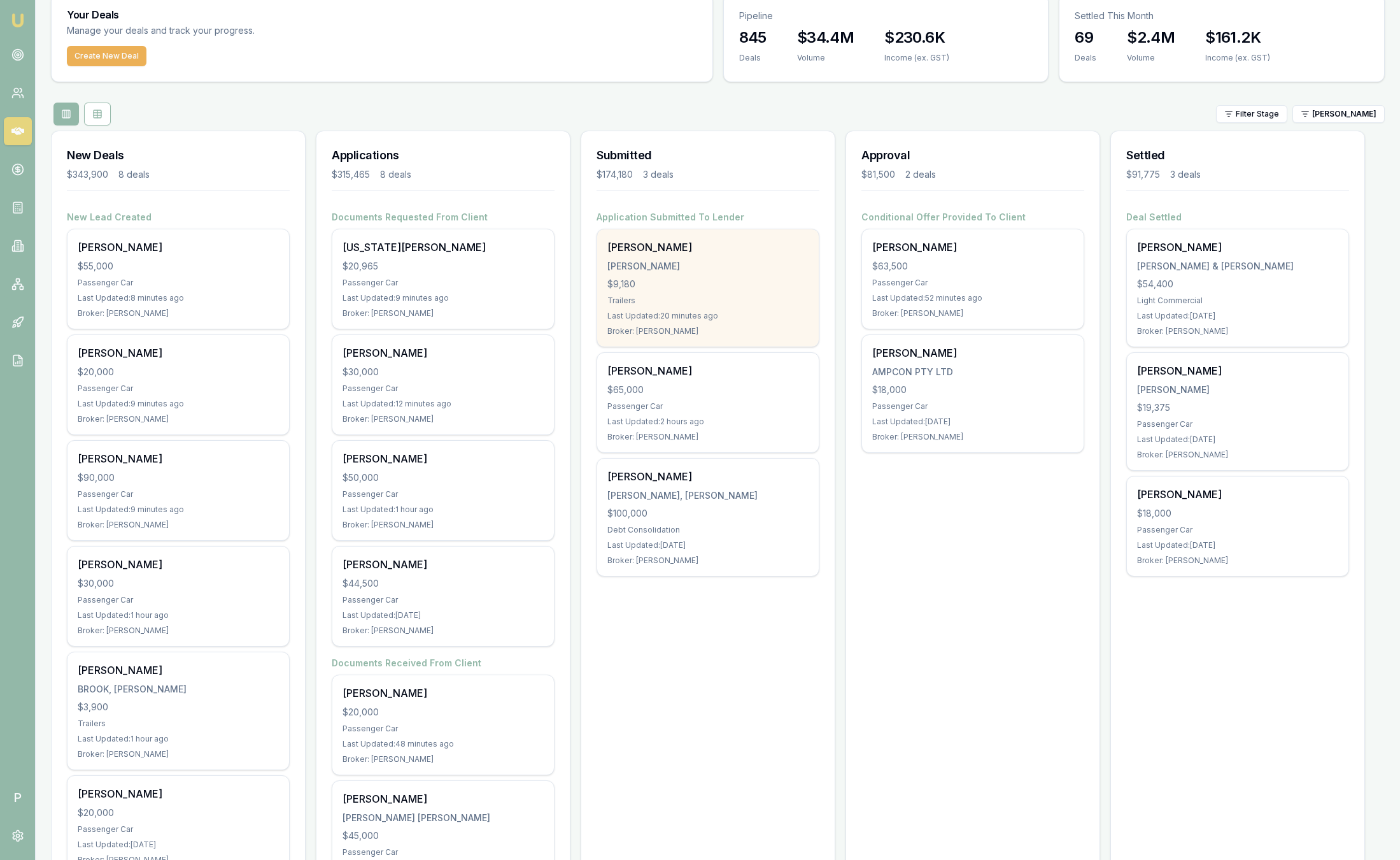
click at [757, 263] on div "MASON, SAMUEL WILLIAM" at bounding box center [707, 266] width 201 height 13
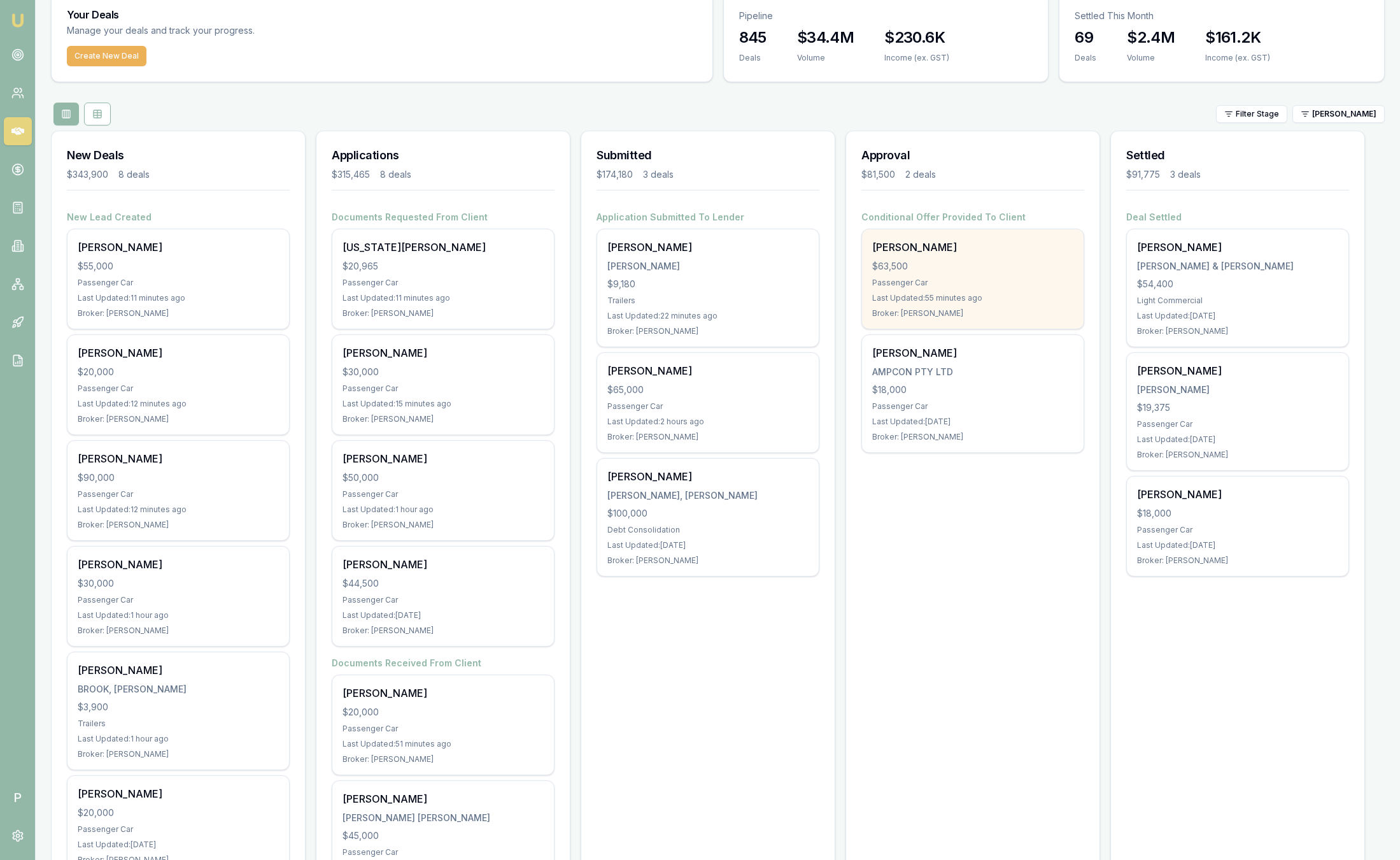
click at [994, 279] on div "Passenger Car" at bounding box center [972, 283] width 201 height 11
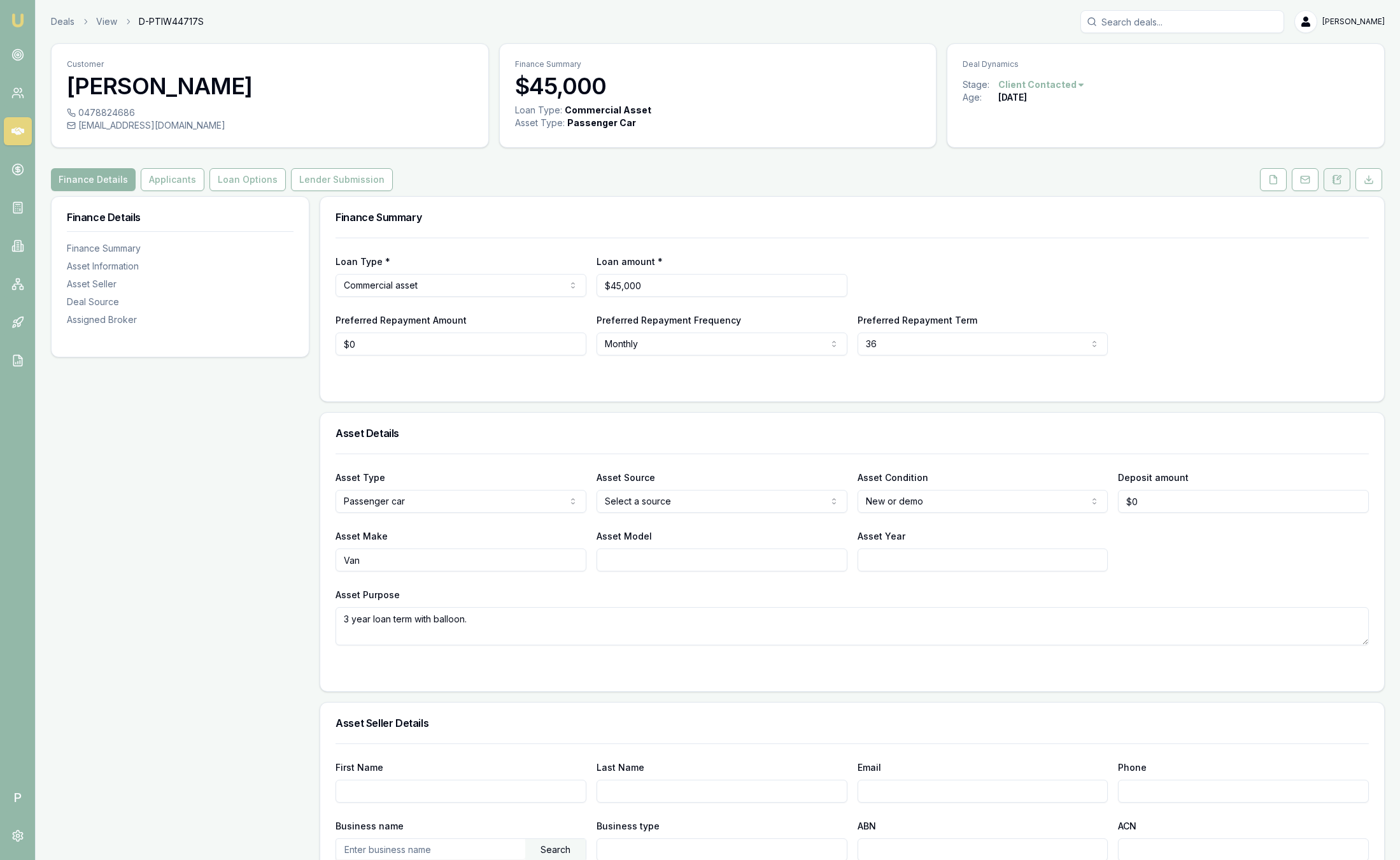
click at [1344, 177] on button at bounding box center [1337, 179] width 27 height 23
click at [228, 182] on button "Loan Options" at bounding box center [247, 179] width 77 height 23
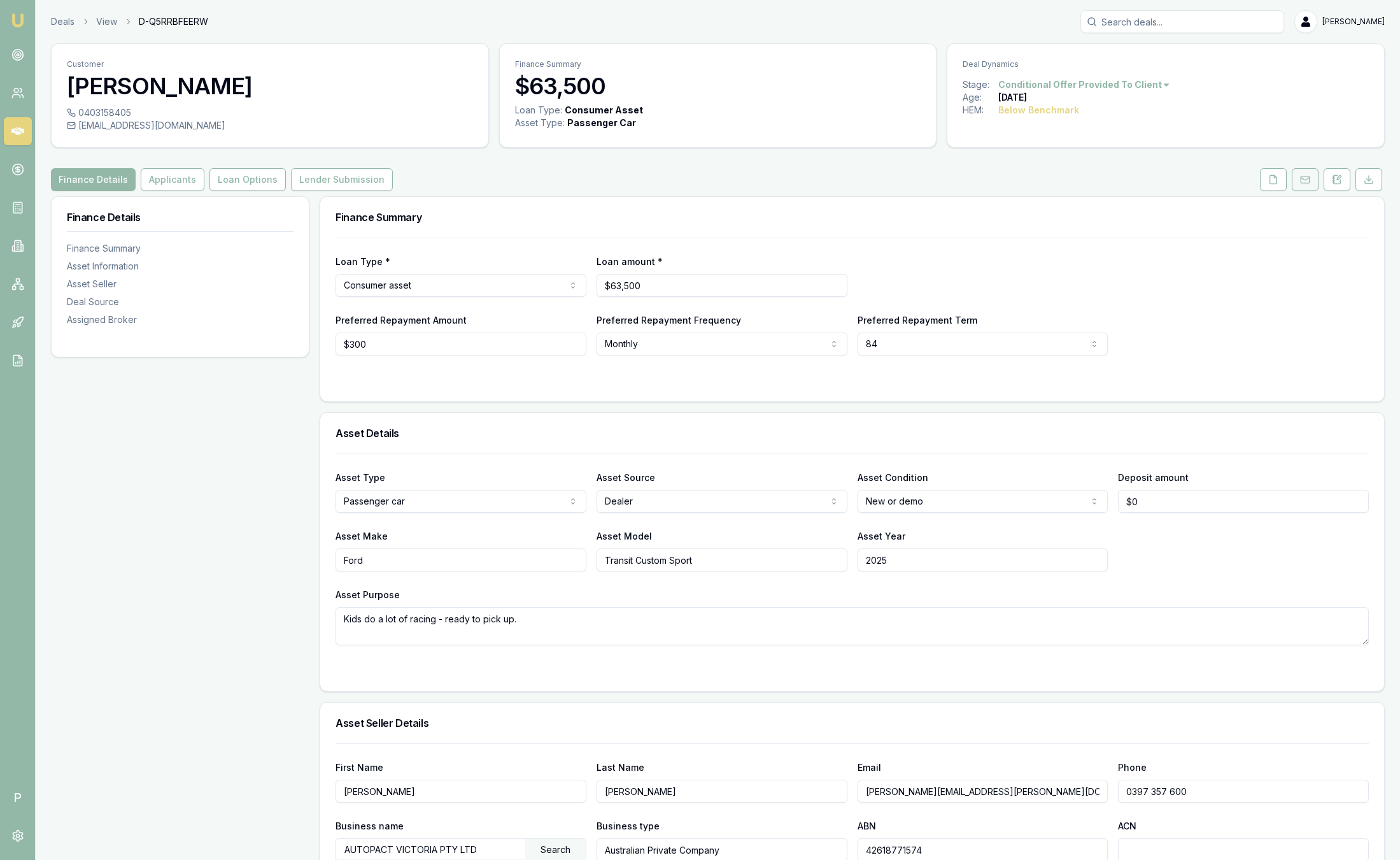
click at [1313, 182] on button at bounding box center [1305, 179] width 27 height 23
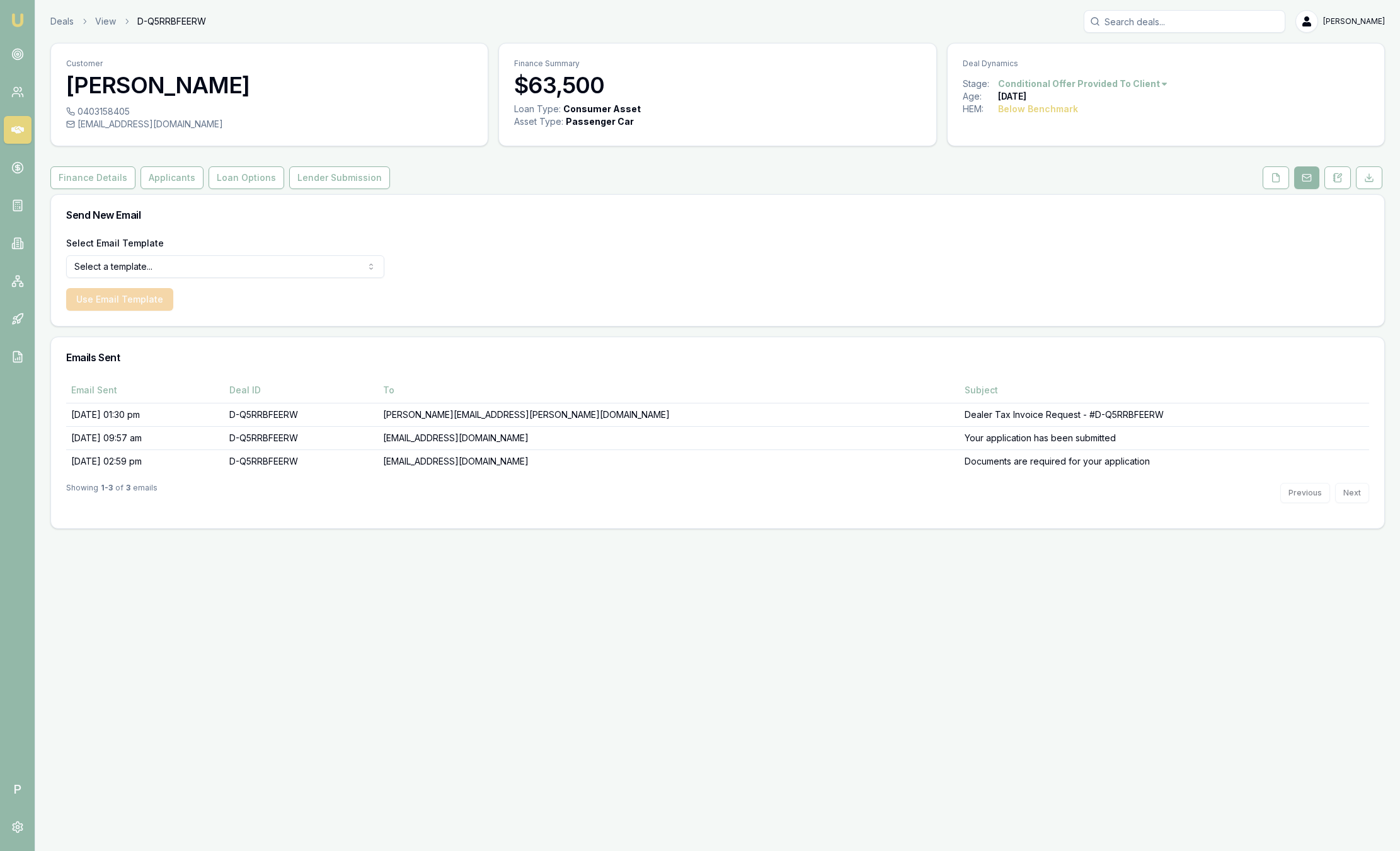
click at [241, 264] on html "Emu Broker P Deals View D-Q5RRBFEERW Sam Crouch Toggle Menu Customer Jeffrey Si…" at bounding box center [700, 426] width 1400 height 851
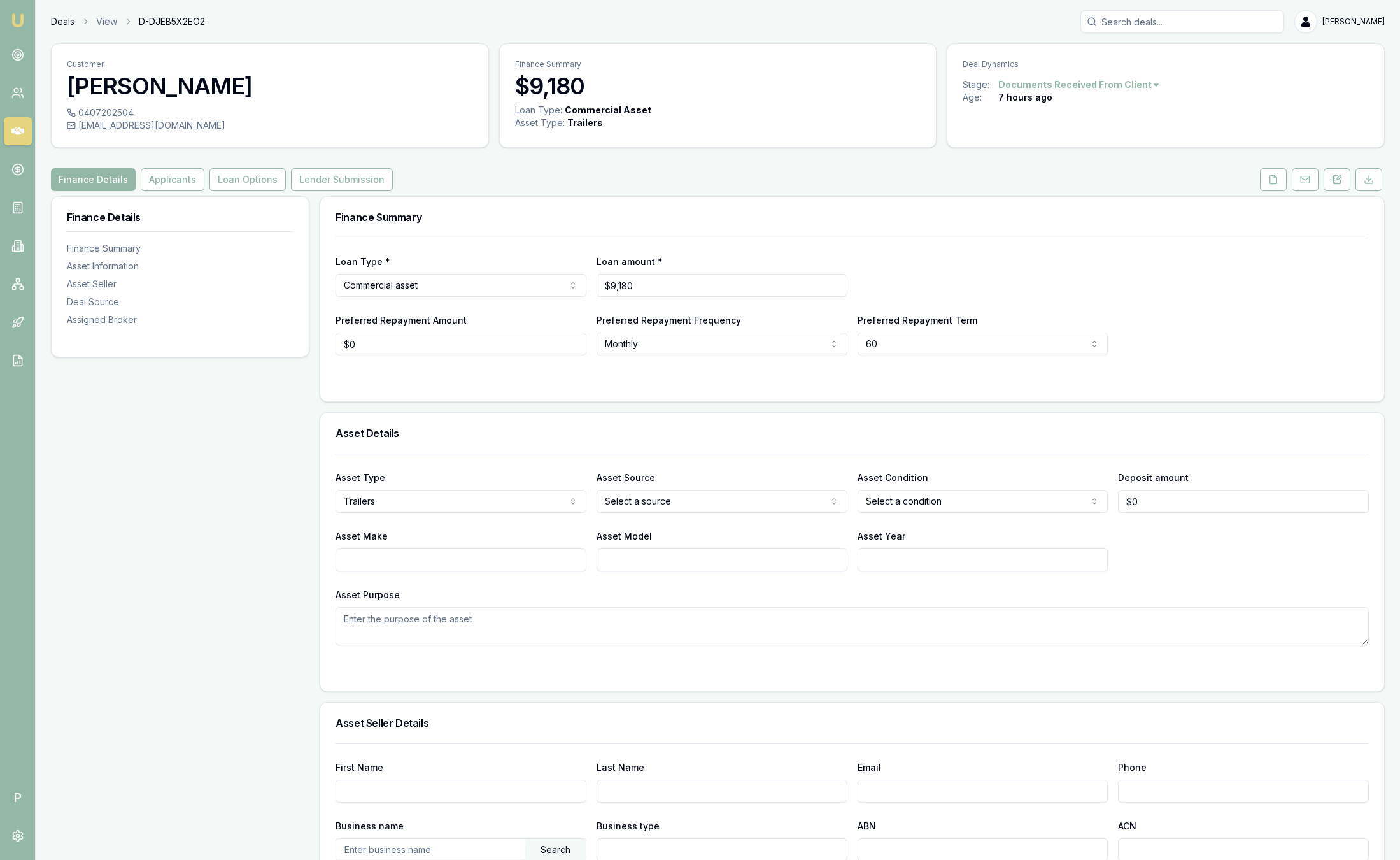
click at [62, 20] on link "Deals" at bounding box center [63, 22] width 24 height 13
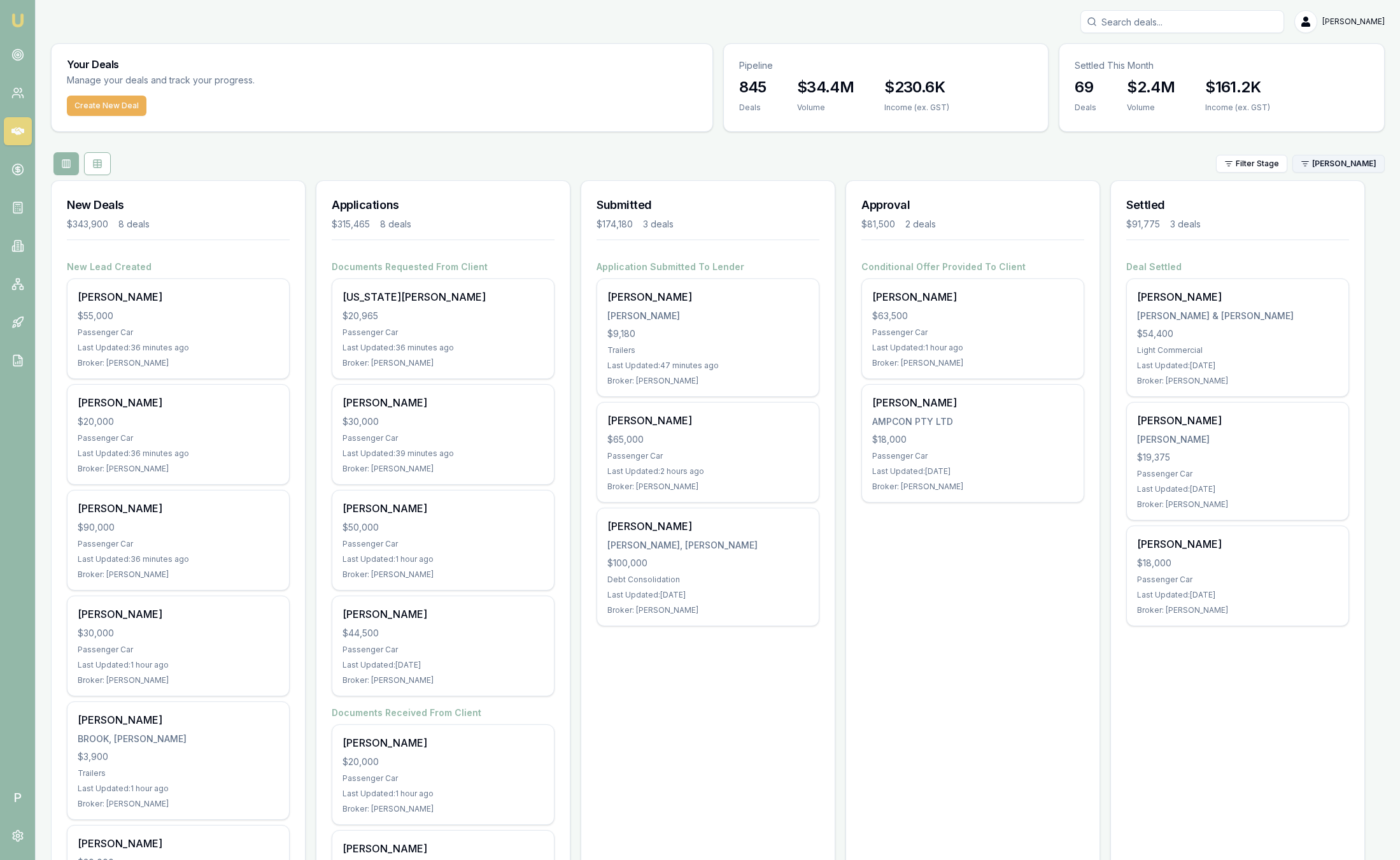
click at [1341, 170] on html "Emu Broker P Sam Crouch Toggle Menu Your Deals Manage your deals and track your…" at bounding box center [700, 430] width 1400 height 860
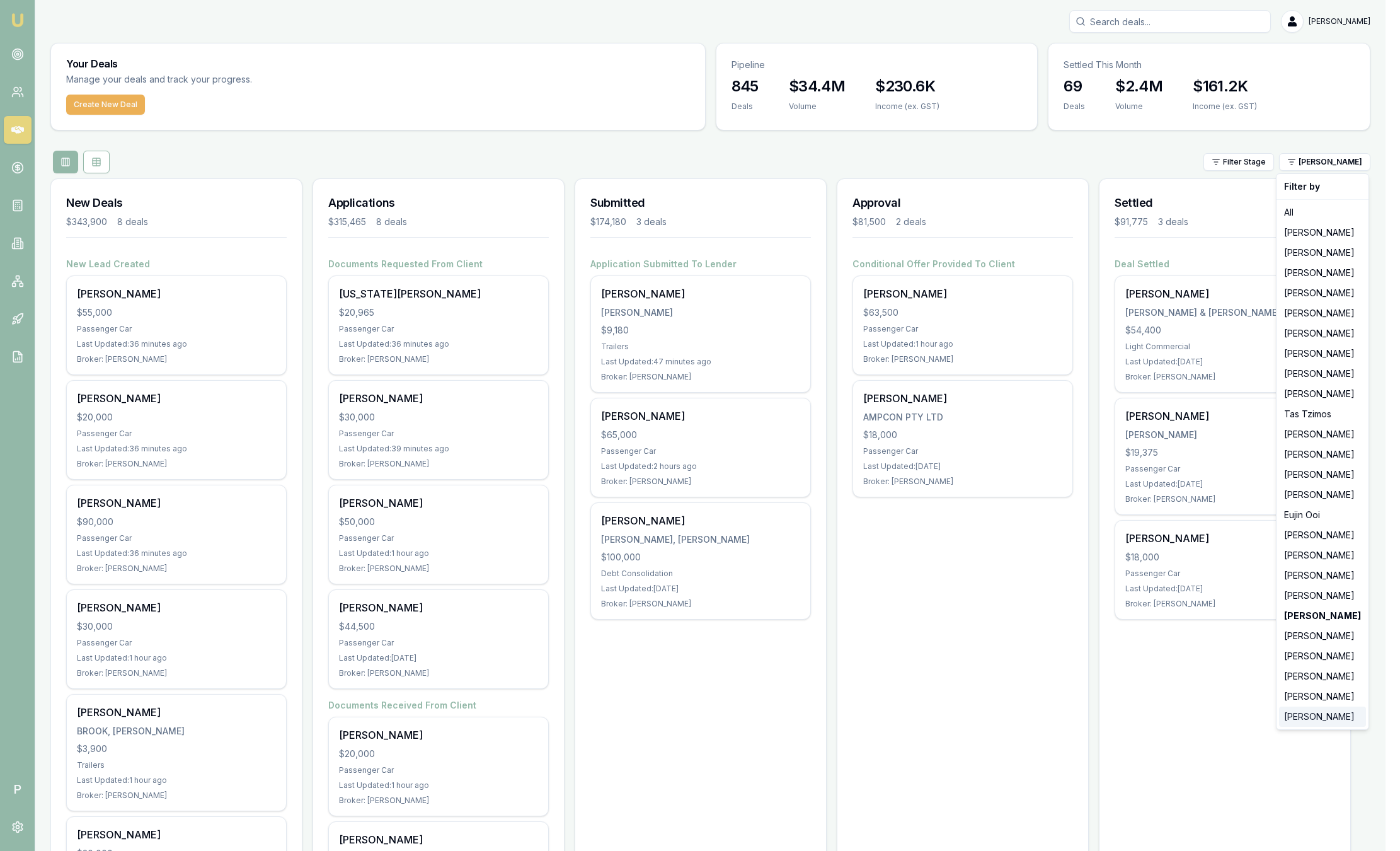
click at [1335, 718] on div "Peter Sarris" at bounding box center [1323, 716] width 87 height 20
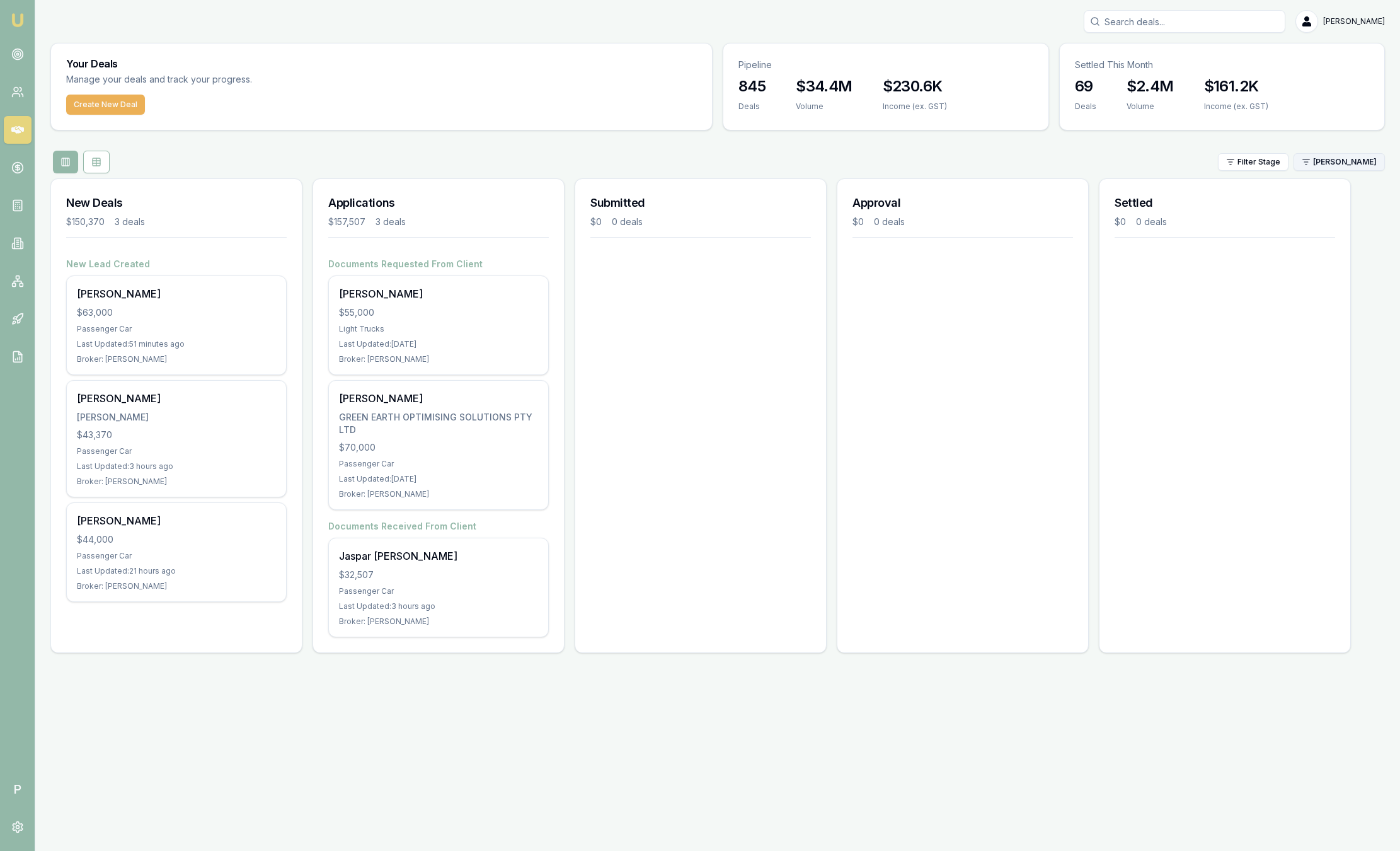
click at [1362, 169] on html "Emu Broker P Sam Crouch Toggle Menu Your Deals Manage your deals and track your…" at bounding box center [700, 426] width 1400 height 851
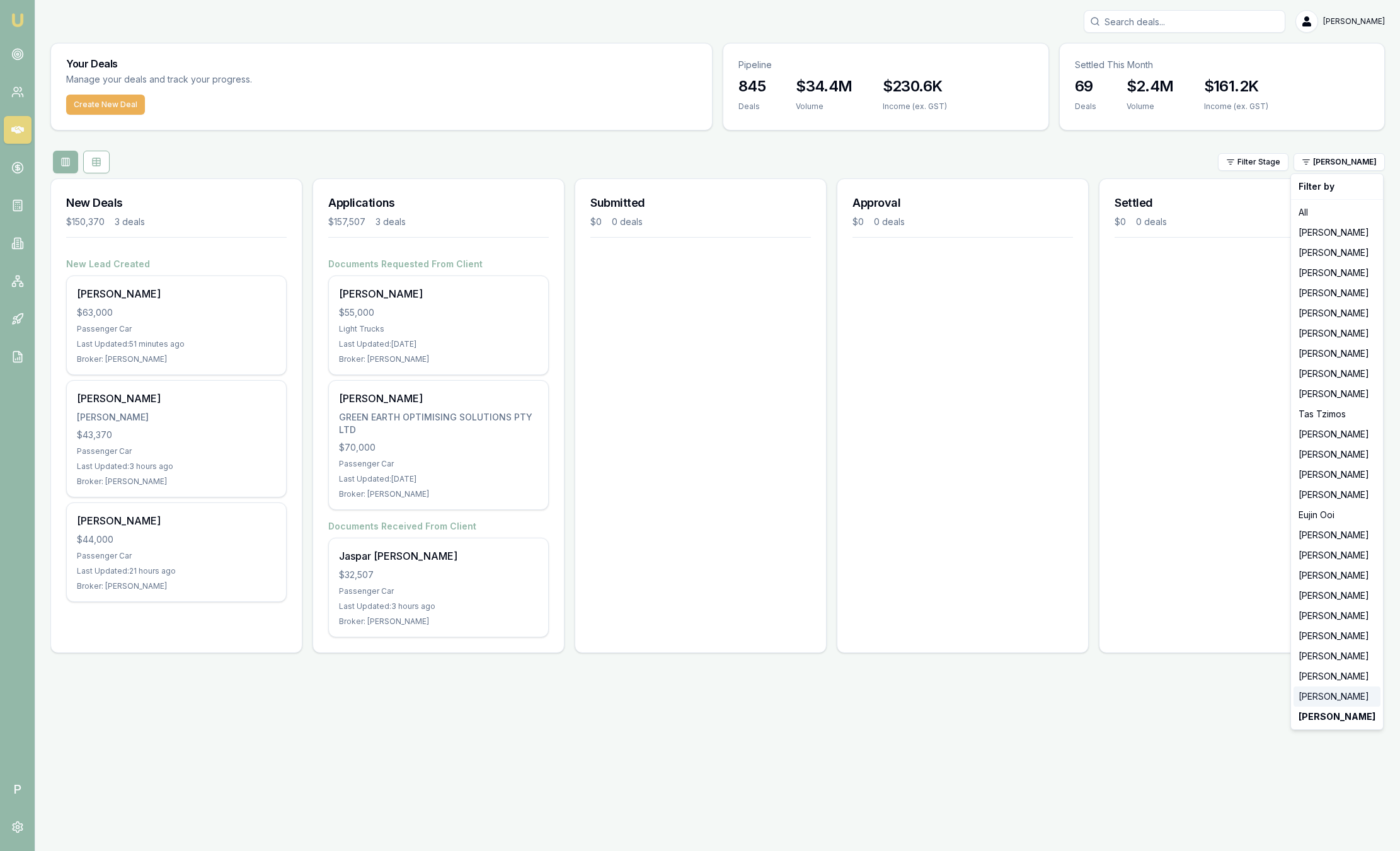
click at [1336, 700] on div "[PERSON_NAME]" at bounding box center [1337, 696] width 87 height 20
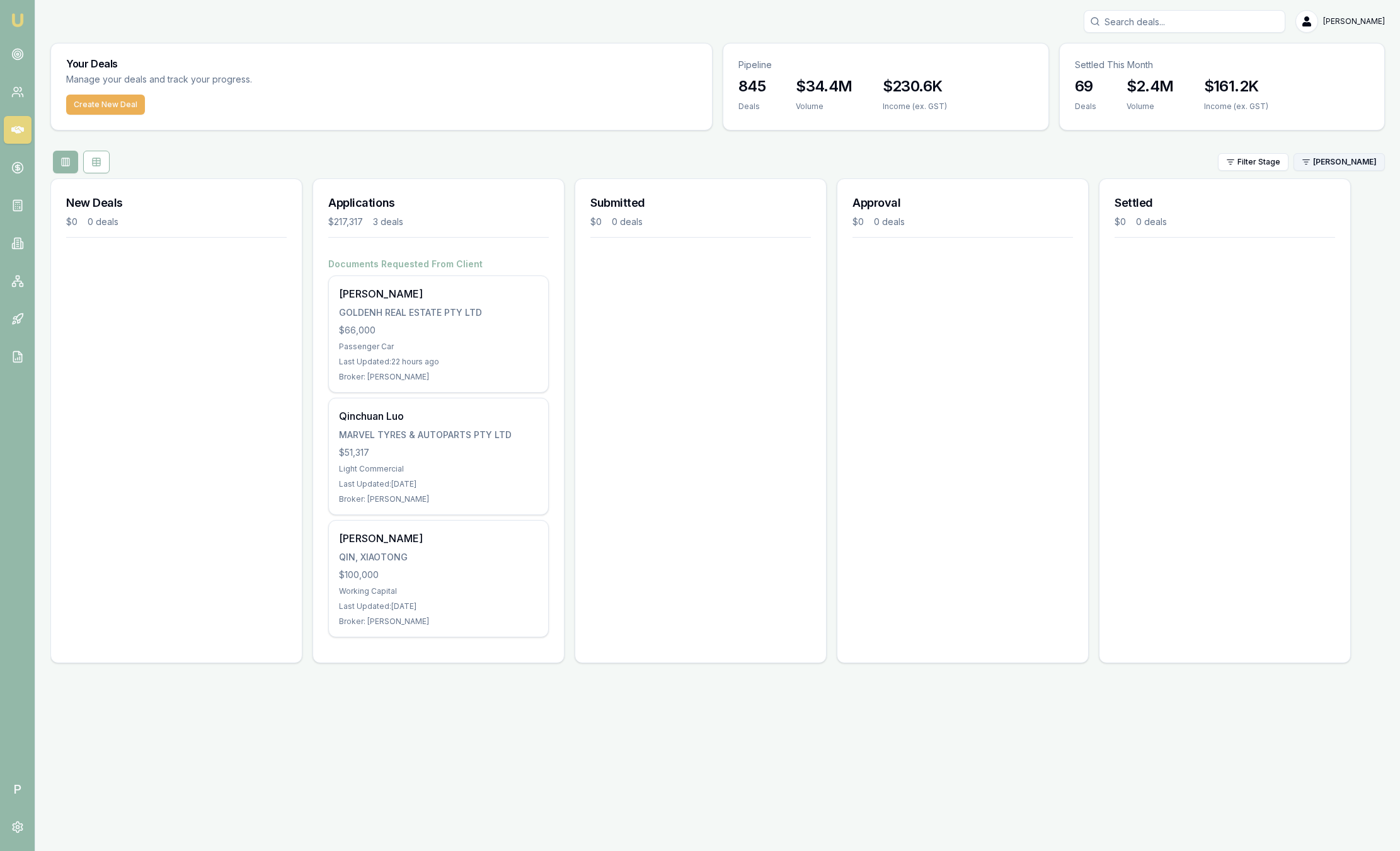
click at [1331, 161] on html "Emu Broker P Sam Crouch Toggle Menu Your Deals Manage your deals and track your…" at bounding box center [700, 426] width 1400 height 851
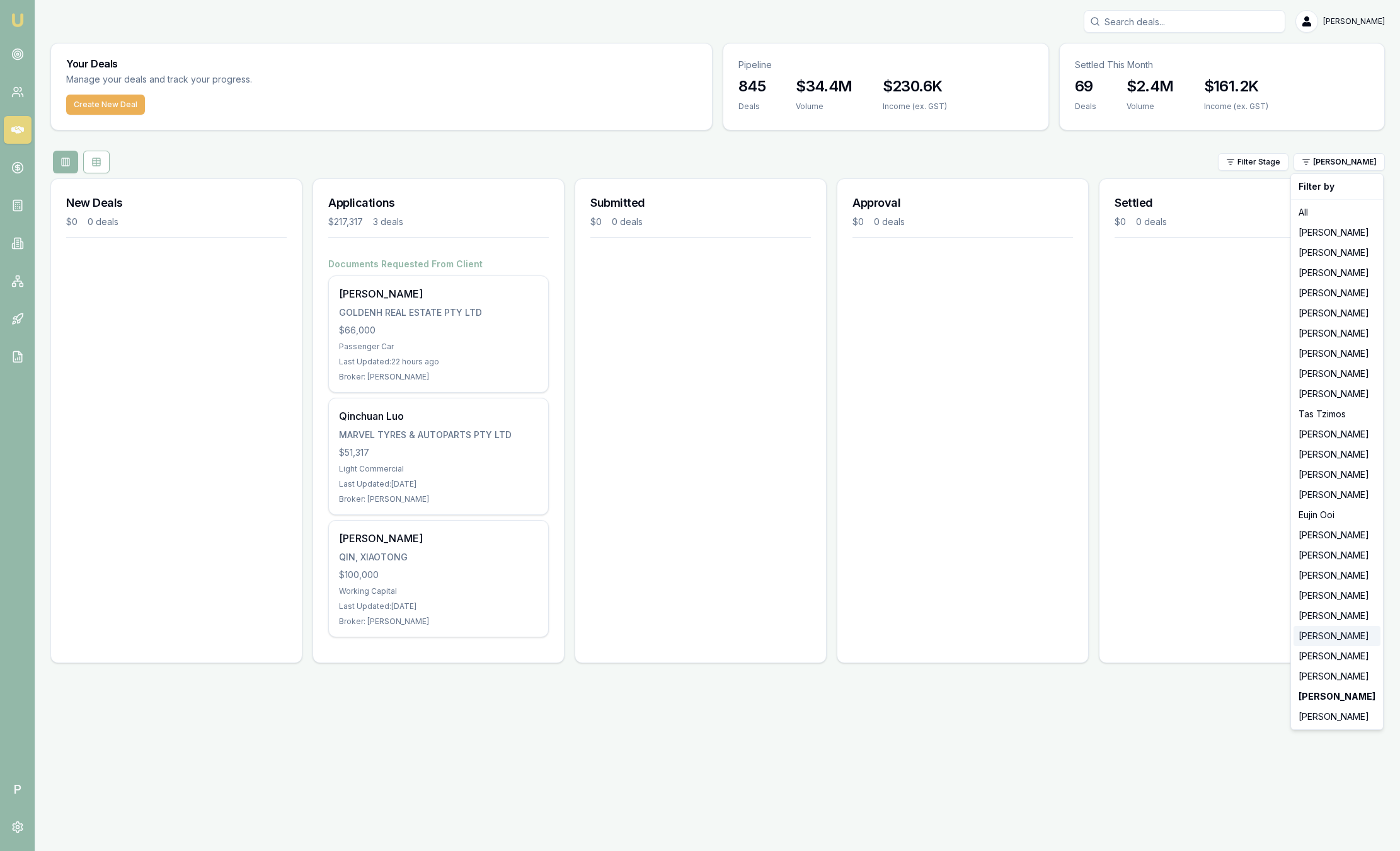
click at [1327, 634] on div "[PERSON_NAME]" at bounding box center [1337, 635] width 87 height 20
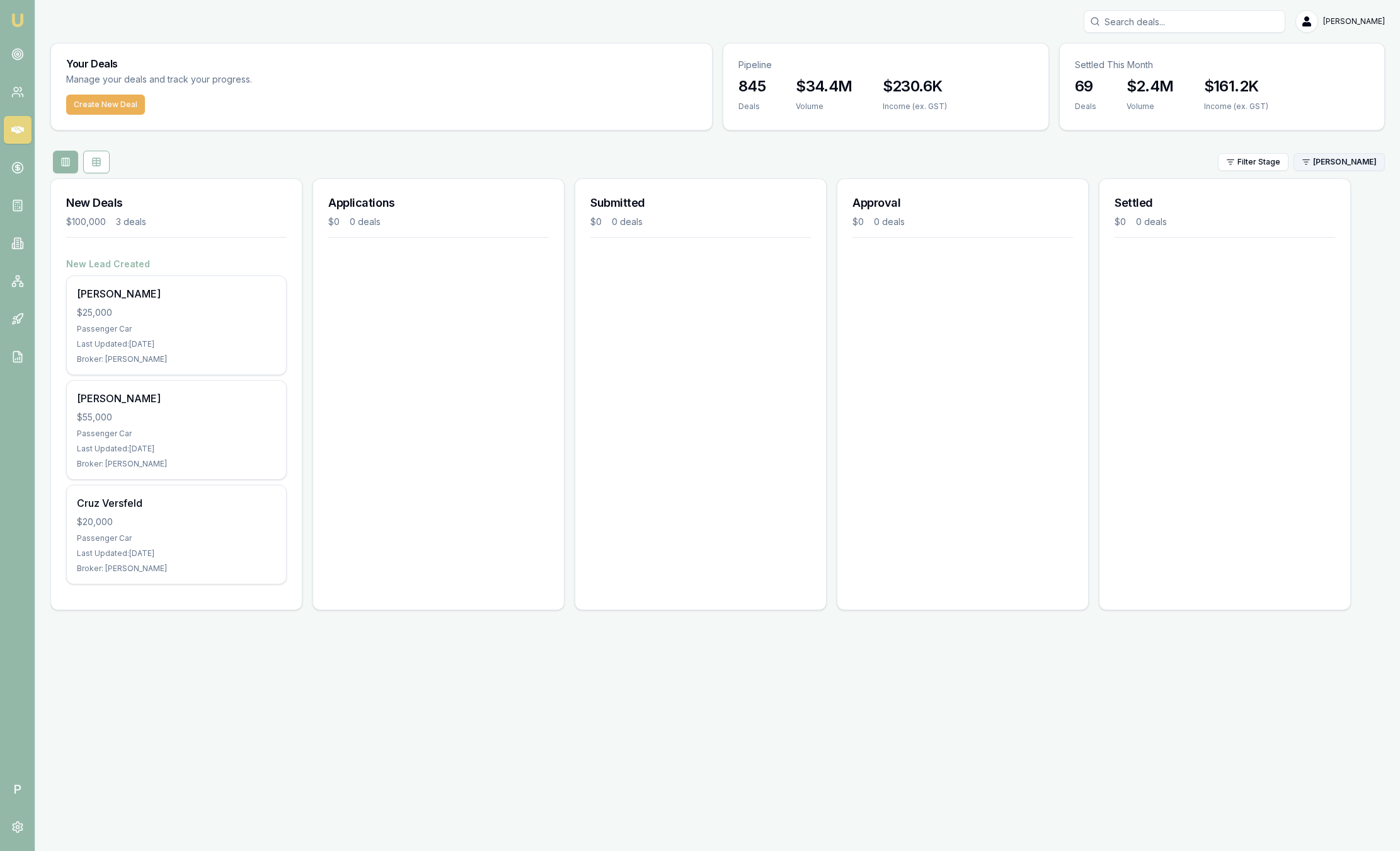
click at [1331, 171] on div "Filter Stage Jack Armstrong" at bounding box center [718, 162] width 1335 height 23
click at [1326, 155] on html "Emu Broker P Sam Crouch Toggle Menu Your Deals Manage your deals and track your…" at bounding box center [700, 426] width 1400 height 851
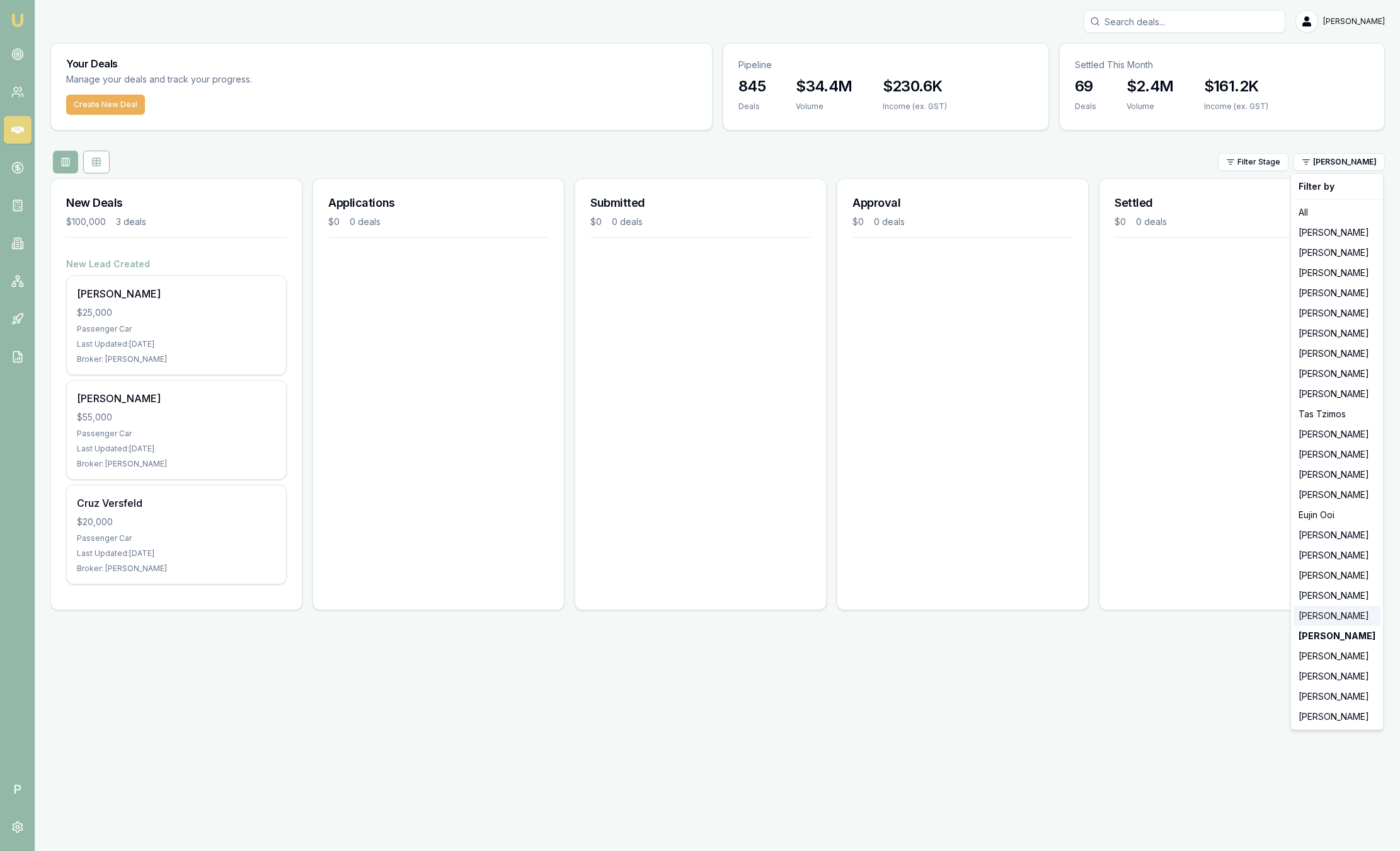
click at [1340, 623] on div "Robyn Adams" at bounding box center [1337, 615] width 87 height 20
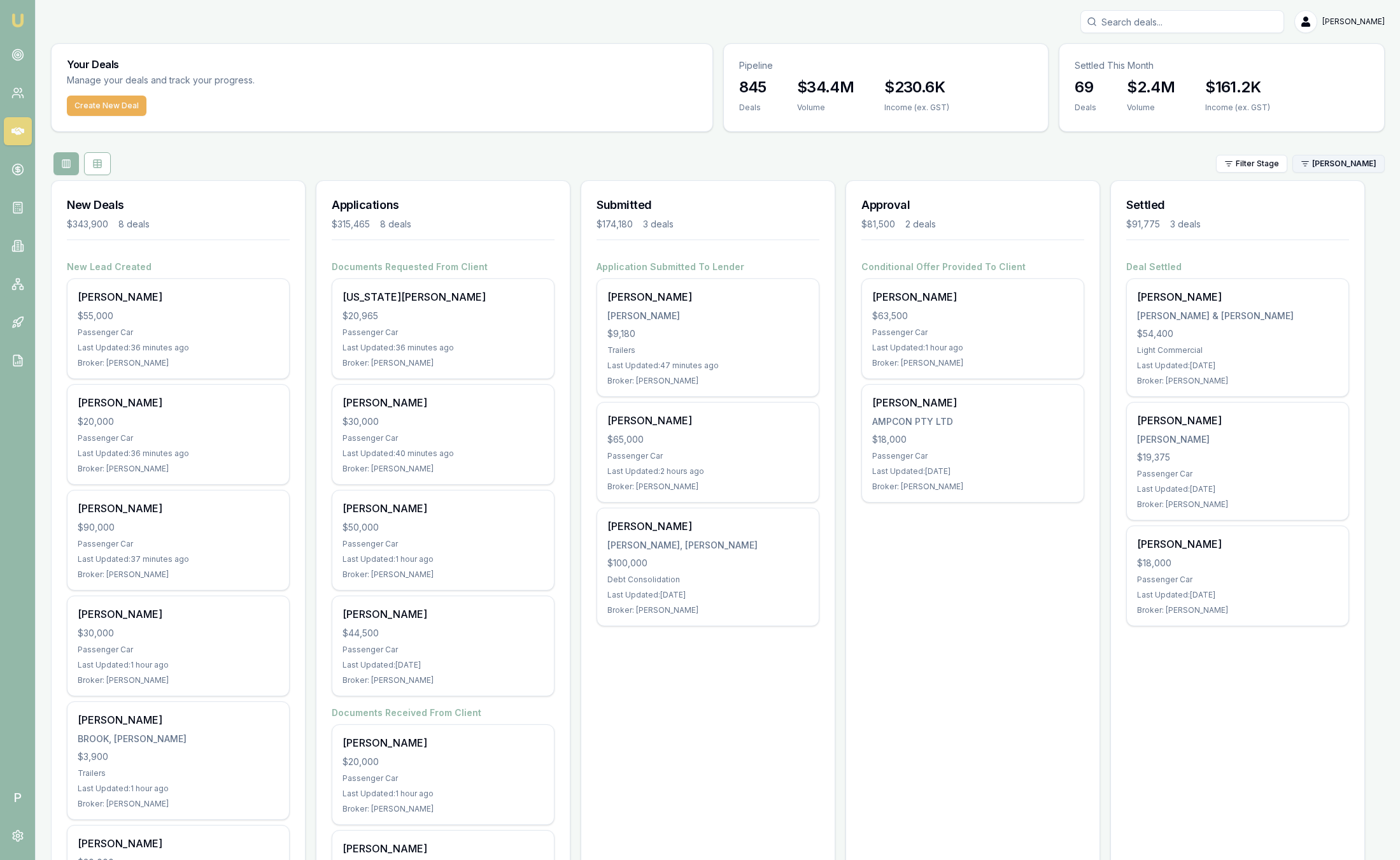
click at [1347, 159] on html "Emu Broker P Sam Crouch Toggle Menu Your Deals Manage your deals and track your…" at bounding box center [700, 430] width 1400 height 860
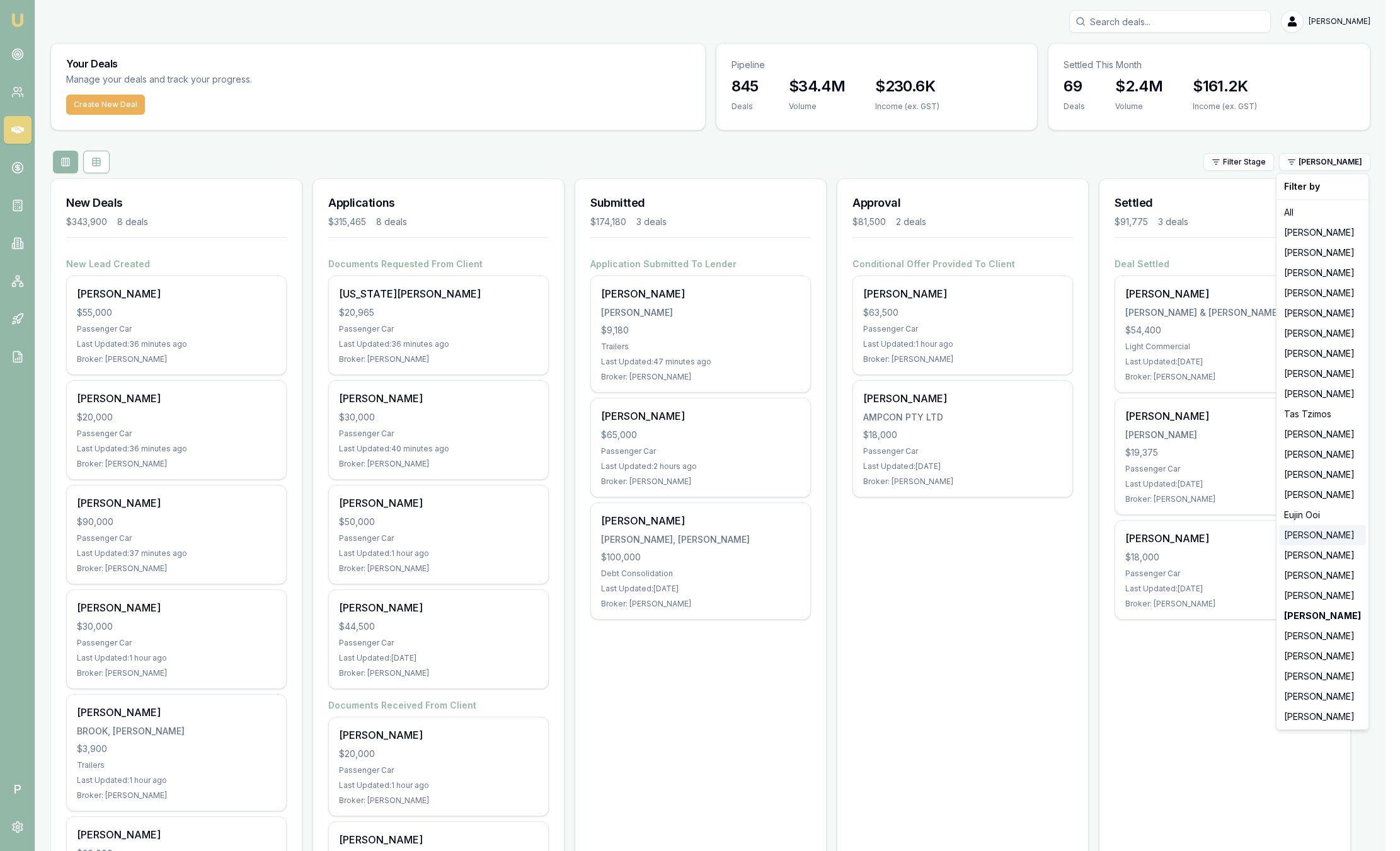
click at [1293, 536] on div "Rachael Connors" at bounding box center [1323, 534] width 87 height 20
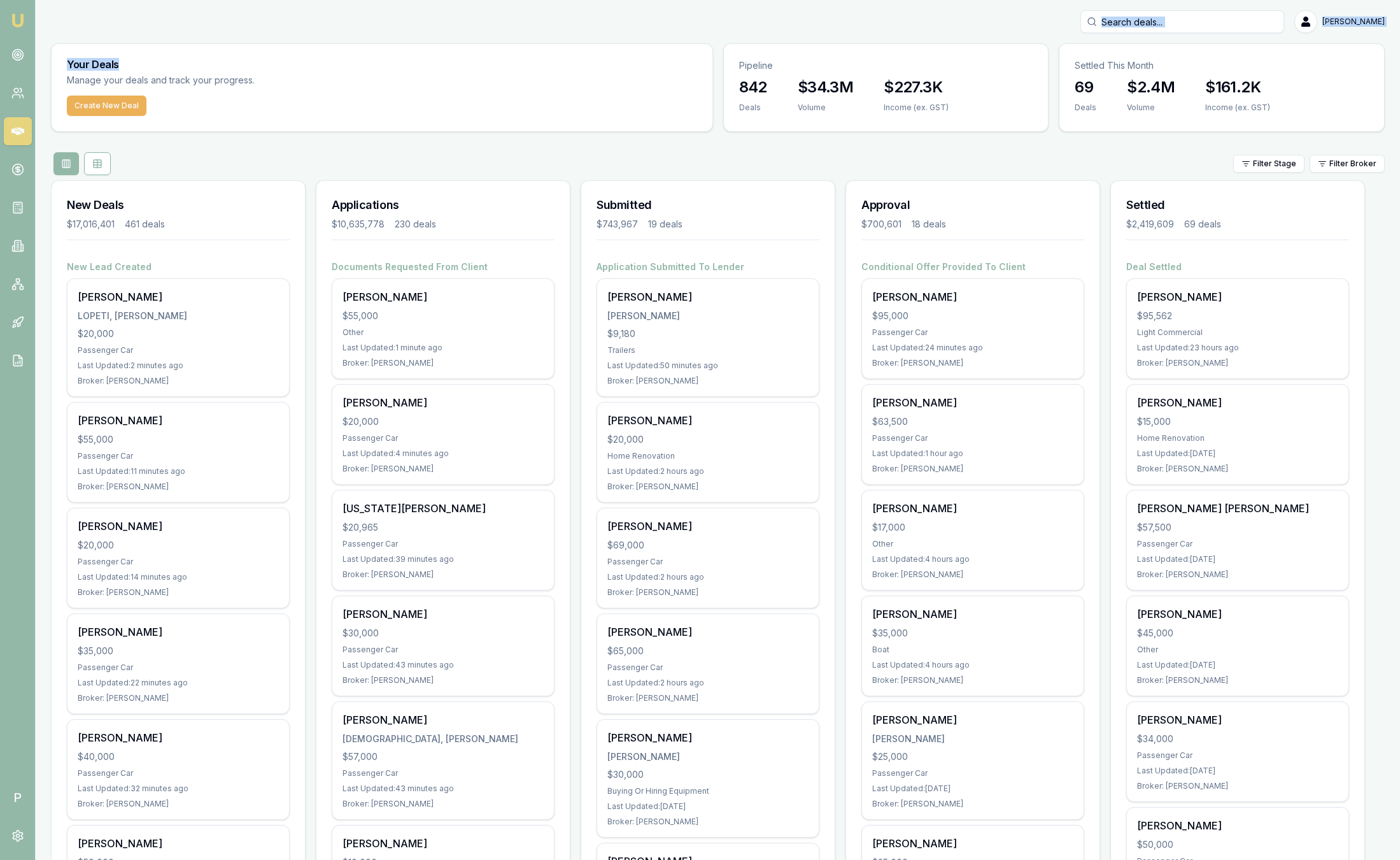
drag, startPoint x: 0, startPoint y: 0, endPoint x: 305, endPoint y: -24, distance: 305.9
click at [305, 0] on html "Emu Broker P [PERSON_NAME] Toggle Menu Your Deals Manage your deals and track y…" at bounding box center [700, 430] width 1400 height 860
click at [1345, 169] on html "Emu Broker P [PERSON_NAME] Toggle Menu Your Deals Manage your deals and track y…" at bounding box center [700, 430] width 1400 height 860
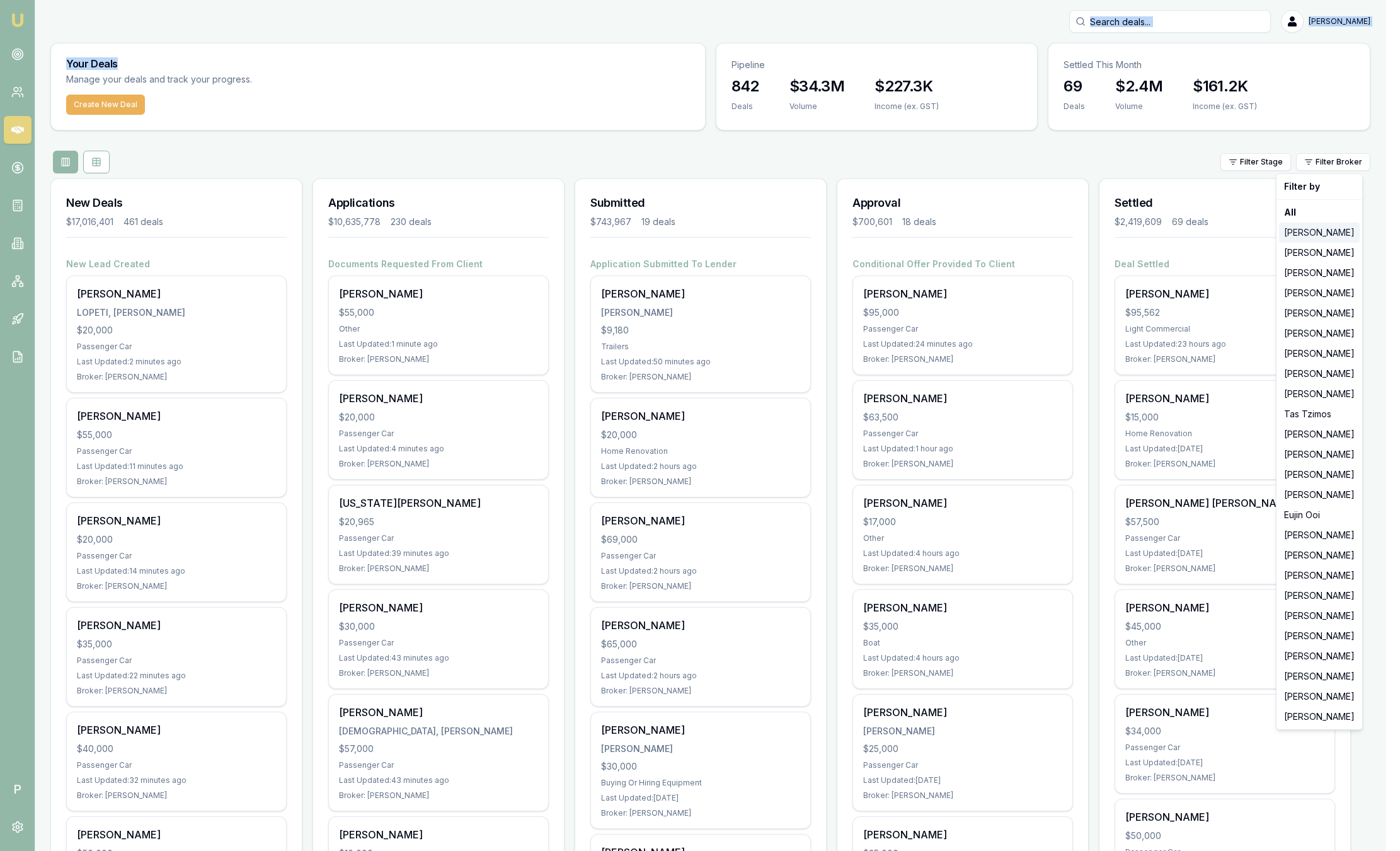
click at [1325, 235] on div "[PERSON_NAME]" at bounding box center [1319, 232] width 81 height 20
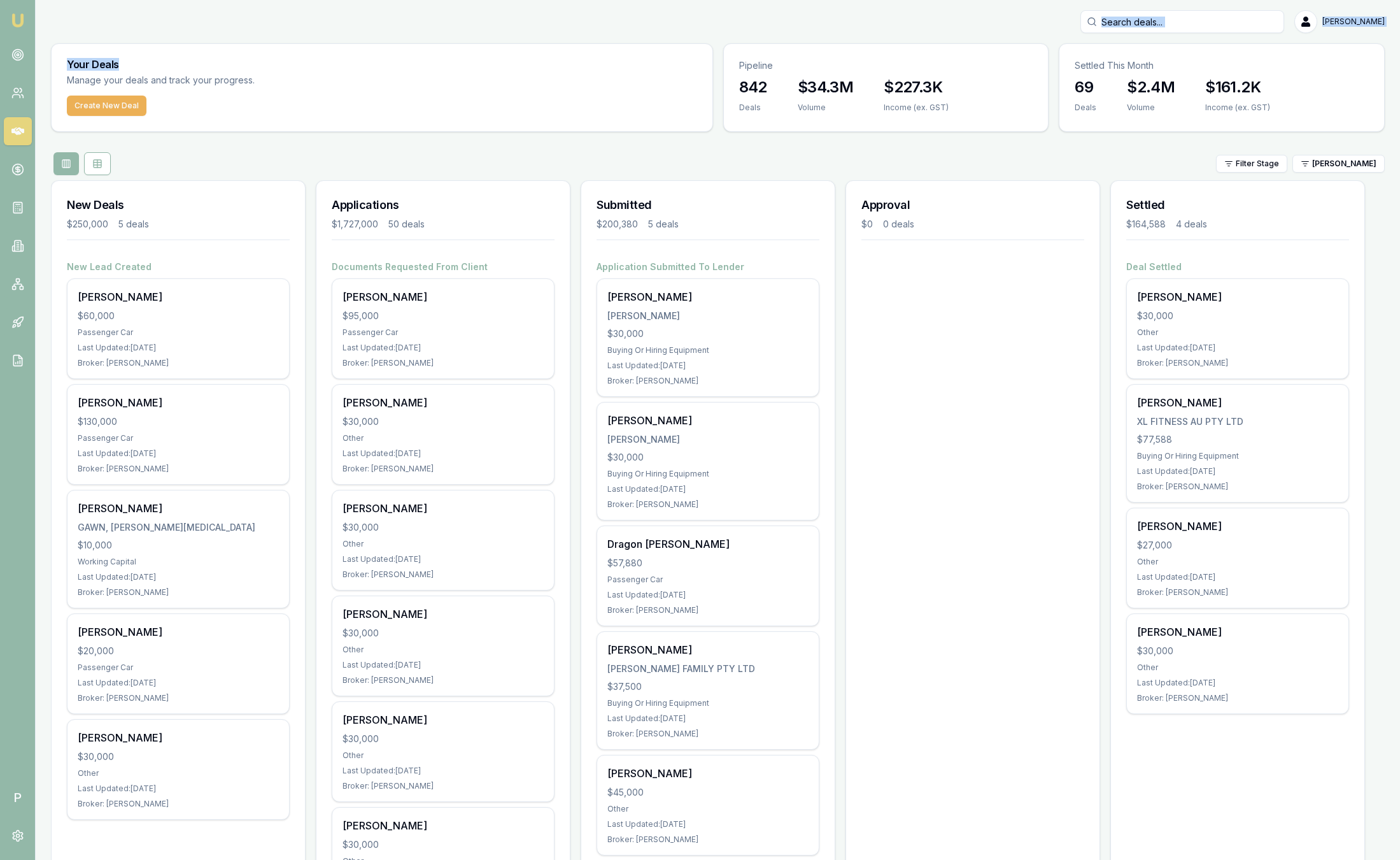
click at [1344, 165] on html "Emu Broker P Sam Crouch Toggle Menu Your Deals Manage your deals and track your…" at bounding box center [700, 430] width 1400 height 860
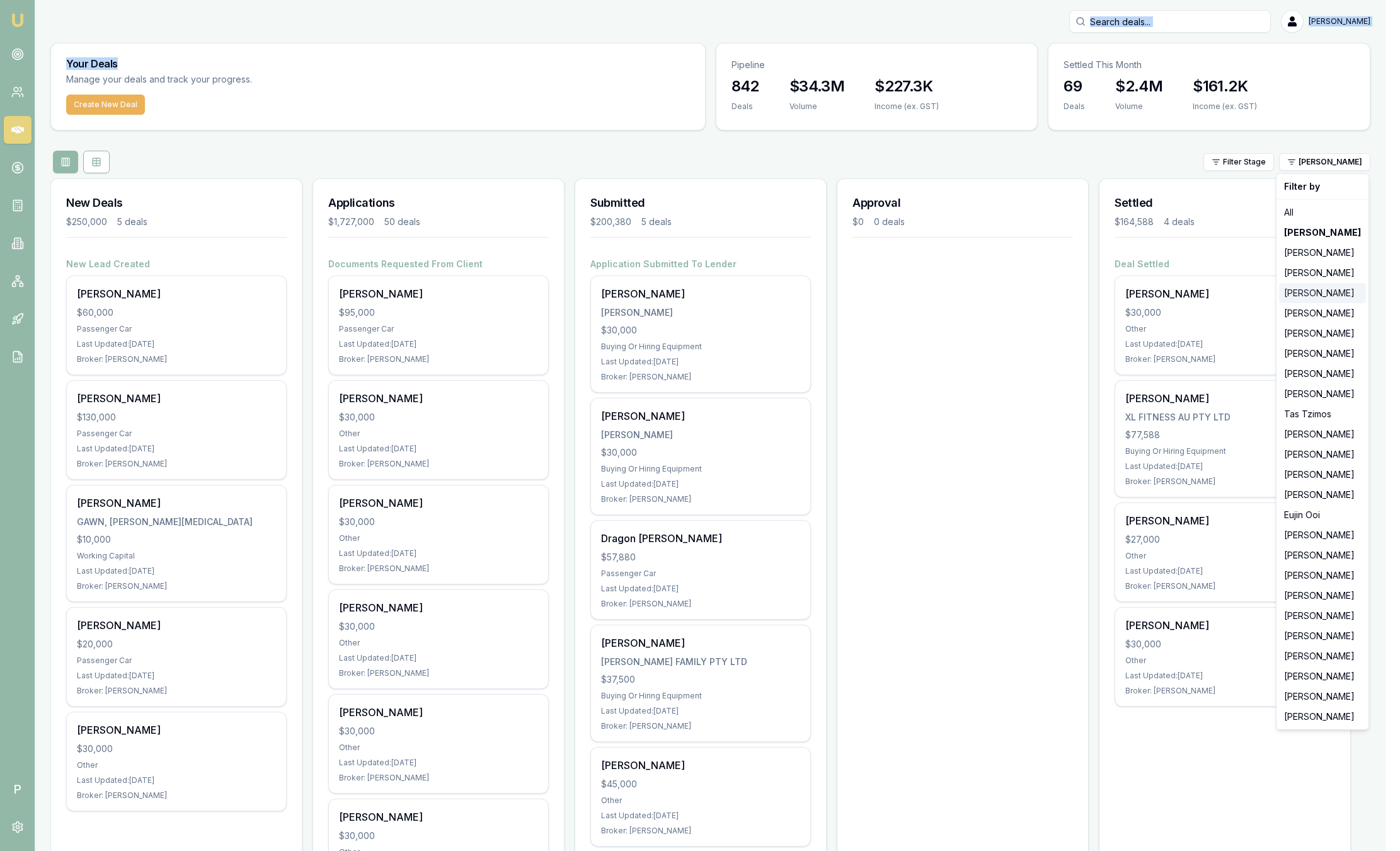
drag, startPoint x: 1328, startPoint y: 277, endPoint x: 1329, endPoint y: 291, distance: 14.0
click at [1329, 291] on div "Filter by All Jackson Fanfulla Brad Hearns Matt Leeburn Evette Abdo Matt Burn S…" at bounding box center [1323, 451] width 93 height 556
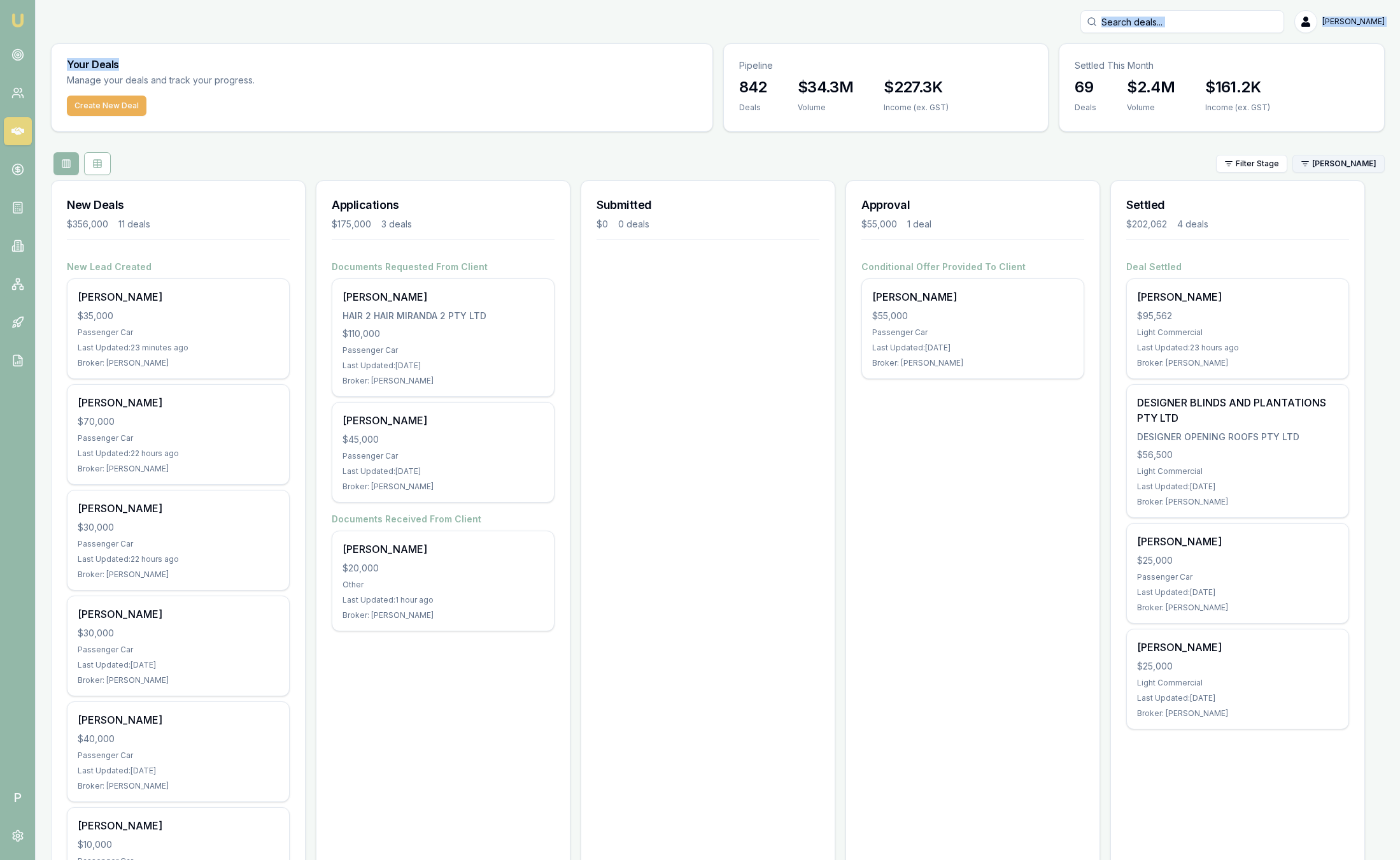
click at [1338, 165] on html "Emu Broker P Sam Crouch Toggle Menu Your Deals Manage your deals and track your…" at bounding box center [700, 430] width 1400 height 860
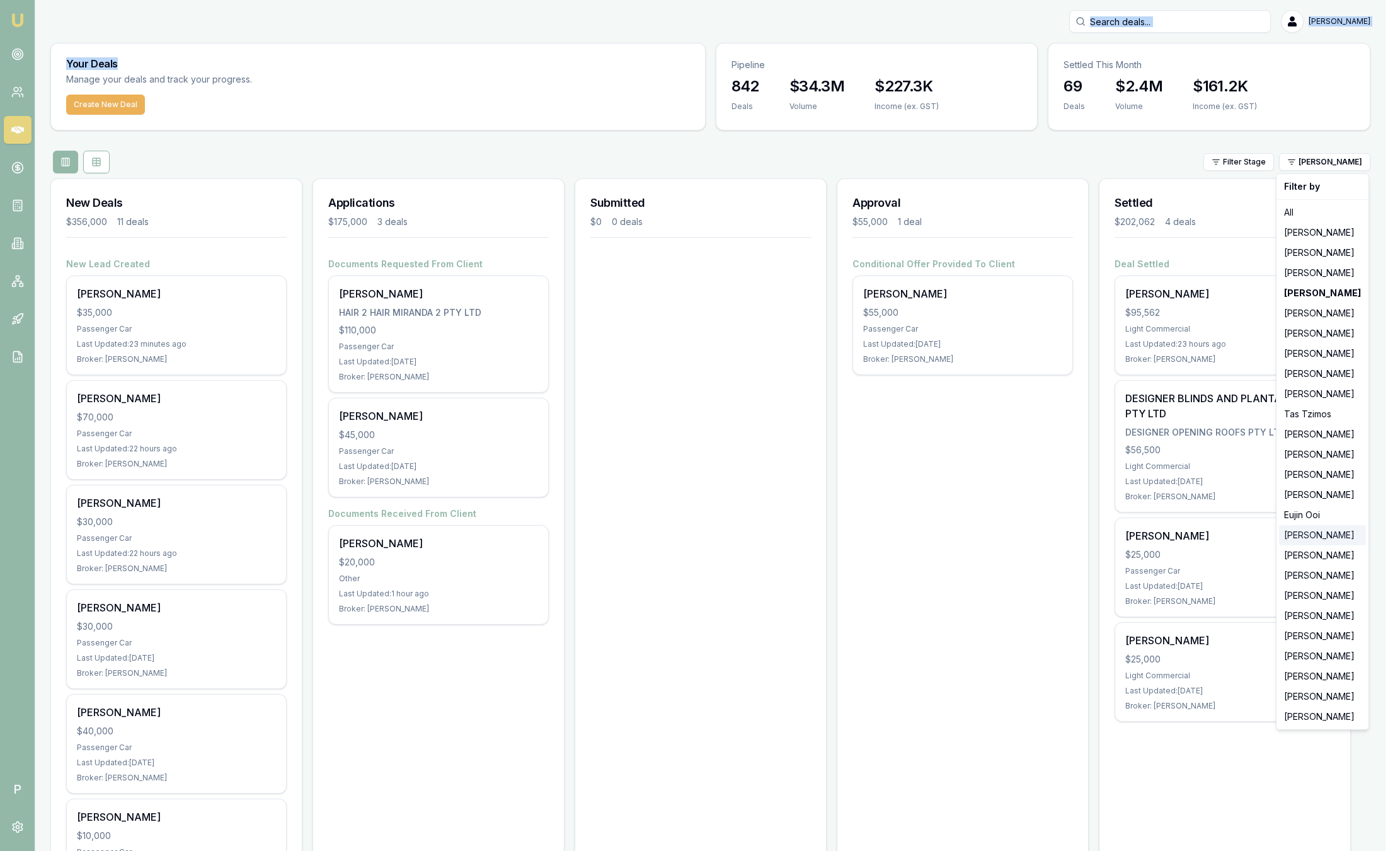
click at [1323, 541] on div "[PERSON_NAME]" at bounding box center [1323, 534] width 87 height 20
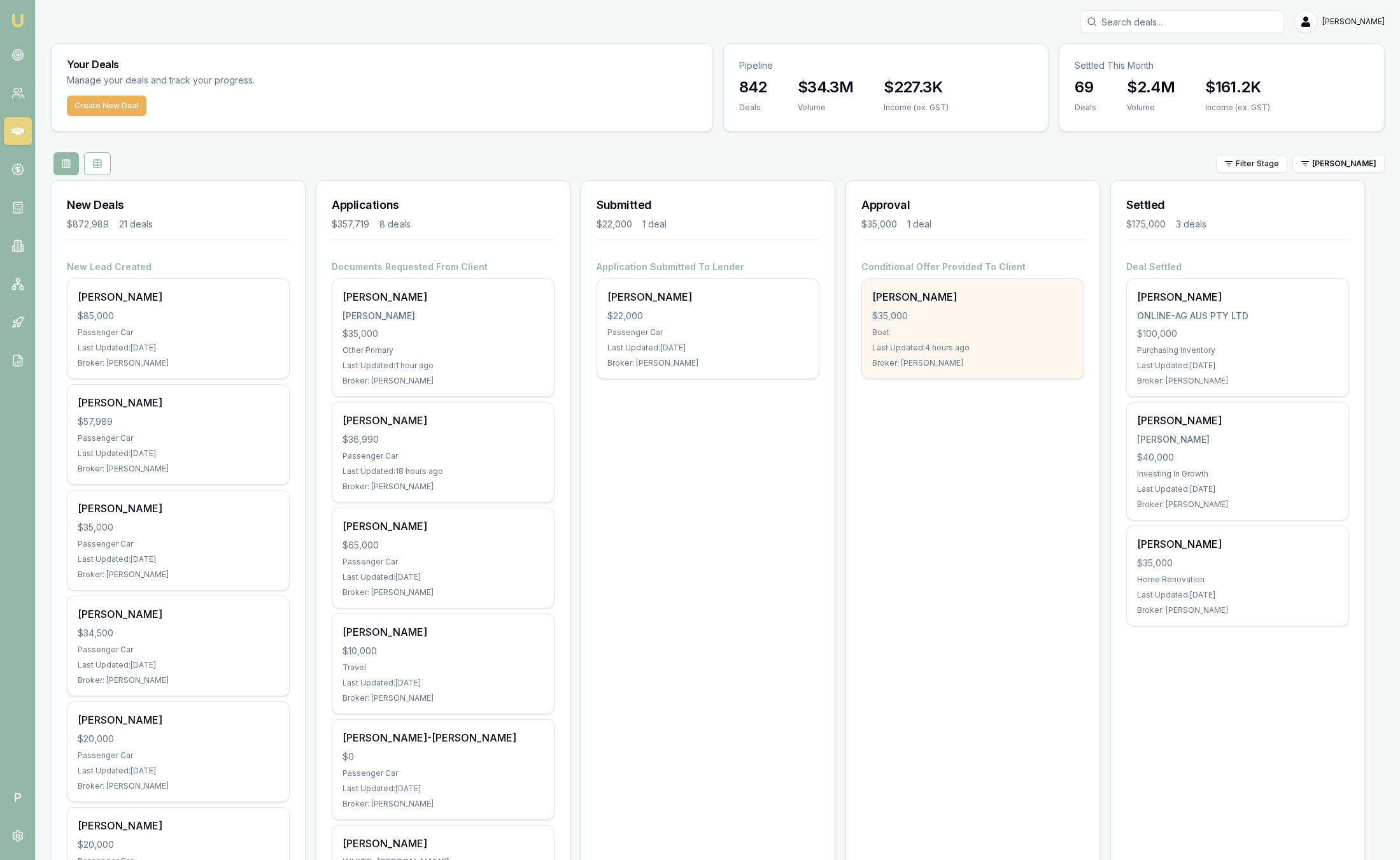
click at [953, 328] on div "Boat" at bounding box center [972, 332] width 201 height 11
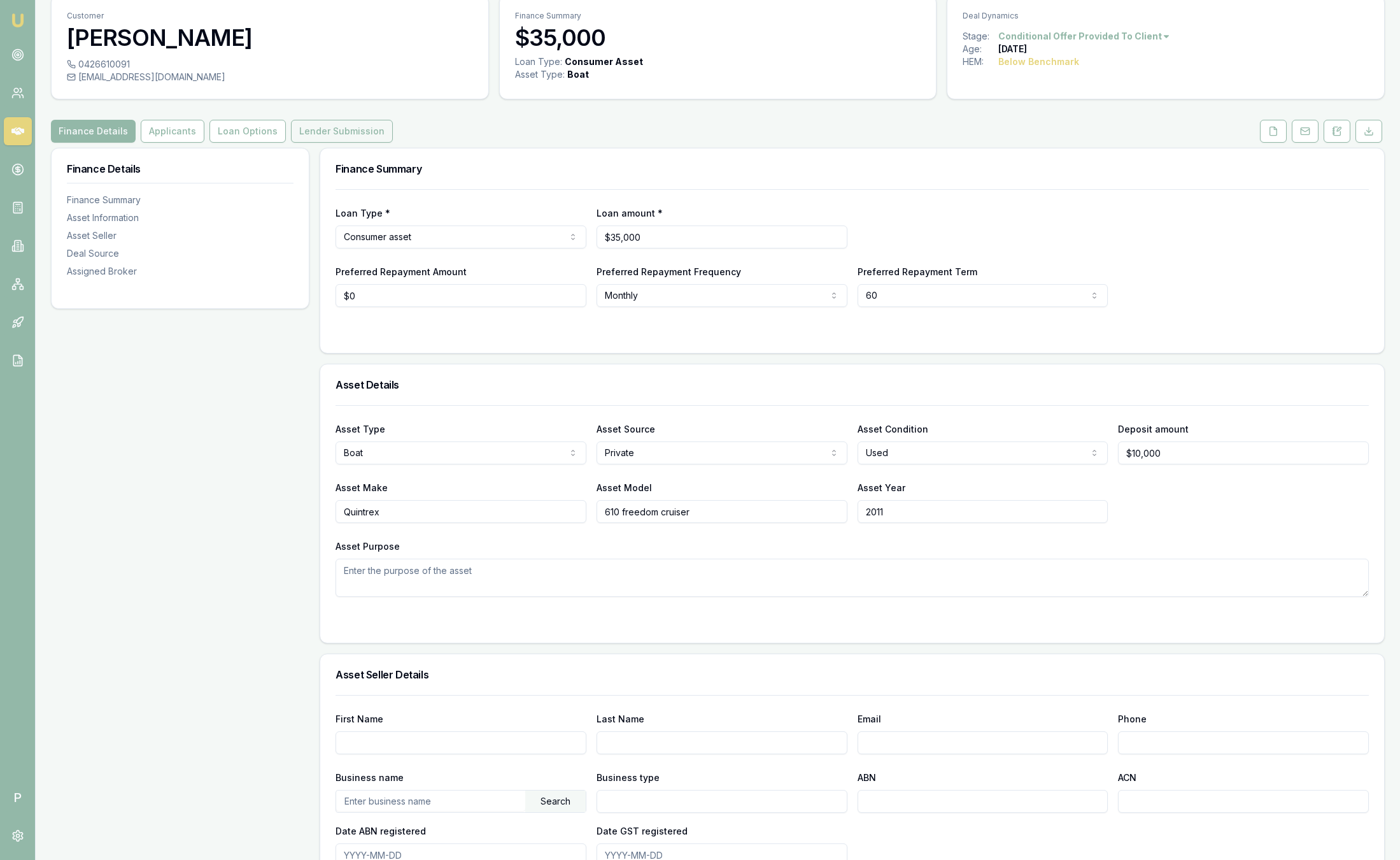
scroll to position [95, 0]
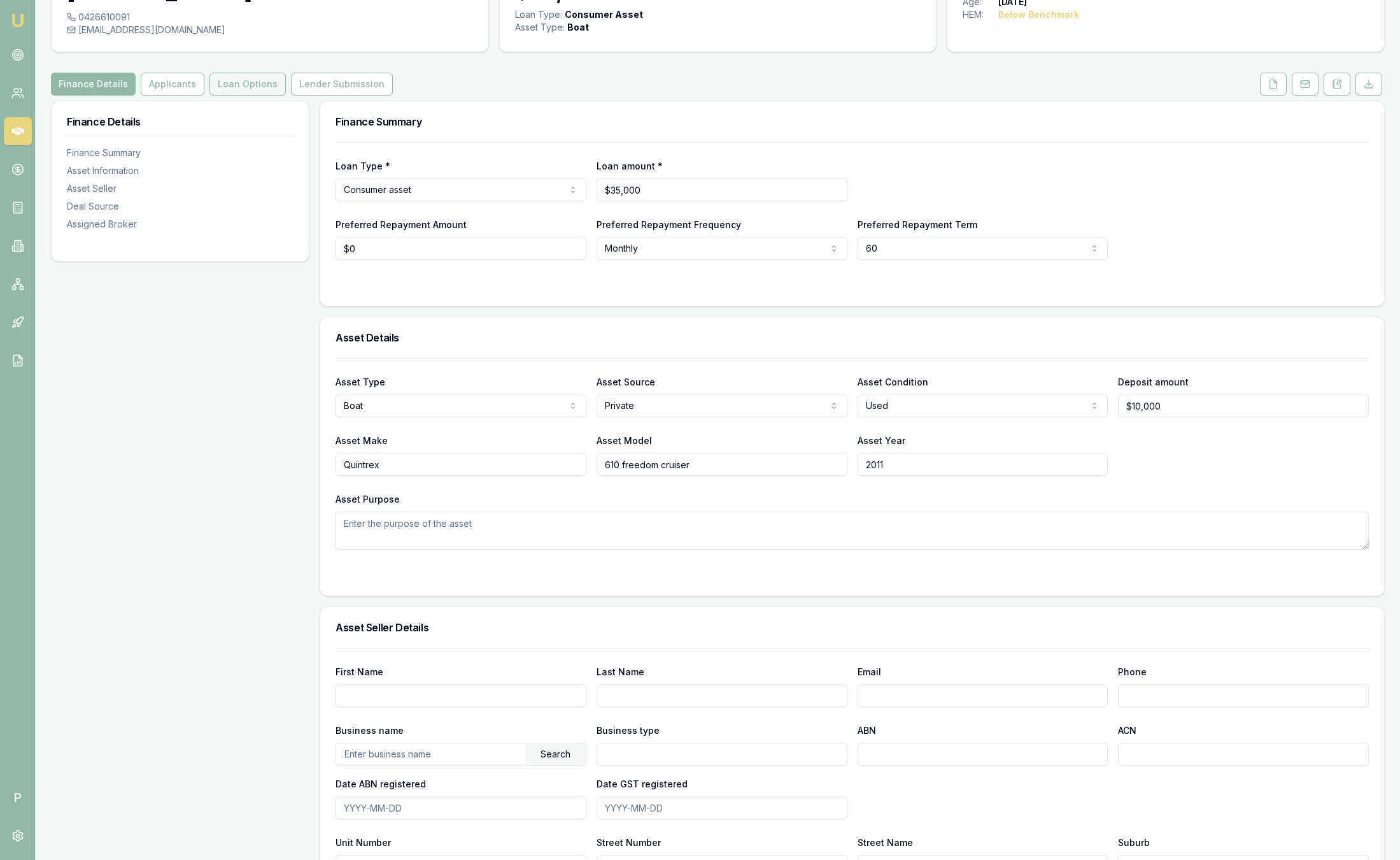
click at [235, 92] on button "Loan Options" at bounding box center [247, 84] width 77 height 23
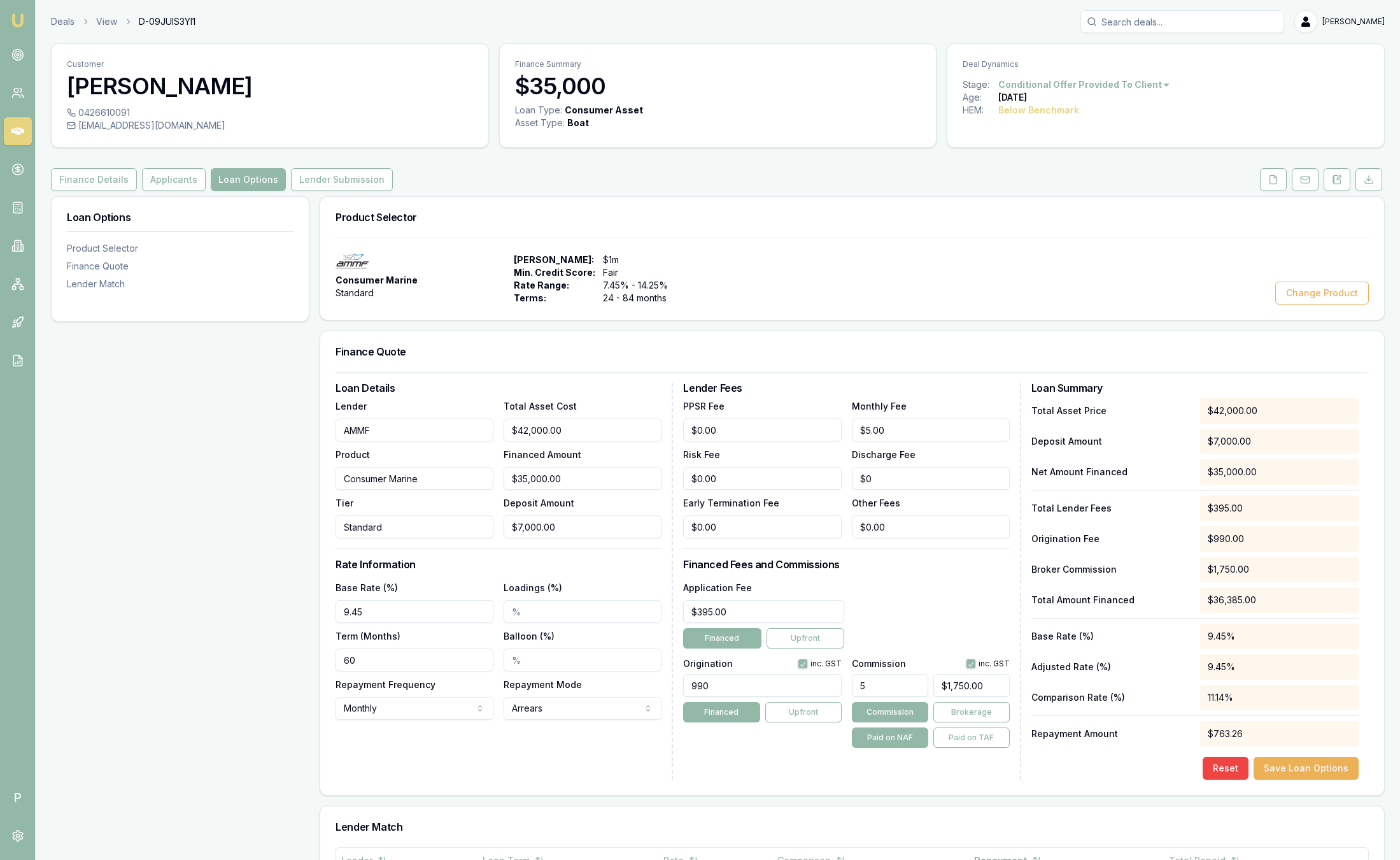
click at [15, 20] on img at bounding box center [18, 20] width 15 height 15
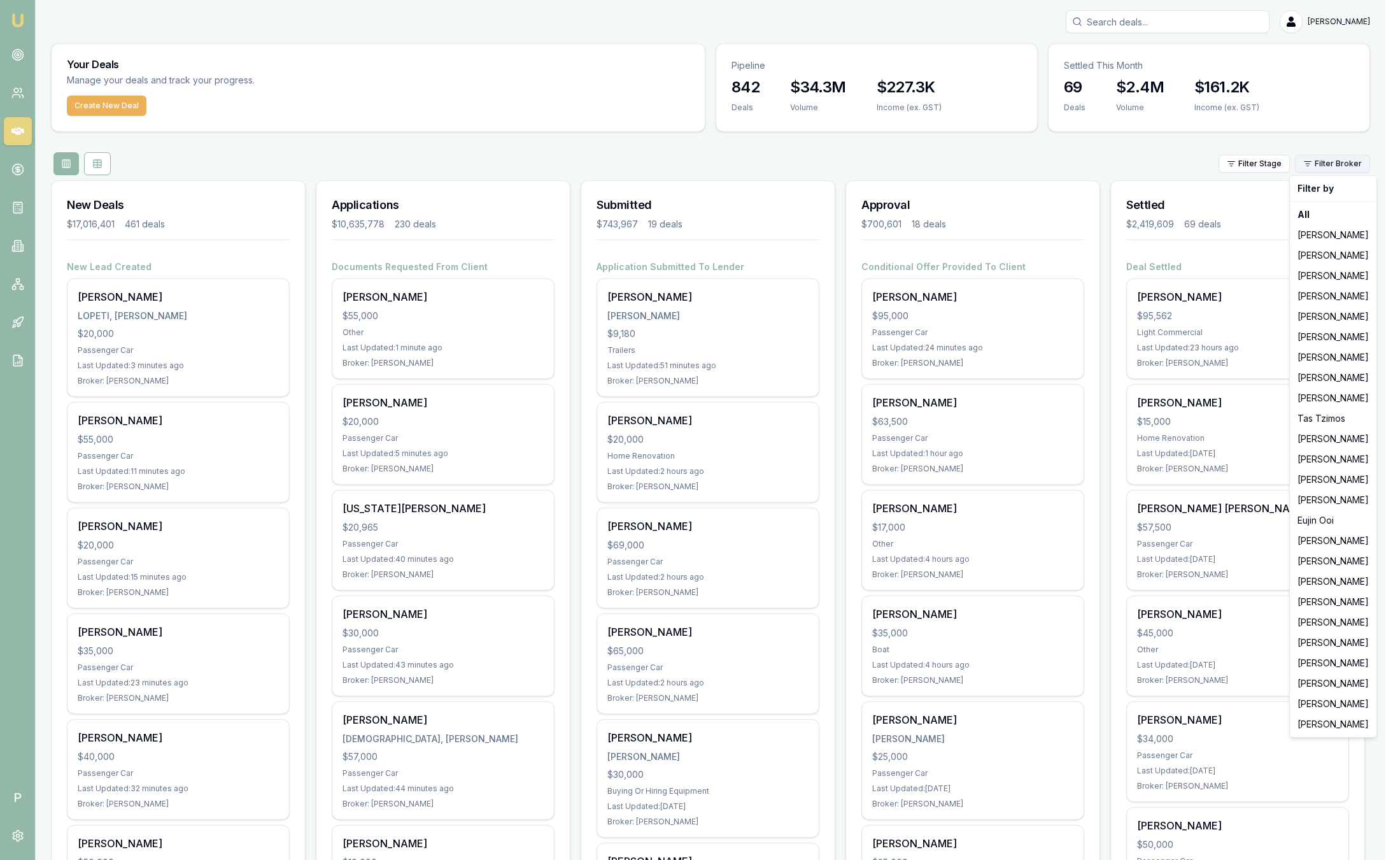
click at [1341, 167] on html "Emu Broker P [PERSON_NAME] Toggle Menu Your Deals Manage your deals and track y…" at bounding box center [700, 430] width 1400 height 860
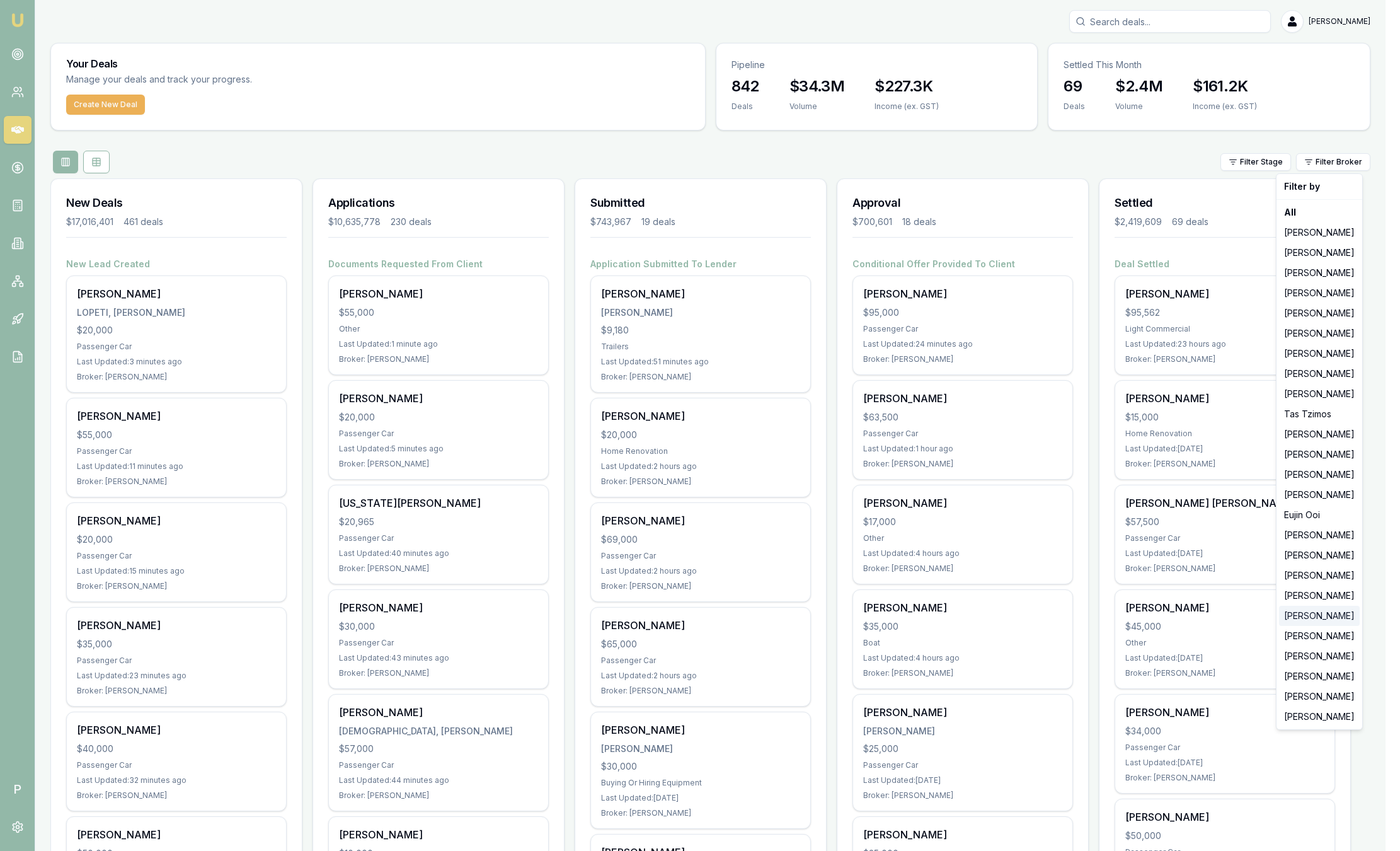
click at [1307, 620] on div "[PERSON_NAME]" at bounding box center [1319, 615] width 81 height 20
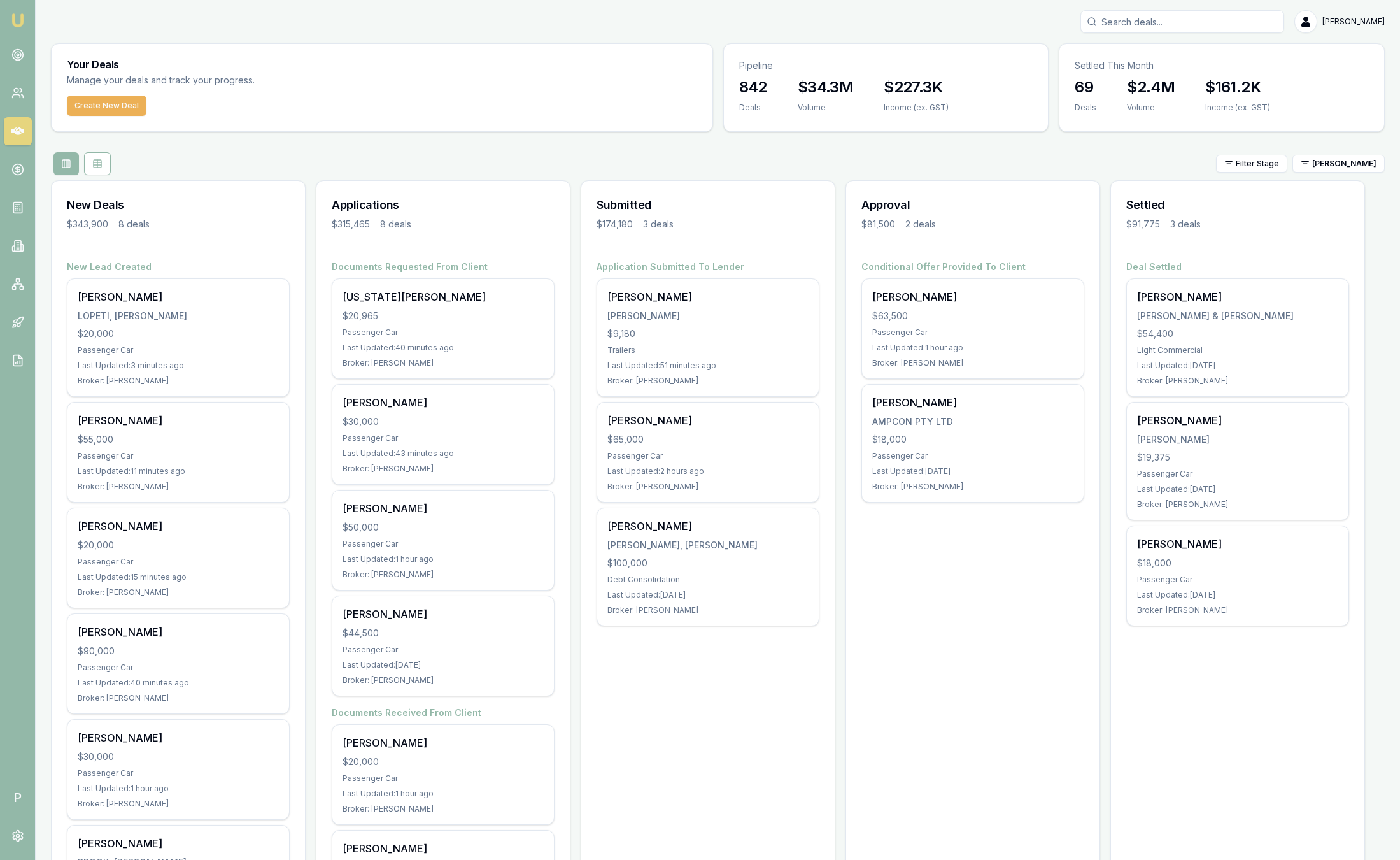
click at [1345, 176] on div "Your Deals Manage your deals and track your progress. Create New Deal Pipeline …" at bounding box center [718, 623] width 1333 height 1161
click at [1343, 169] on html "Emu Broker P [PERSON_NAME] Toggle Menu Your Deals Manage your deals and track y…" at bounding box center [700, 430] width 1400 height 860
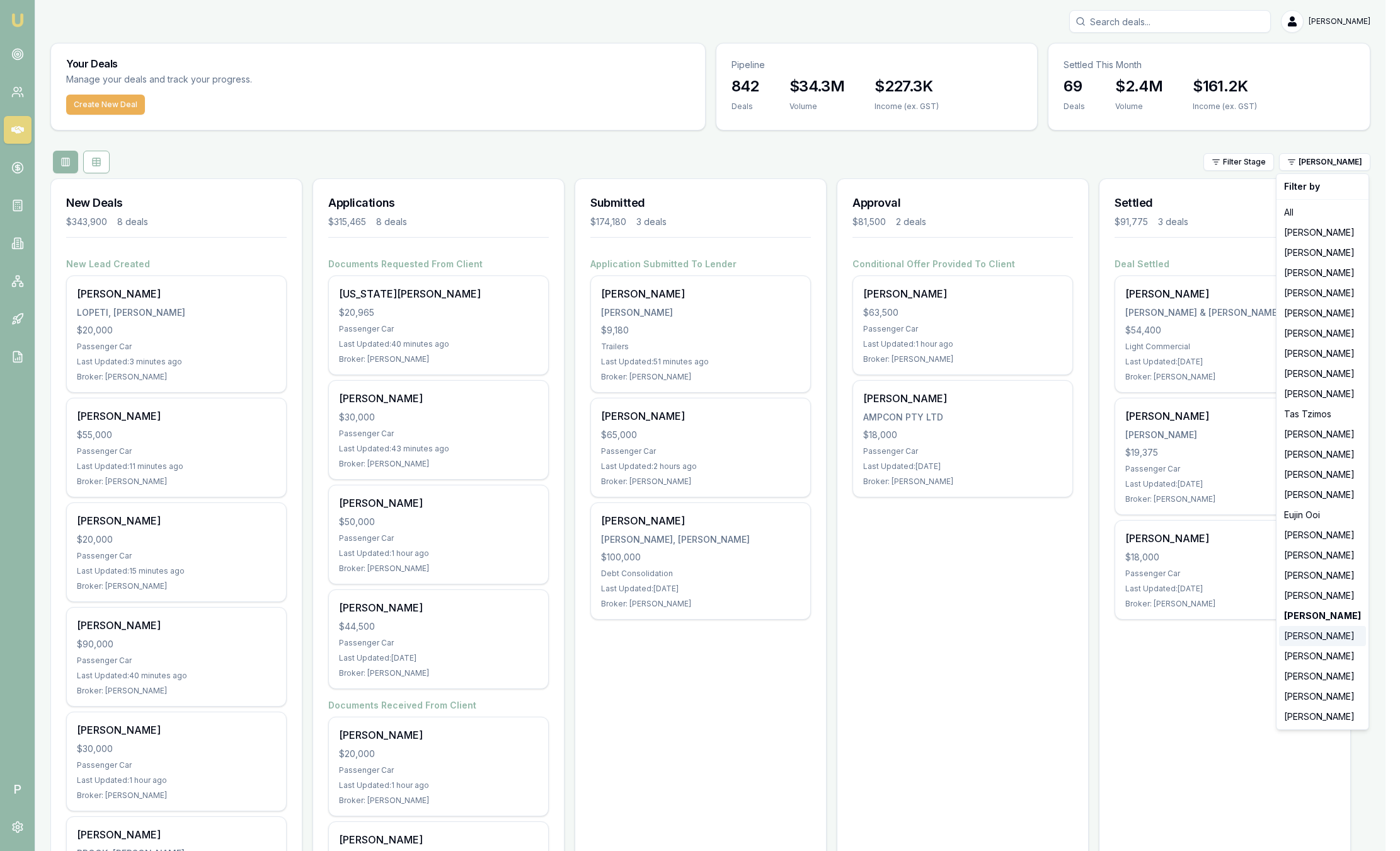
click at [1319, 637] on div "[PERSON_NAME]" at bounding box center [1323, 635] width 87 height 20
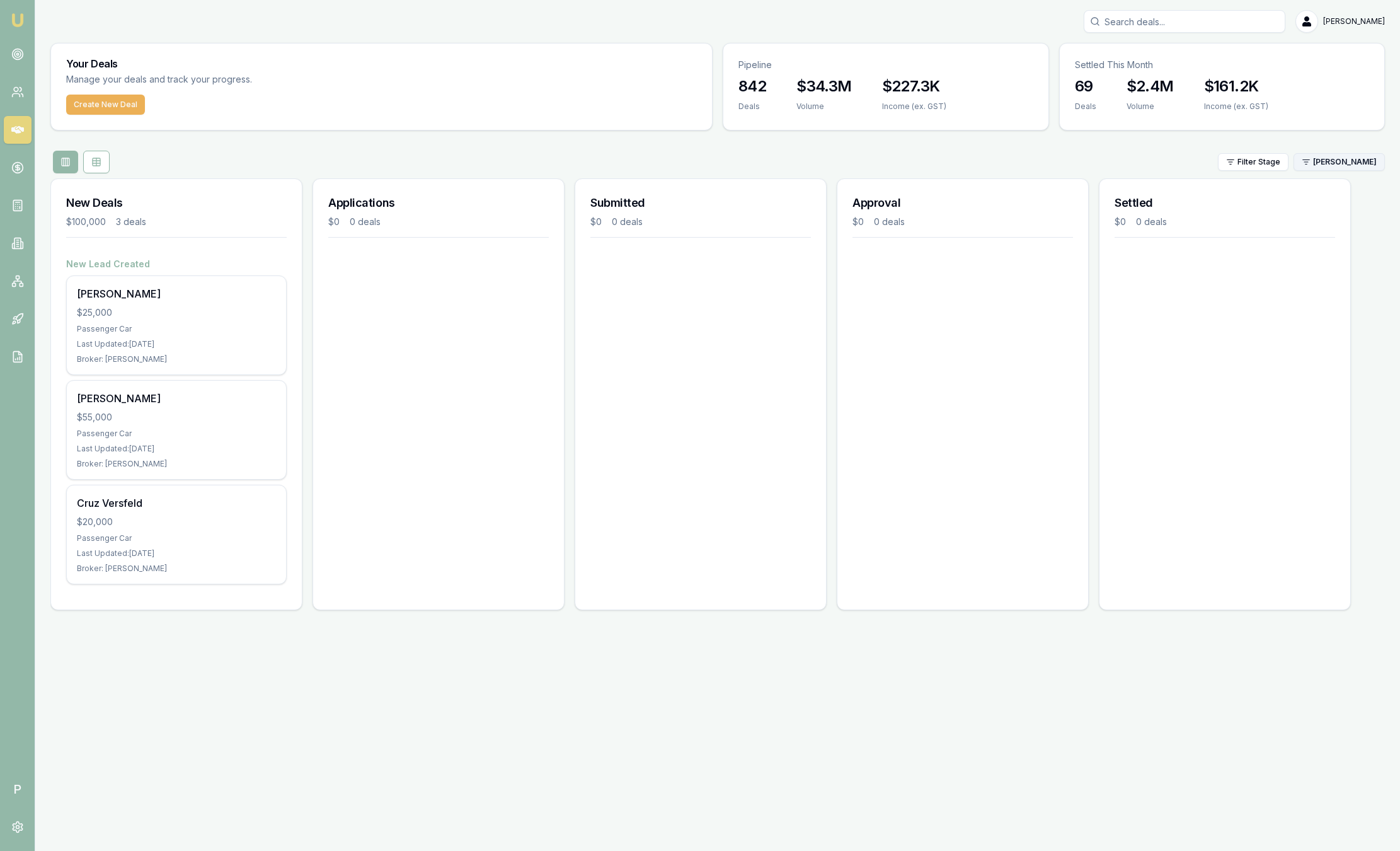
click at [1333, 163] on html "Emu Broker P [PERSON_NAME] Toggle Menu Your Deals Manage your deals and track y…" at bounding box center [700, 426] width 1400 height 851
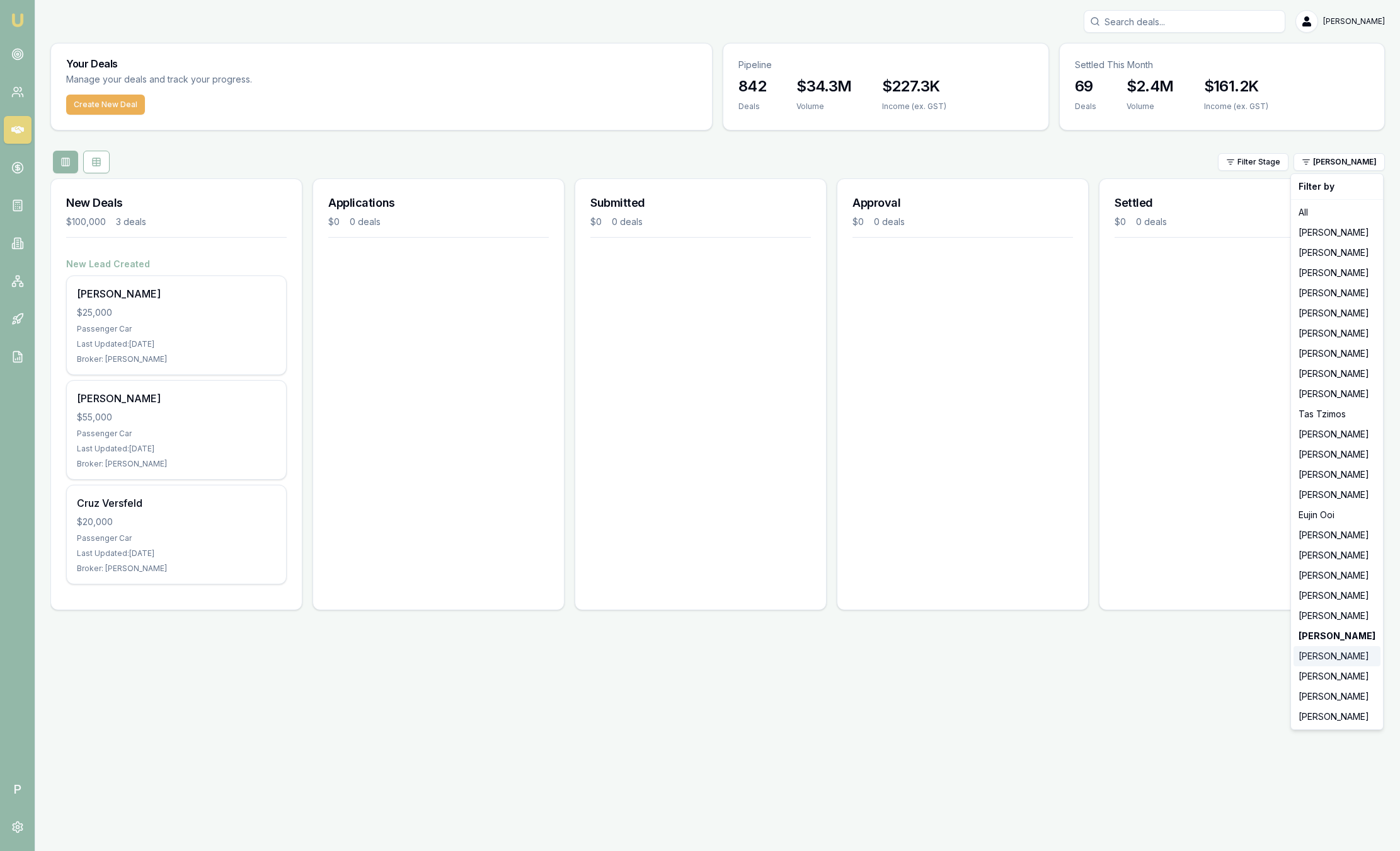
click at [1335, 654] on div "[PERSON_NAME]" at bounding box center [1337, 655] width 87 height 20
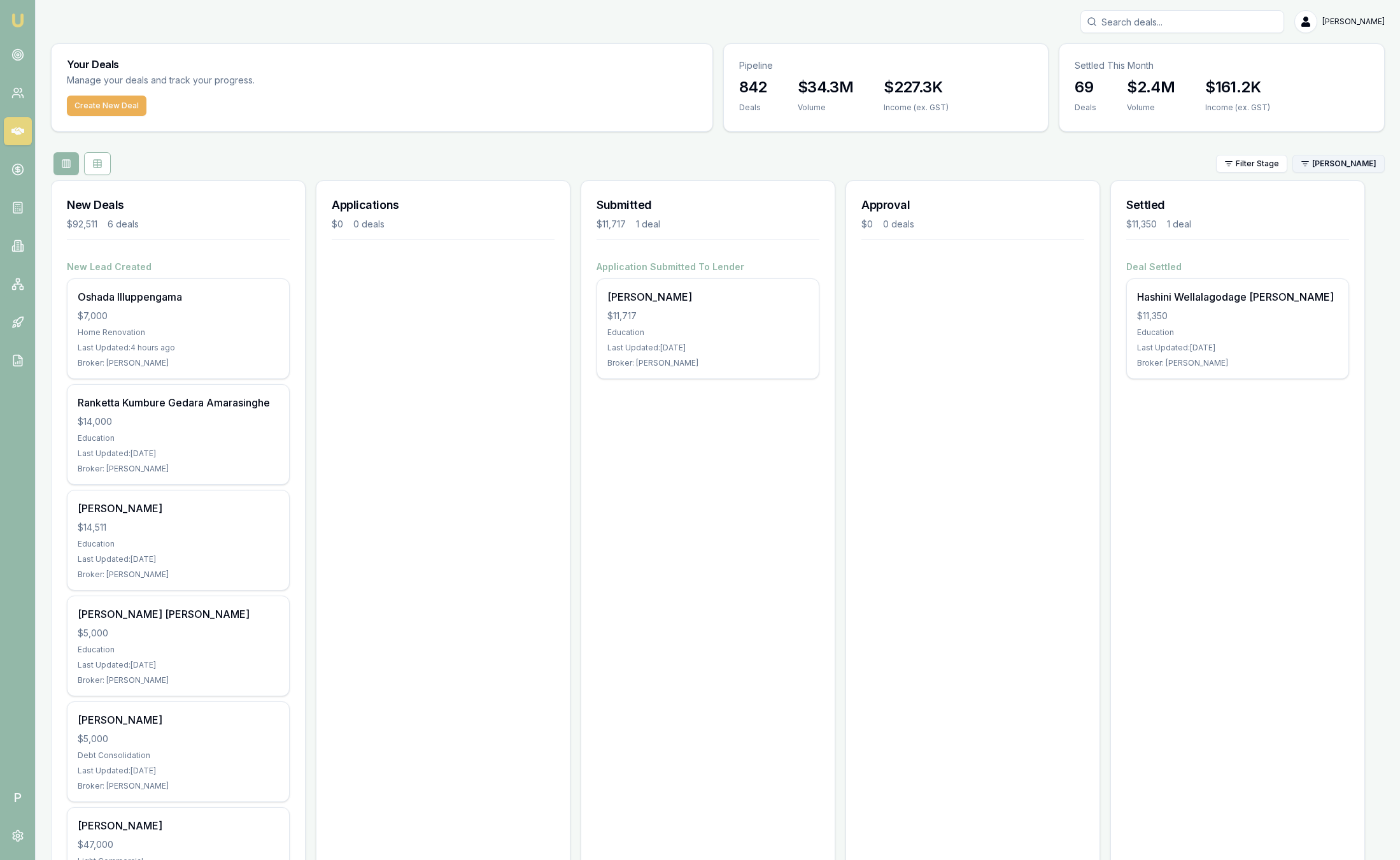
click at [1378, 159] on html "Emu Broker P [PERSON_NAME] Toggle Menu Your Deals Manage your deals and track y…" at bounding box center [700, 430] width 1400 height 860
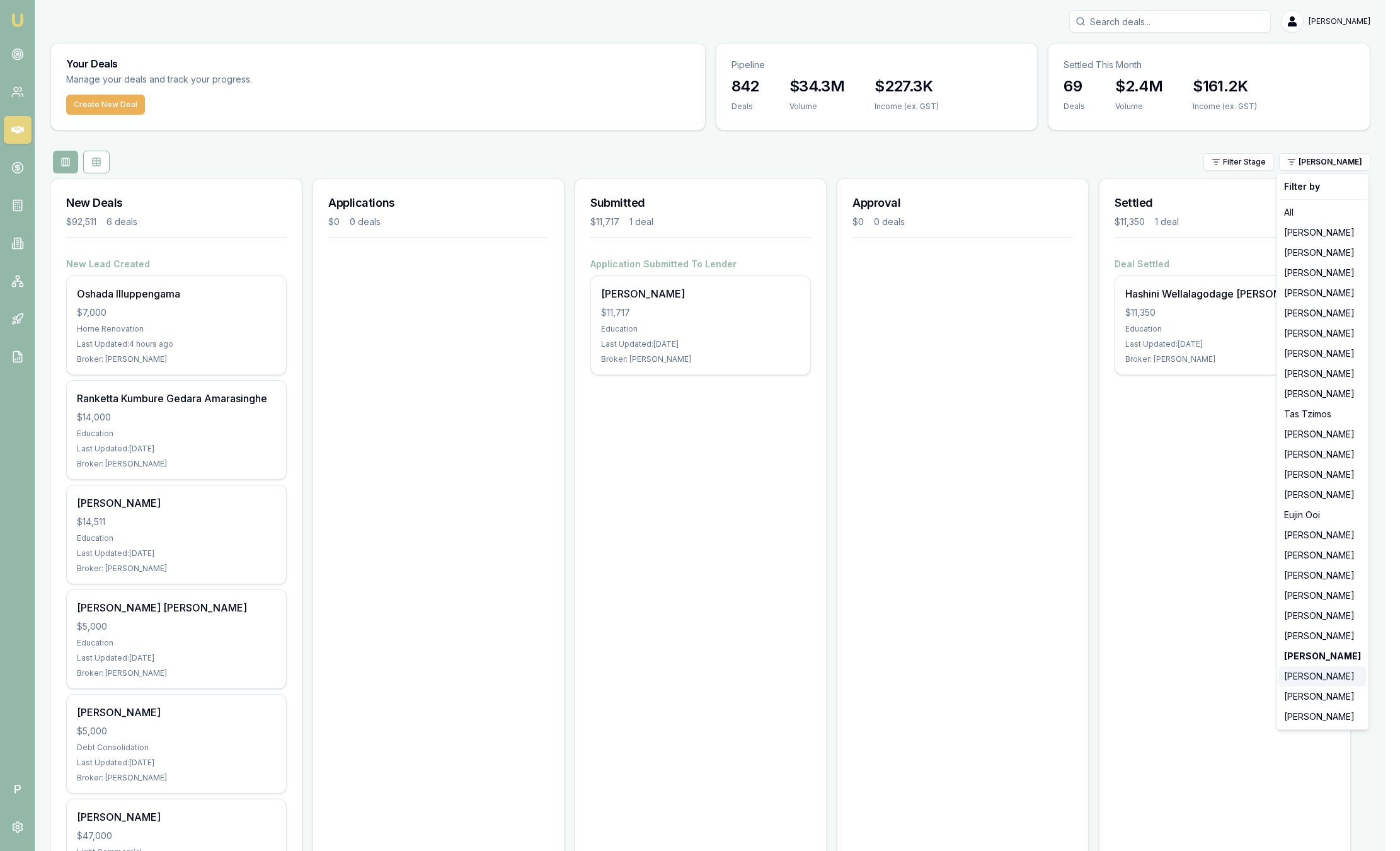
click at [1336, 678] on div "[PERSON_NAME]" at bounding box center [1323, 676] width 87 height 20
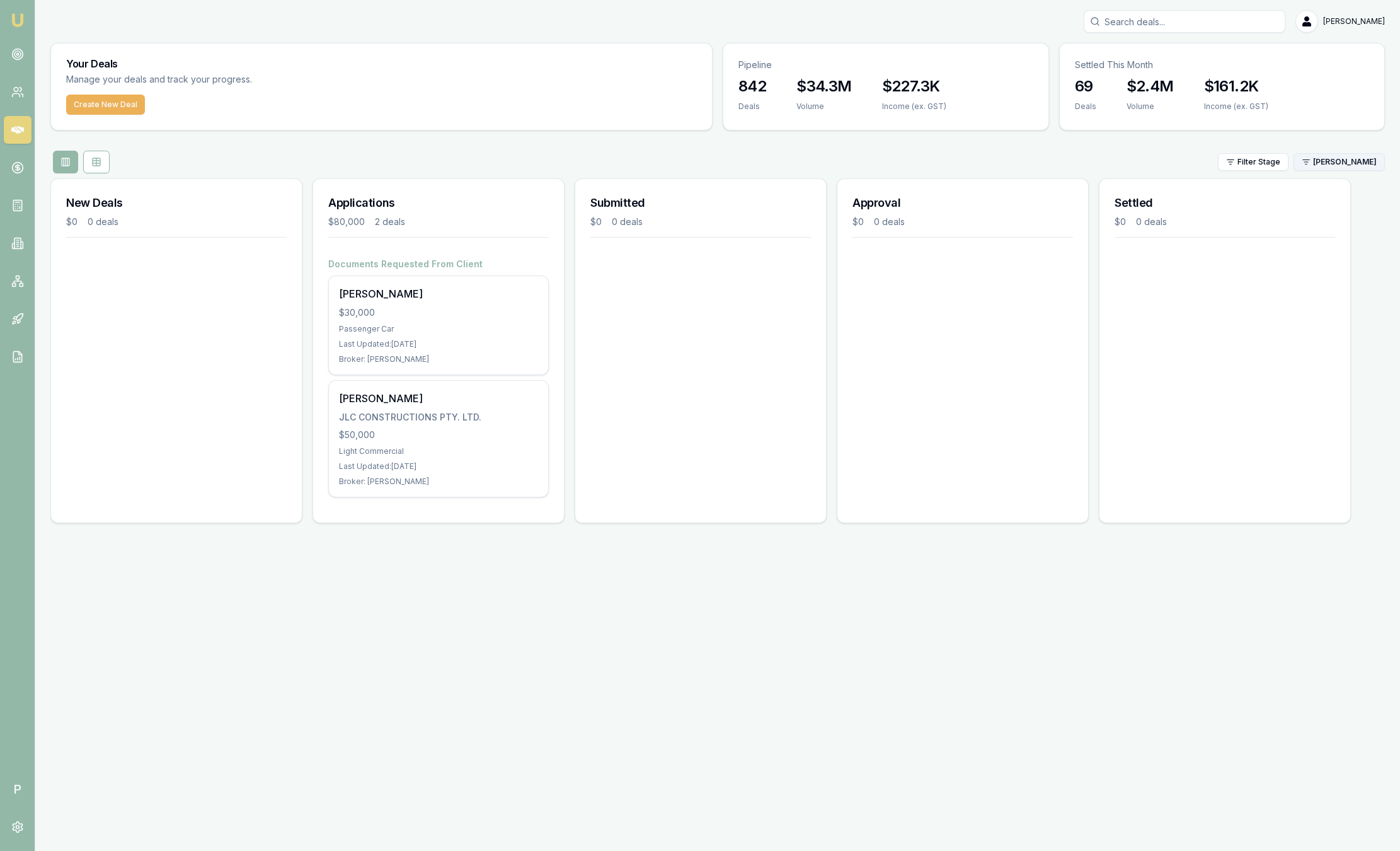
click at [1313, 166] on html "Emu Broker P [PERSON_NAME] Toggle Menu Your Deals Manage your deals and track y…" at bounding box center [700, 426] width 1400 height 851
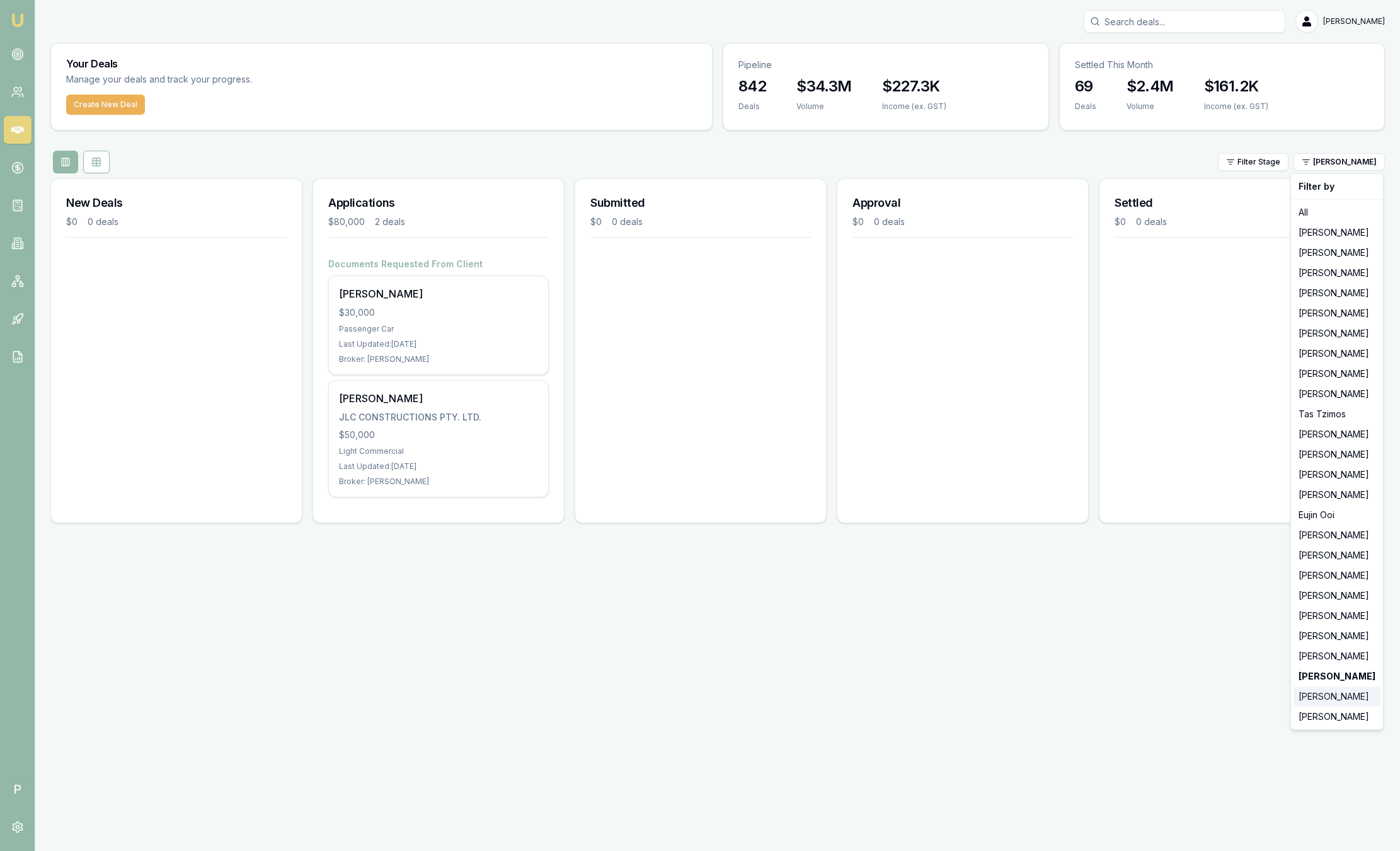
click at [1315, 699] on div "[PERSON_NAME]" at bounding box center [1337, 696] width 87 height 20
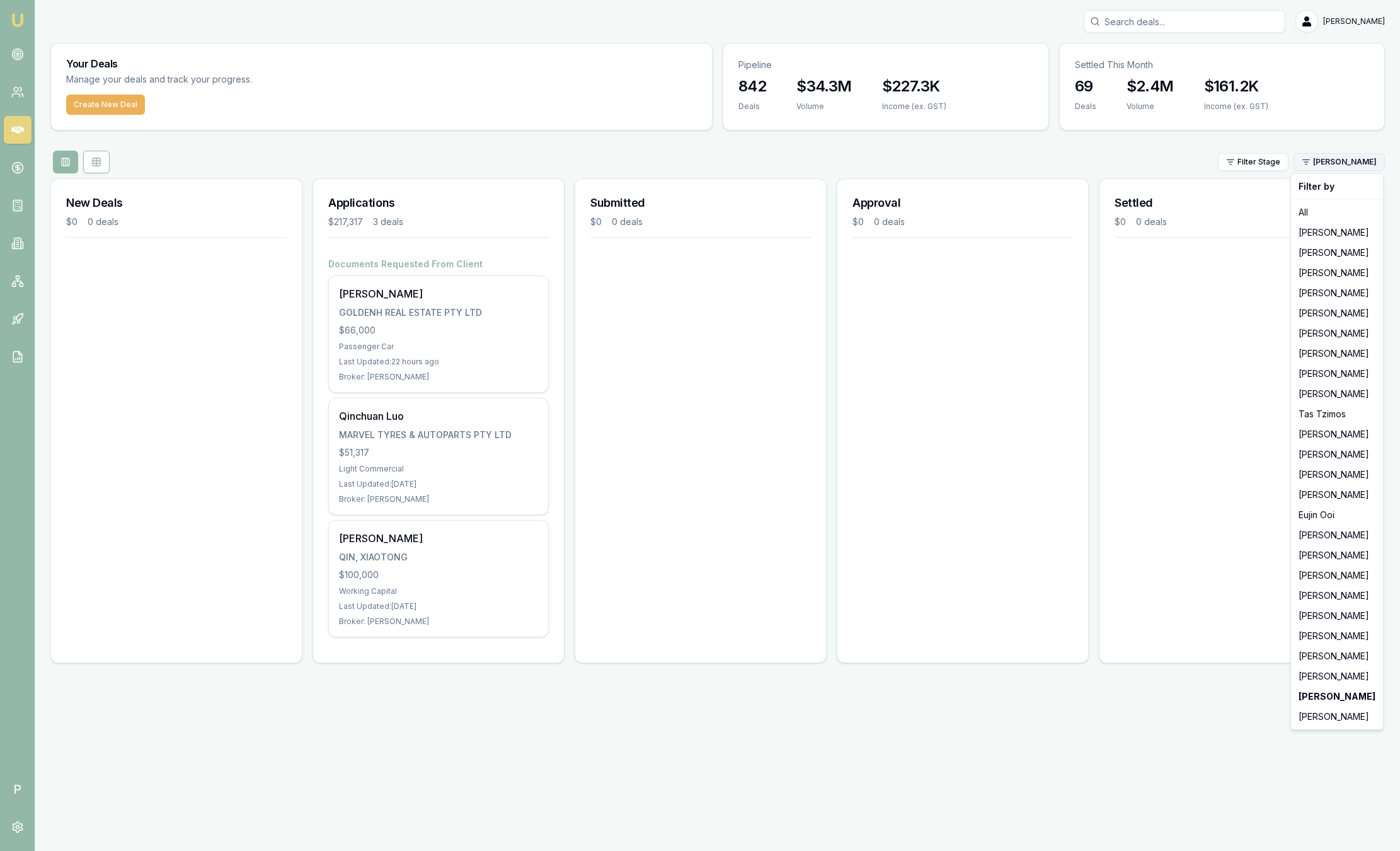
click at [1348, 160] on html "Emu Broker P [PERSON_NAME] Toggle Menu Your Deals Manage your deals and track y…" at bounding box center [700, 426] width 1400 height 851
click at [1327, 707] on div "[PERSON_NAME]" at bounding box center [1337, 716] width 87 height 20
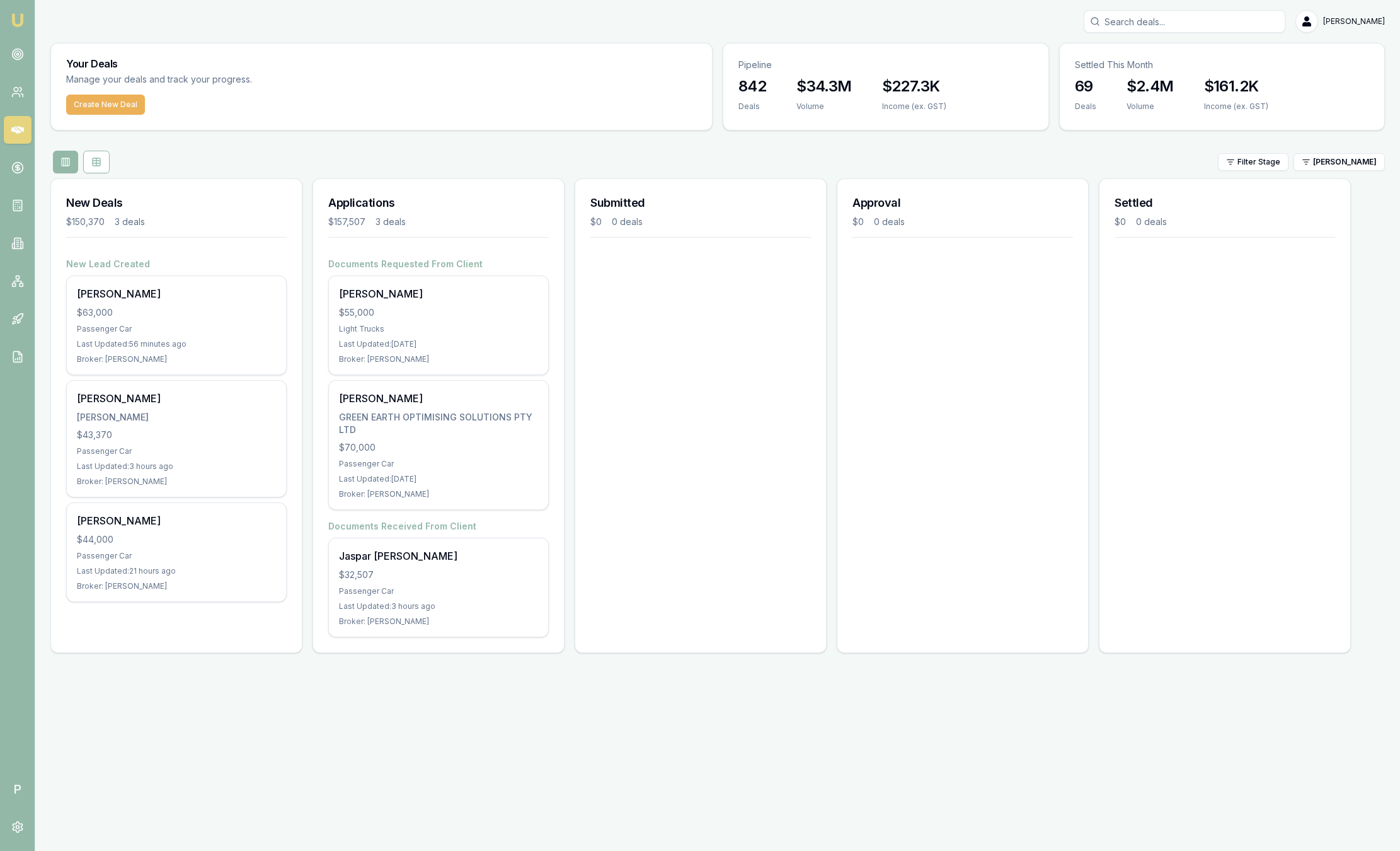
drag, startPoint x: 93, startPoint y: 181, endPoint x: 204, endPoint y: 205, distance: 113.6
click at [130, 189] on div "New Deals $150,370 3 deals" at bounding box center [176, 218] width 251 height 79
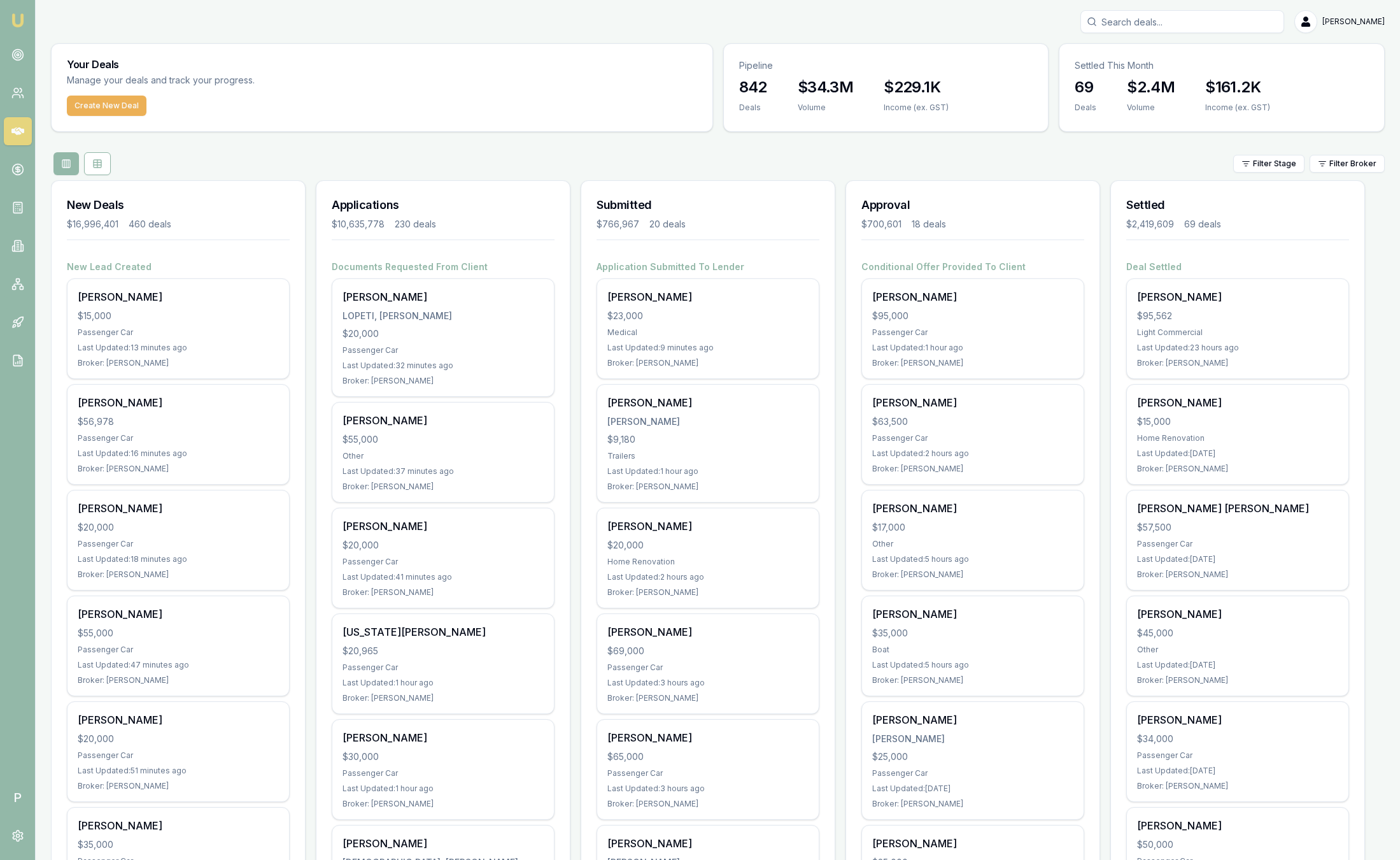
click at [1350, 165] on html "Emu Broker P [PERSON_NAME] Toggle Menu Your Deals Manage your deals and track y…" at bounding box center [700, 430] width 1400 height 860
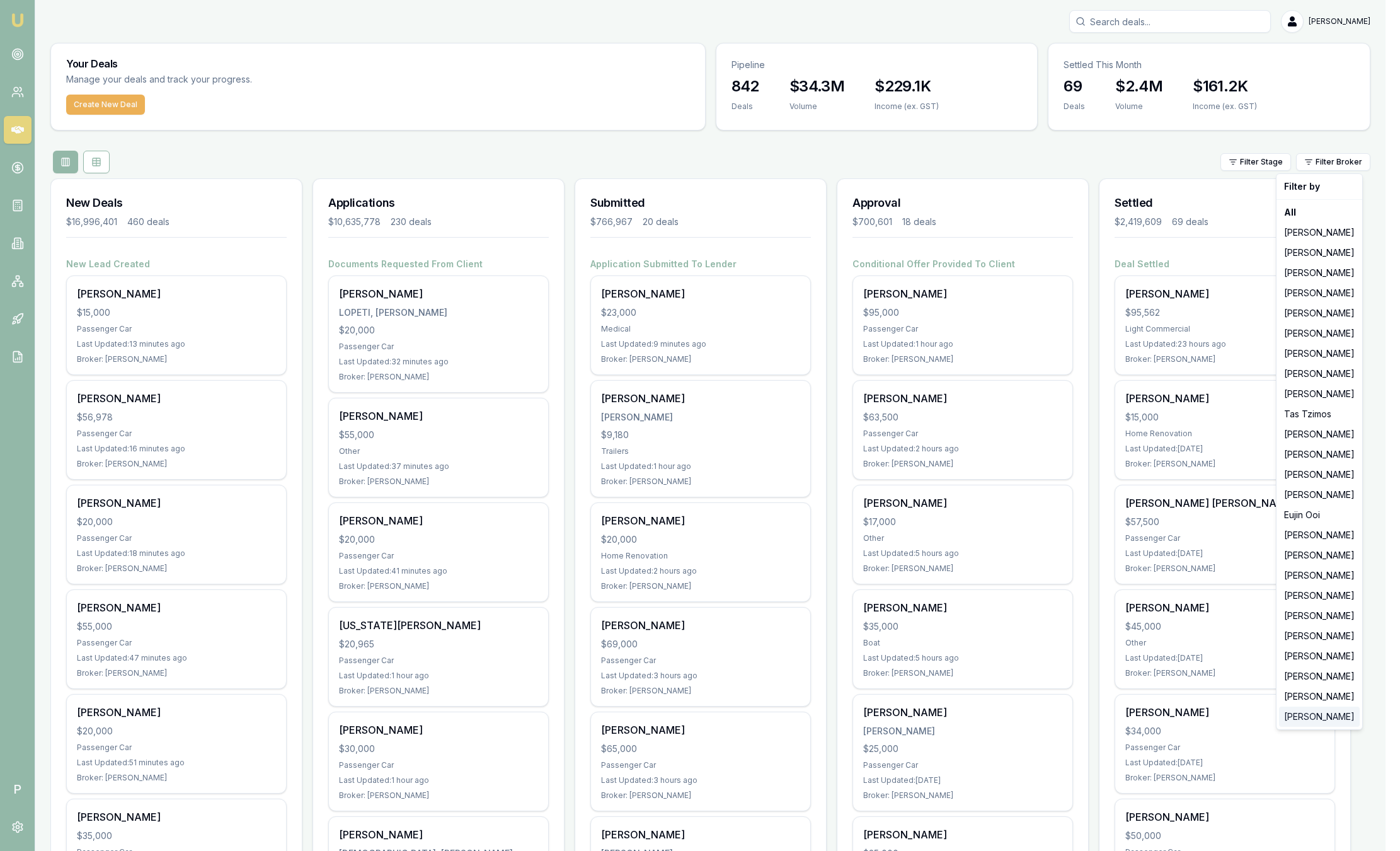
click at [1307, 712] on div "[PERSON_NAME]" at bounding box center [1319, 716] width 81 height 20
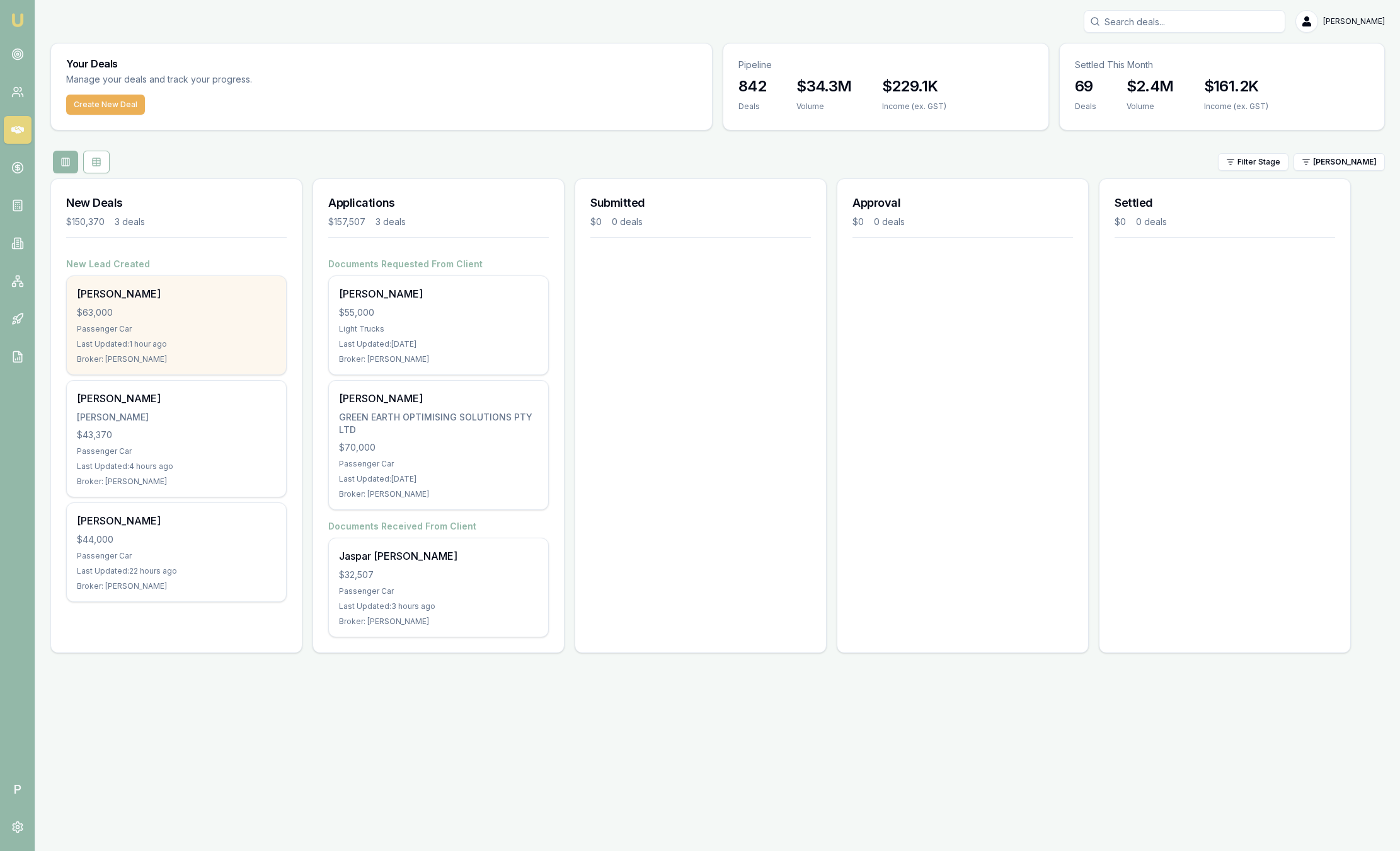
click at [218, 319] on div "Ash M $63,000 Passenger Car Last Updated: 1 hour ago Broker: [PERSON_NAME]" at bounding box center [177, 325] width 219 height 98
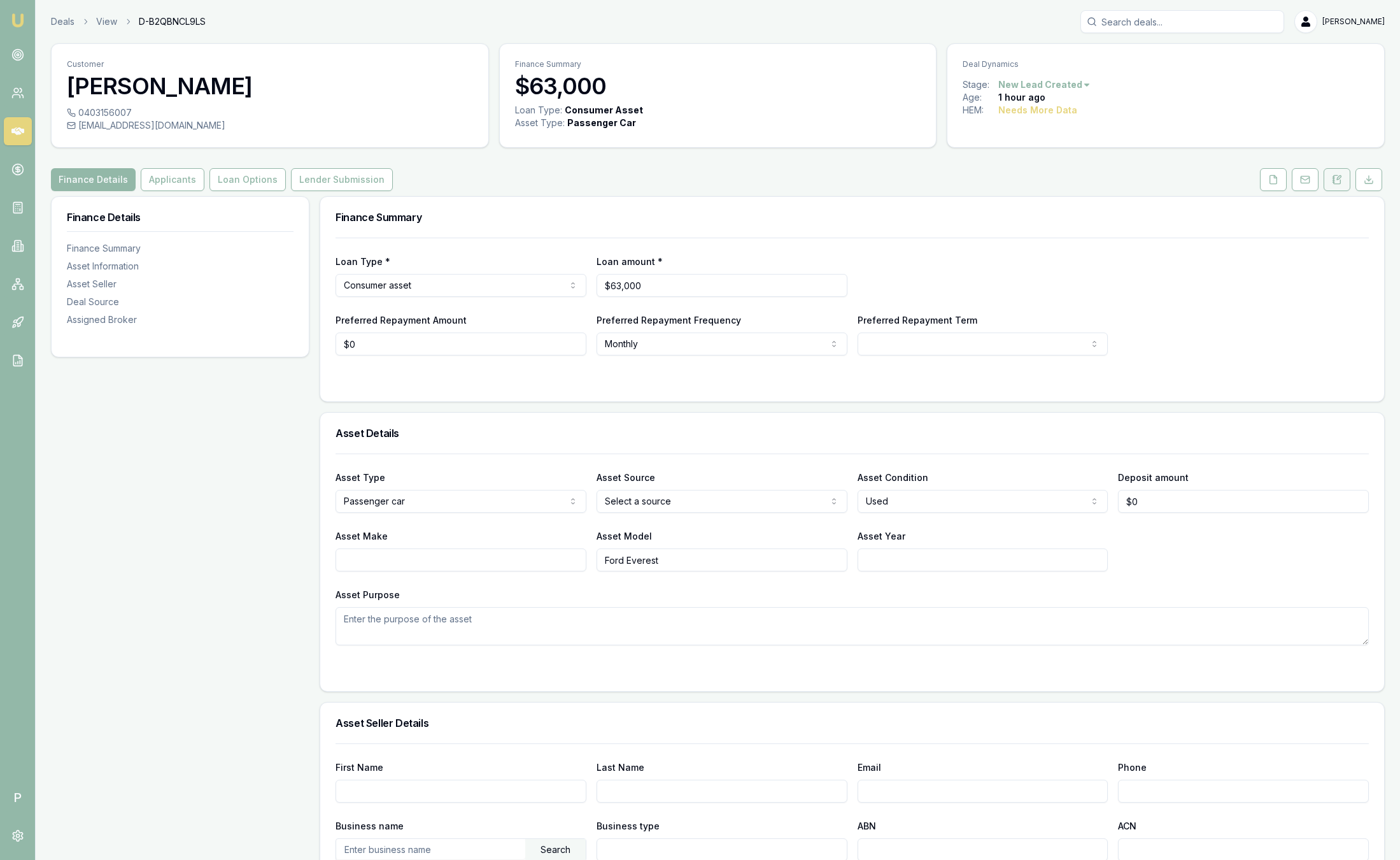
click at [1332, 179] on icon at bounding box center [1333, 179] width 2 height 0
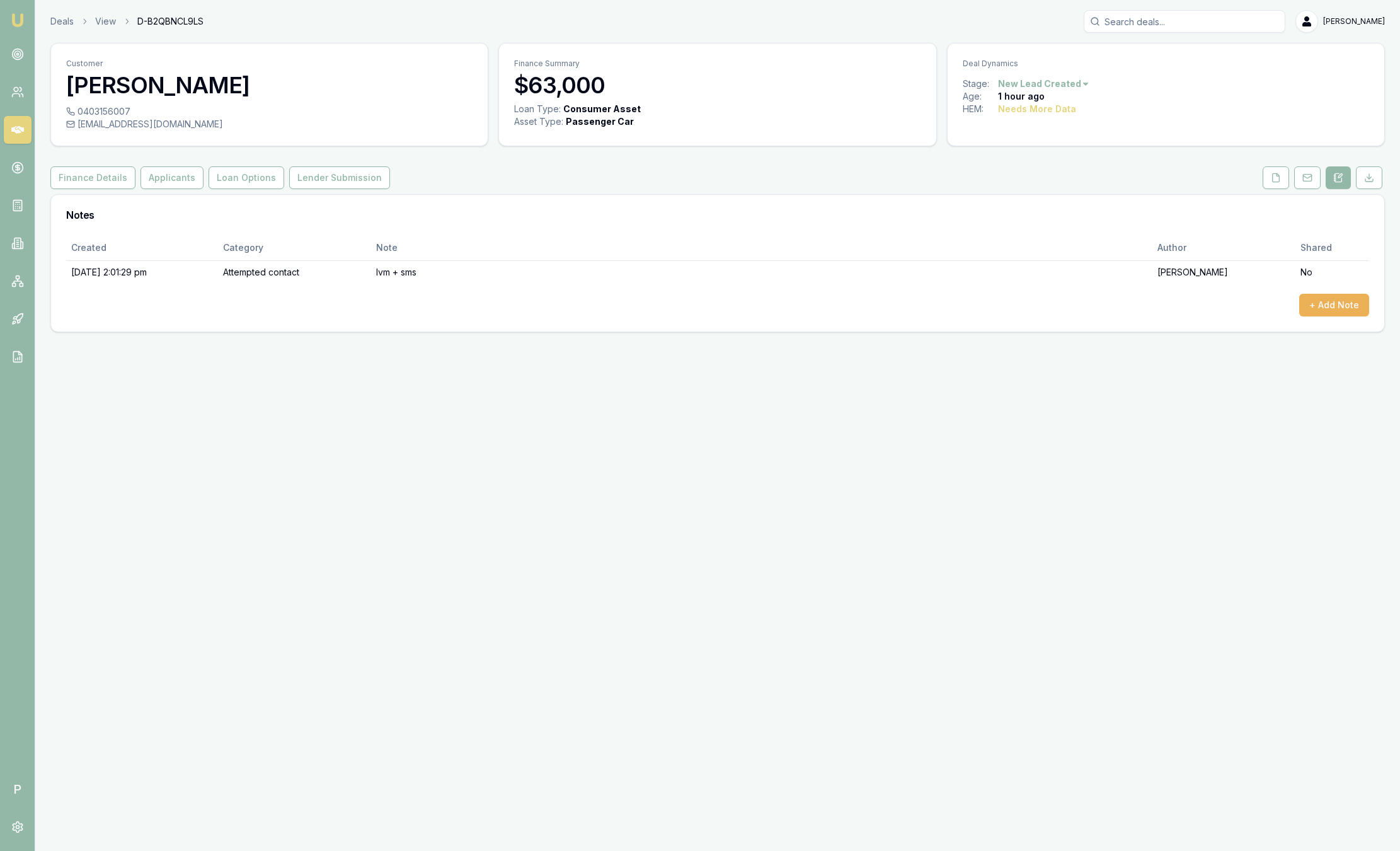
click at [13, 19] on img at bounding box center [18, 20] width 15 height 15
